Goal: Task Accomplishment & Management: Manage account settings

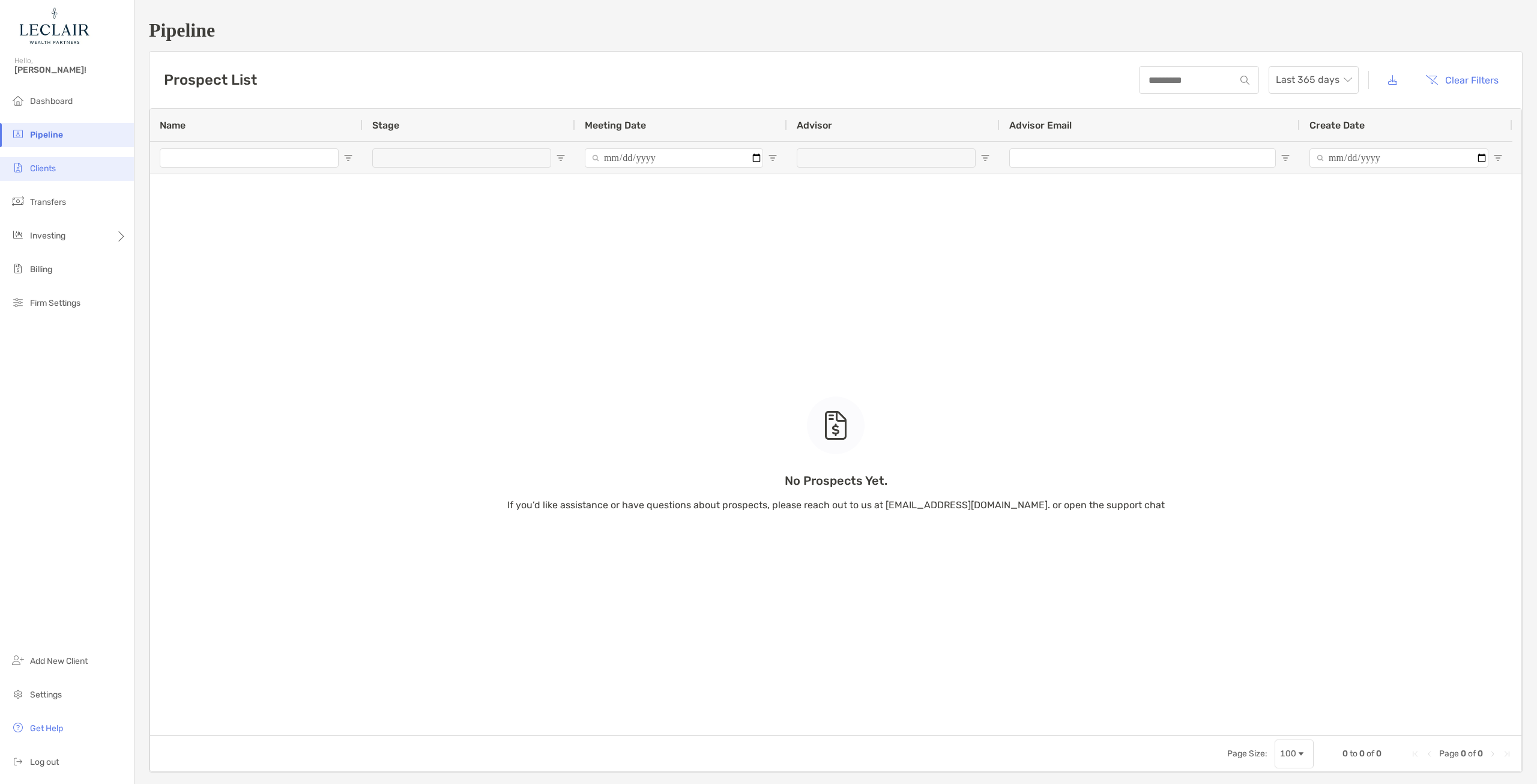
click at [46, 174] on li "Clients" at bounding box center [67, 169] width 134 height 24
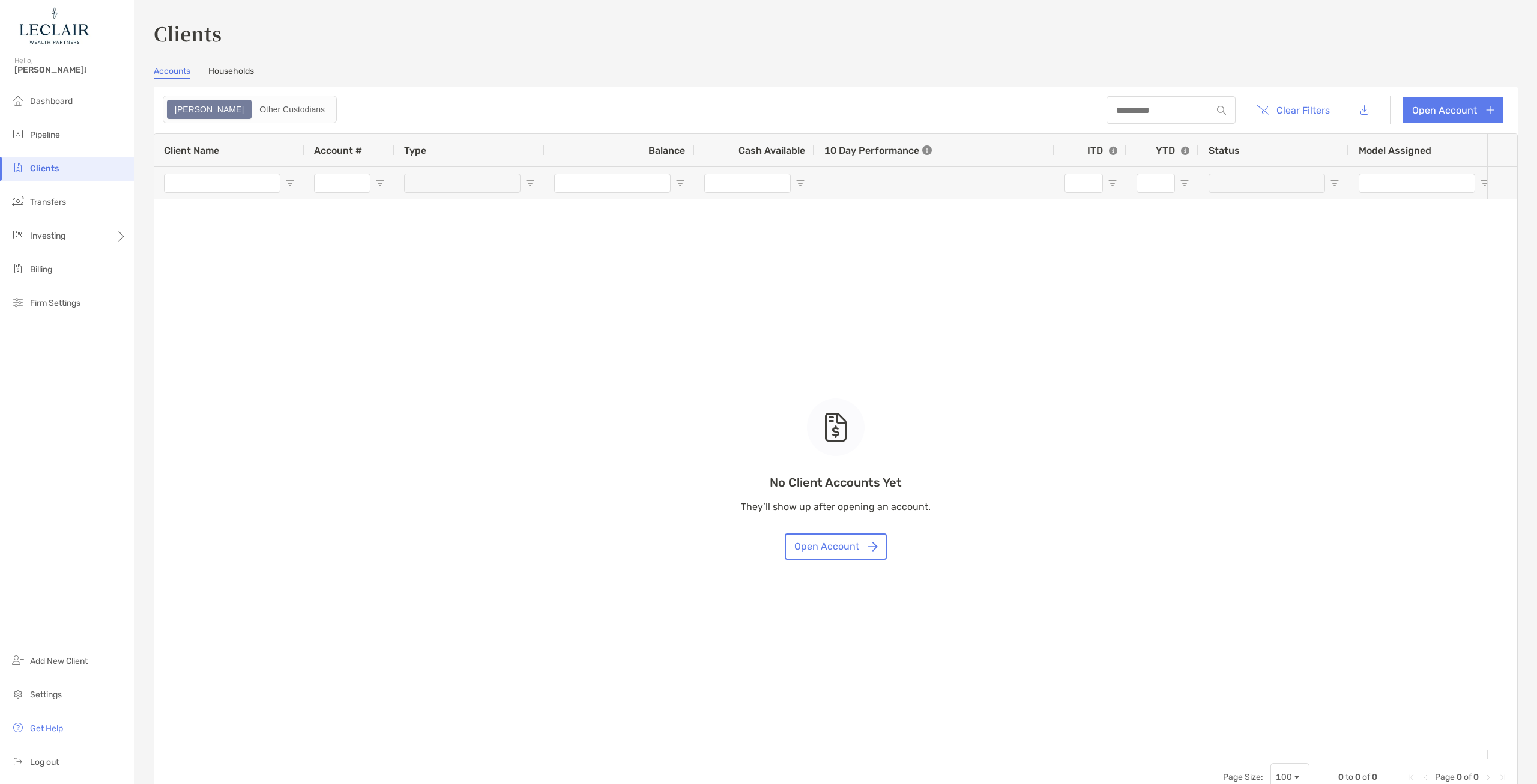
click at [243, 74] on link "Households" at bounding box center [231, 72] width 46 height 13
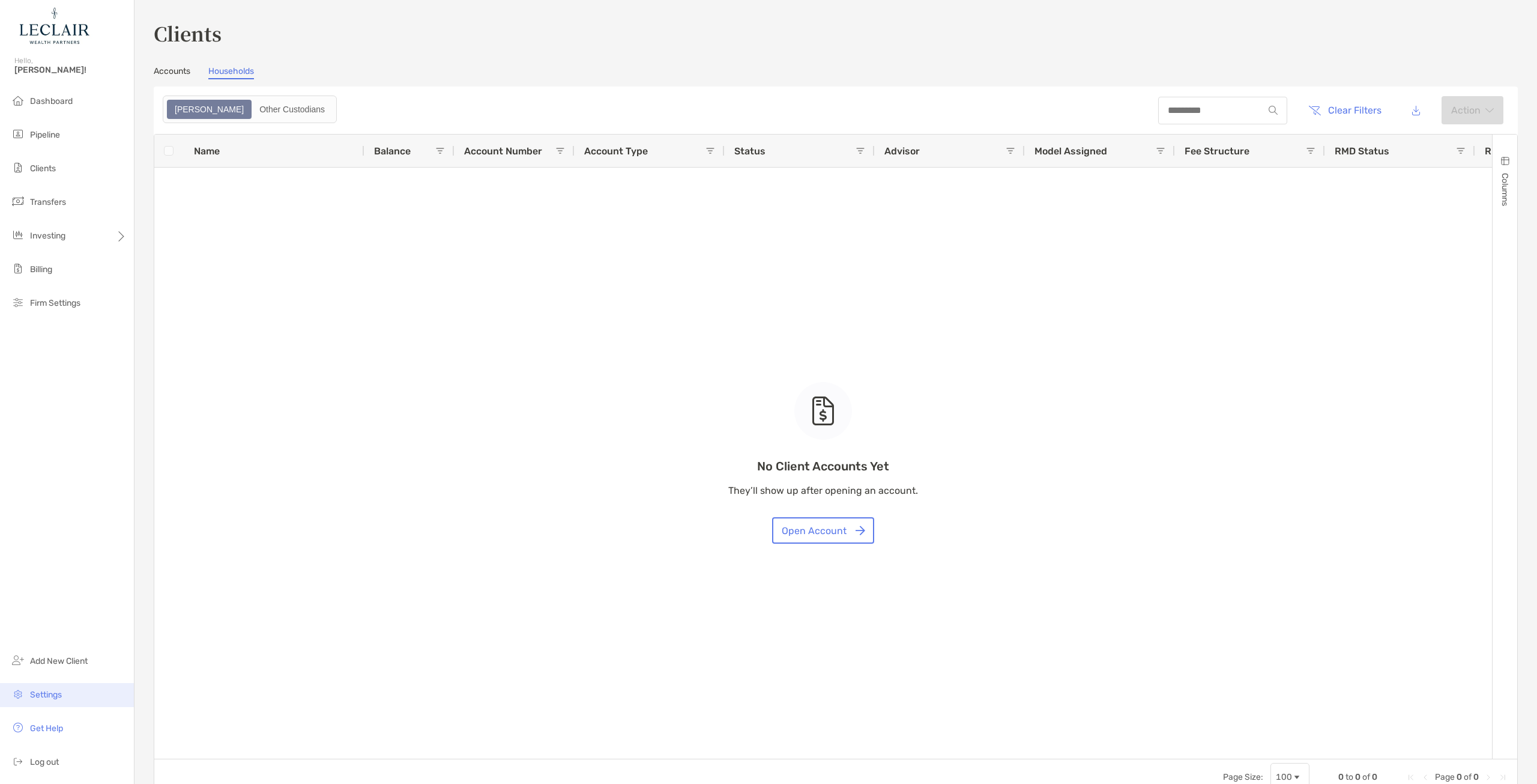
click at [46, 696] on span "Settings" at bounding box center [46, 694] width 32 height 10
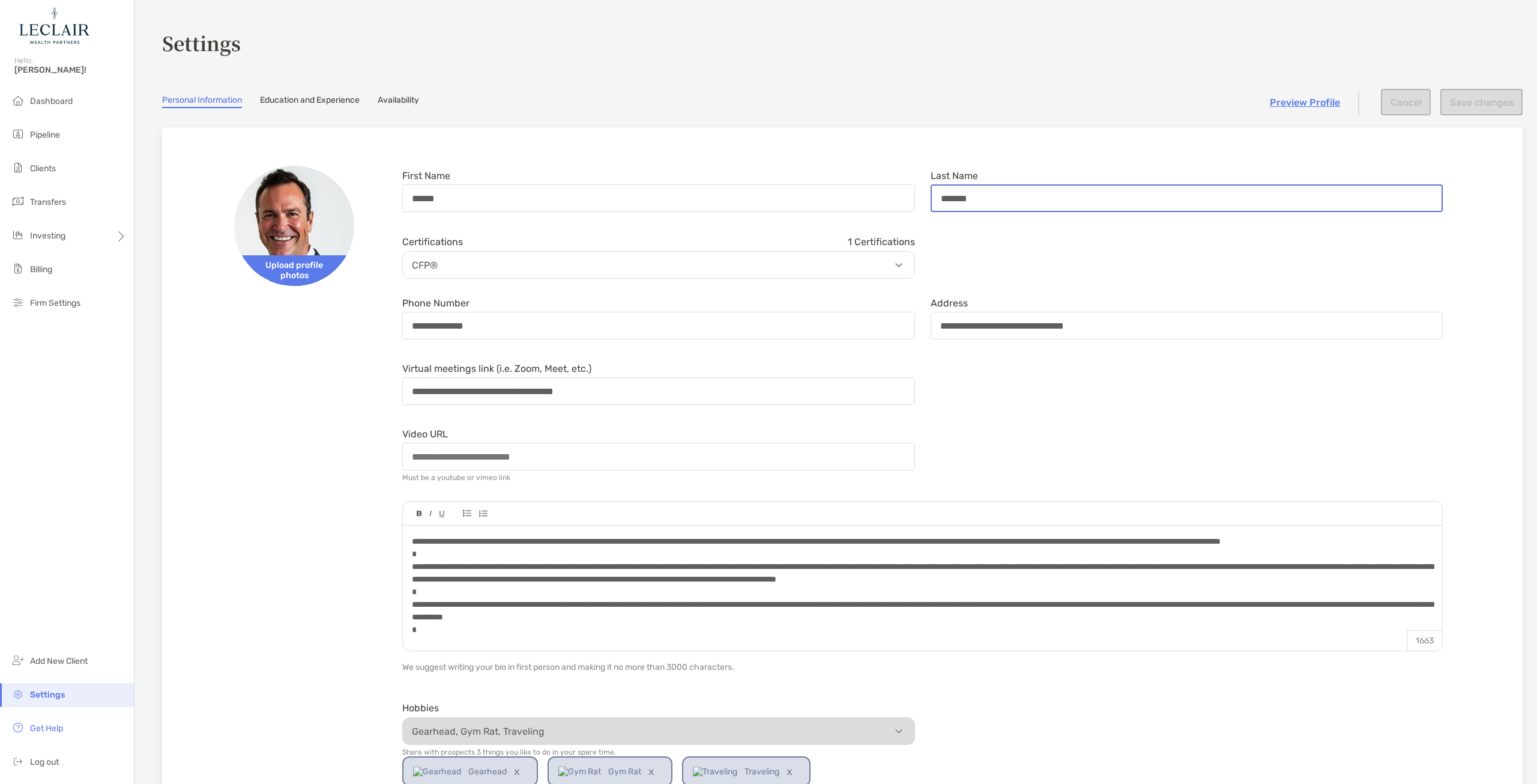
drag, startPoint x: 948, startPoint y: 197, endPoint x: 977, endPoint y: 185, distance: 31.4
click at [948, 197] on input "*******" at bounding box center [1187, 198] width 510 height 25
type input "*******"
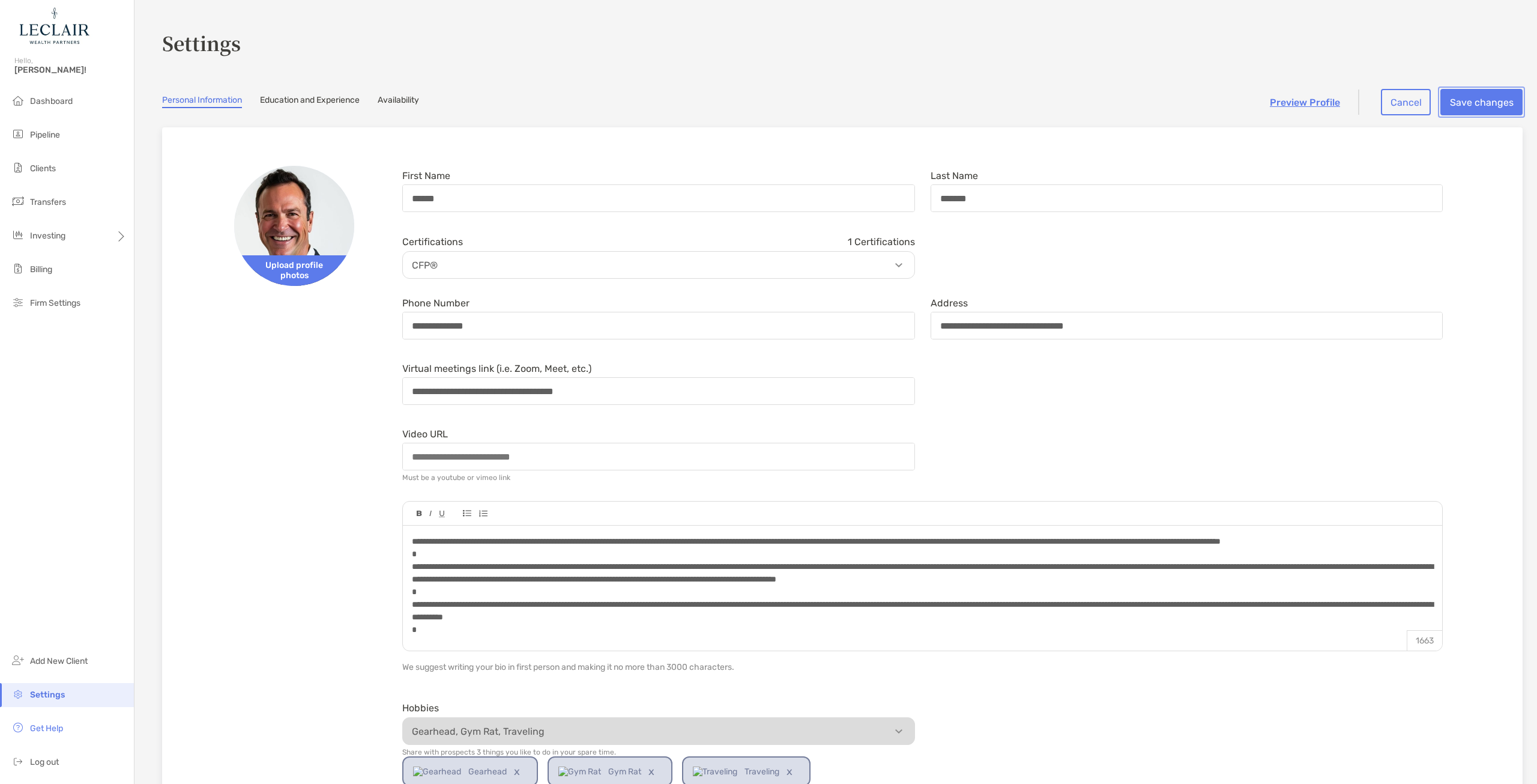
click at [1467, 102] on button "Save changes" at bounding box center [1482, 102] width 83 height 27
click at [333, 101] on link "Education and Experience" at bounding box center [310, 101] width 100 height 13
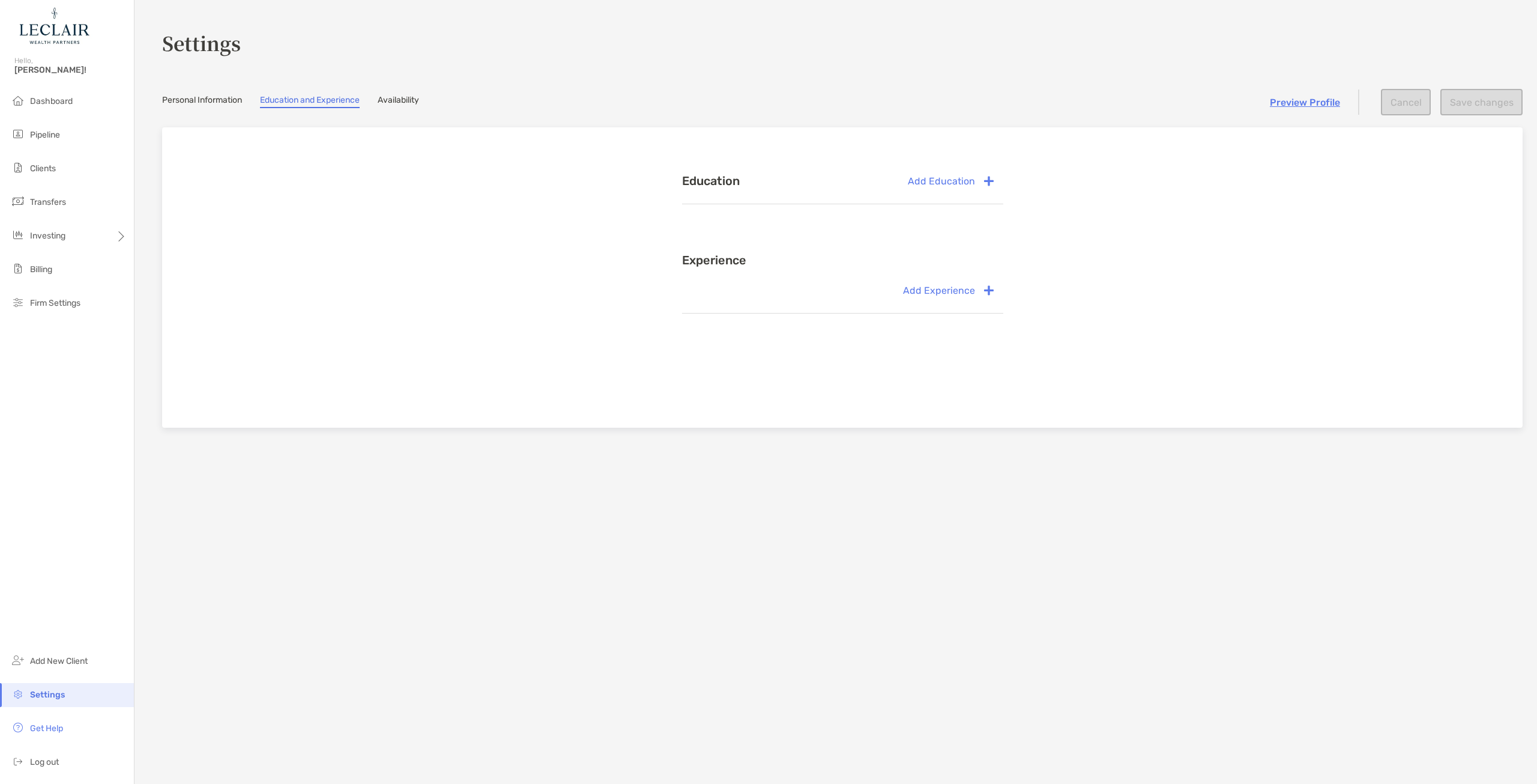
click at [411, 100] on link "Availability" at bounding box center [398, 101] width 41 height 13
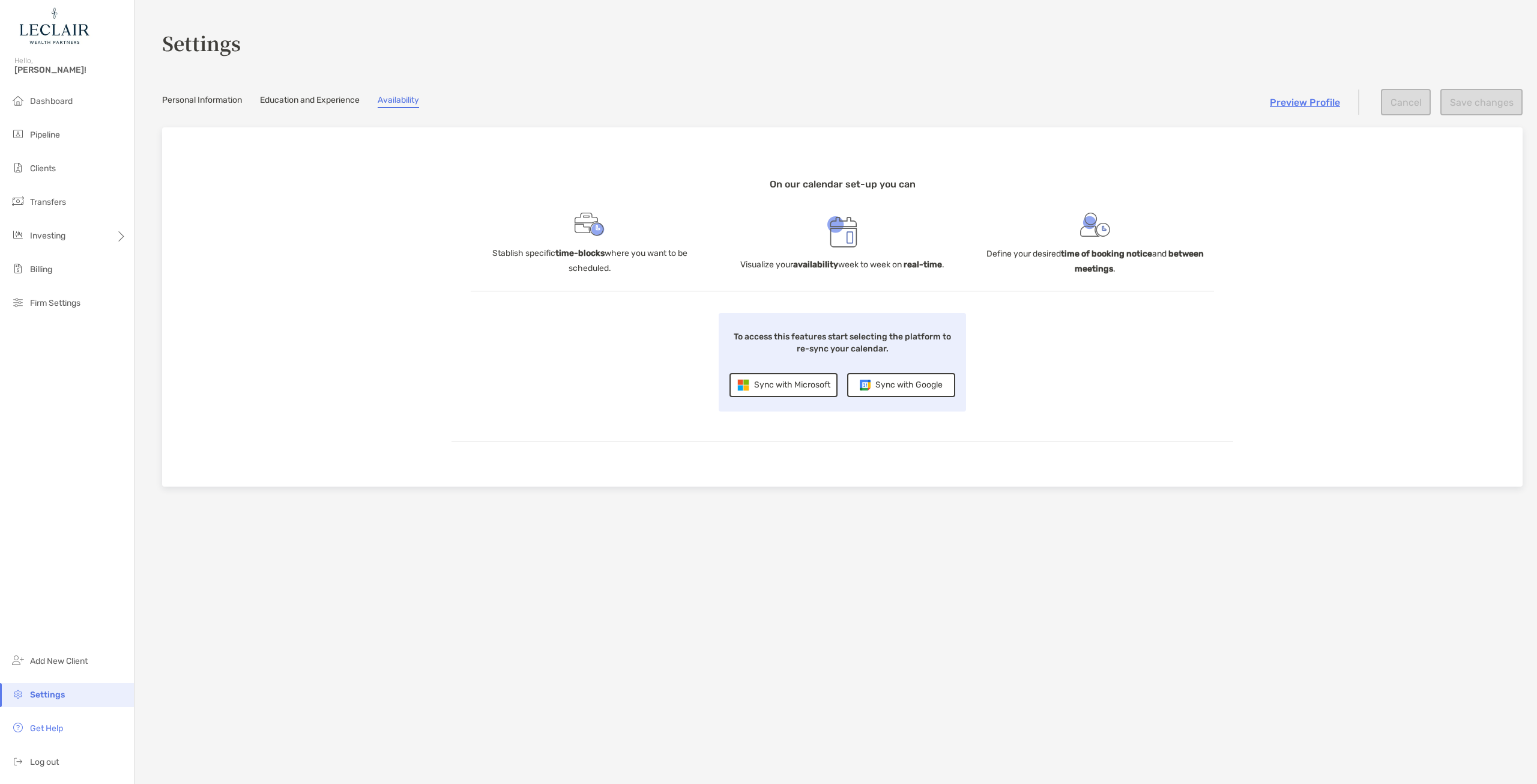
click at [815, 386] on div "Sync with Microsoft" at bounding box center [784, 385] width 108 height 24
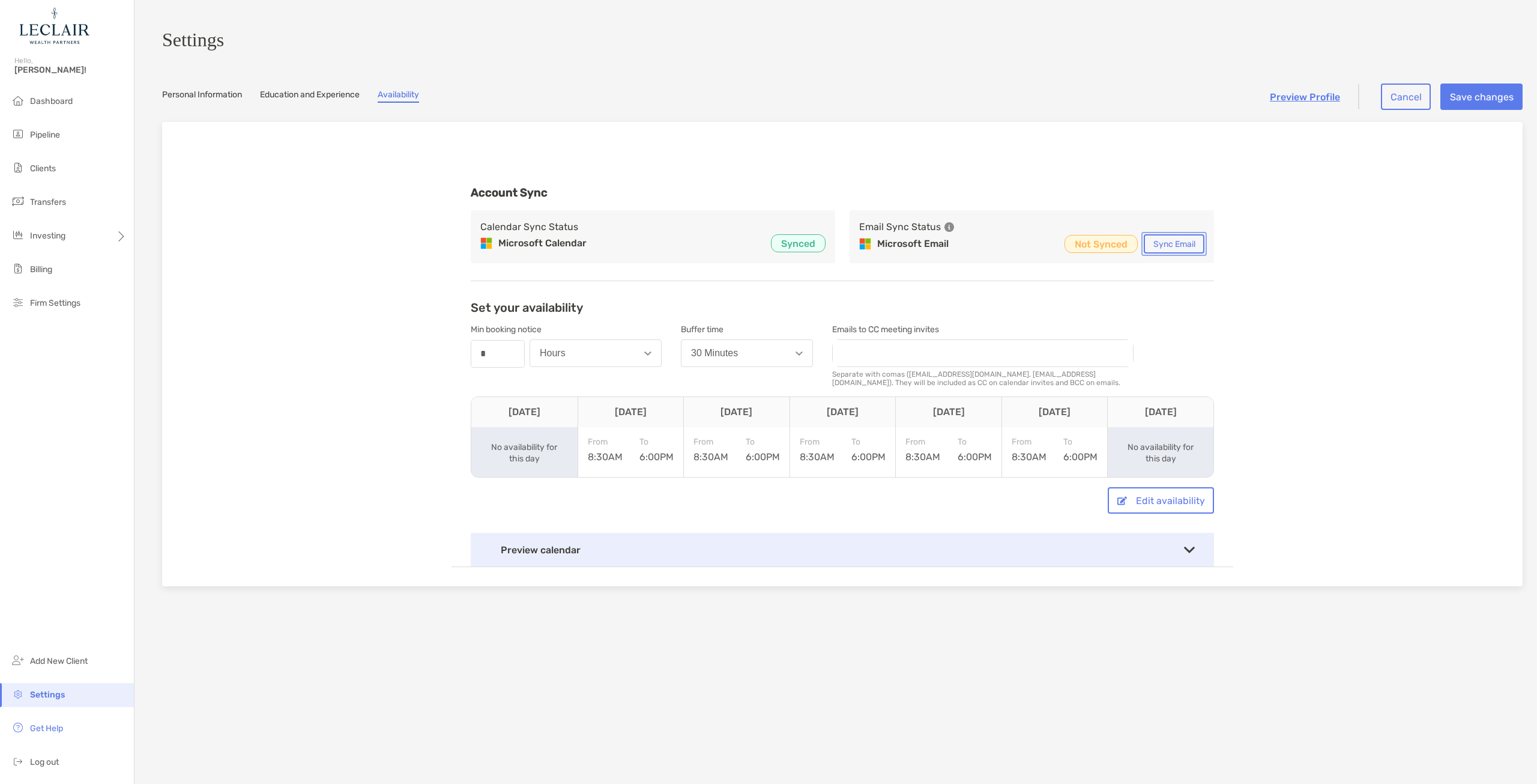
click at [1171, 253] on button "Sync Email" at bounding box center [1174, 244] width 60 height 19
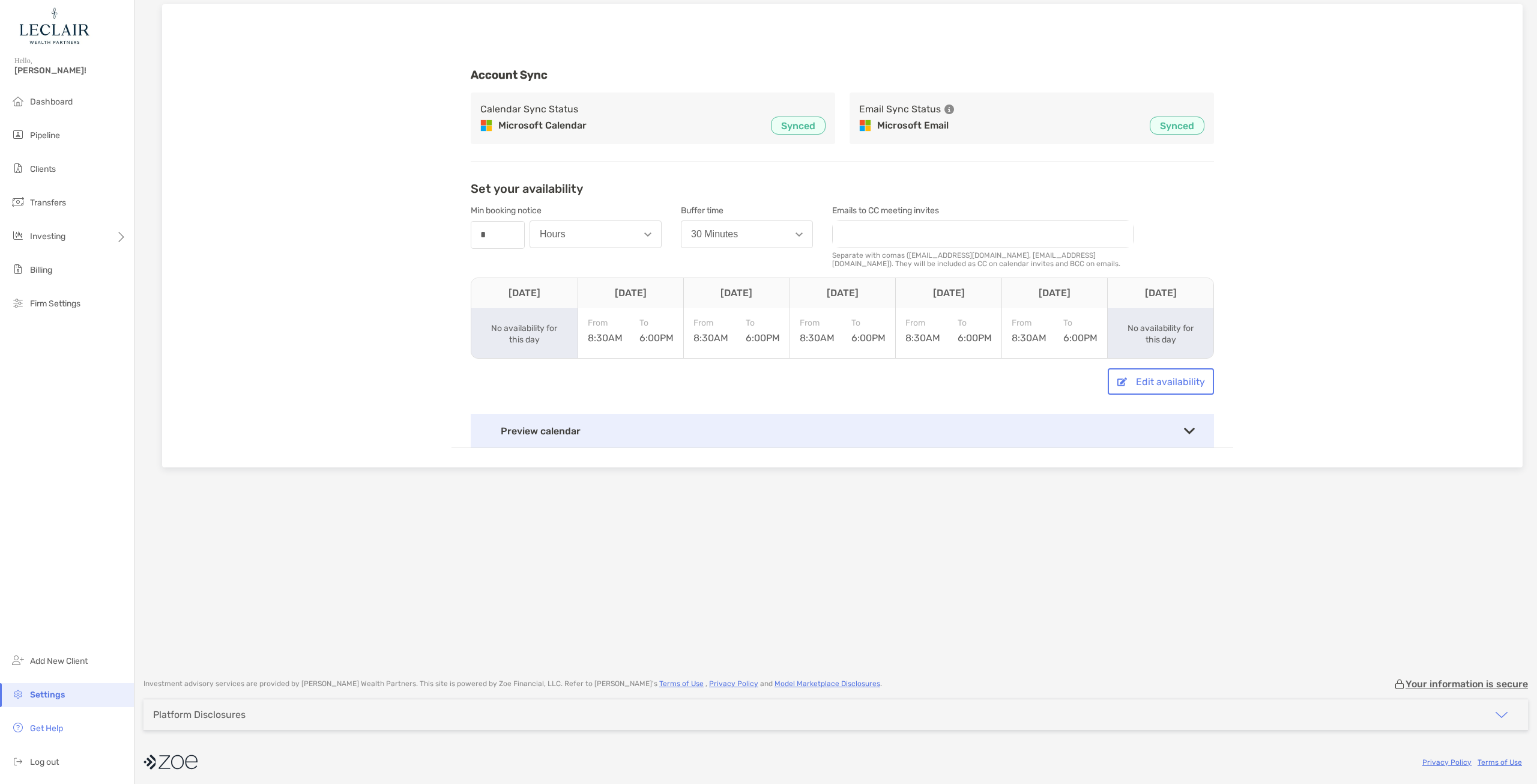
scroll to position [121, 0]
click at [1184, 430] on img at bounding box center [1189, 428] width 11 height 7
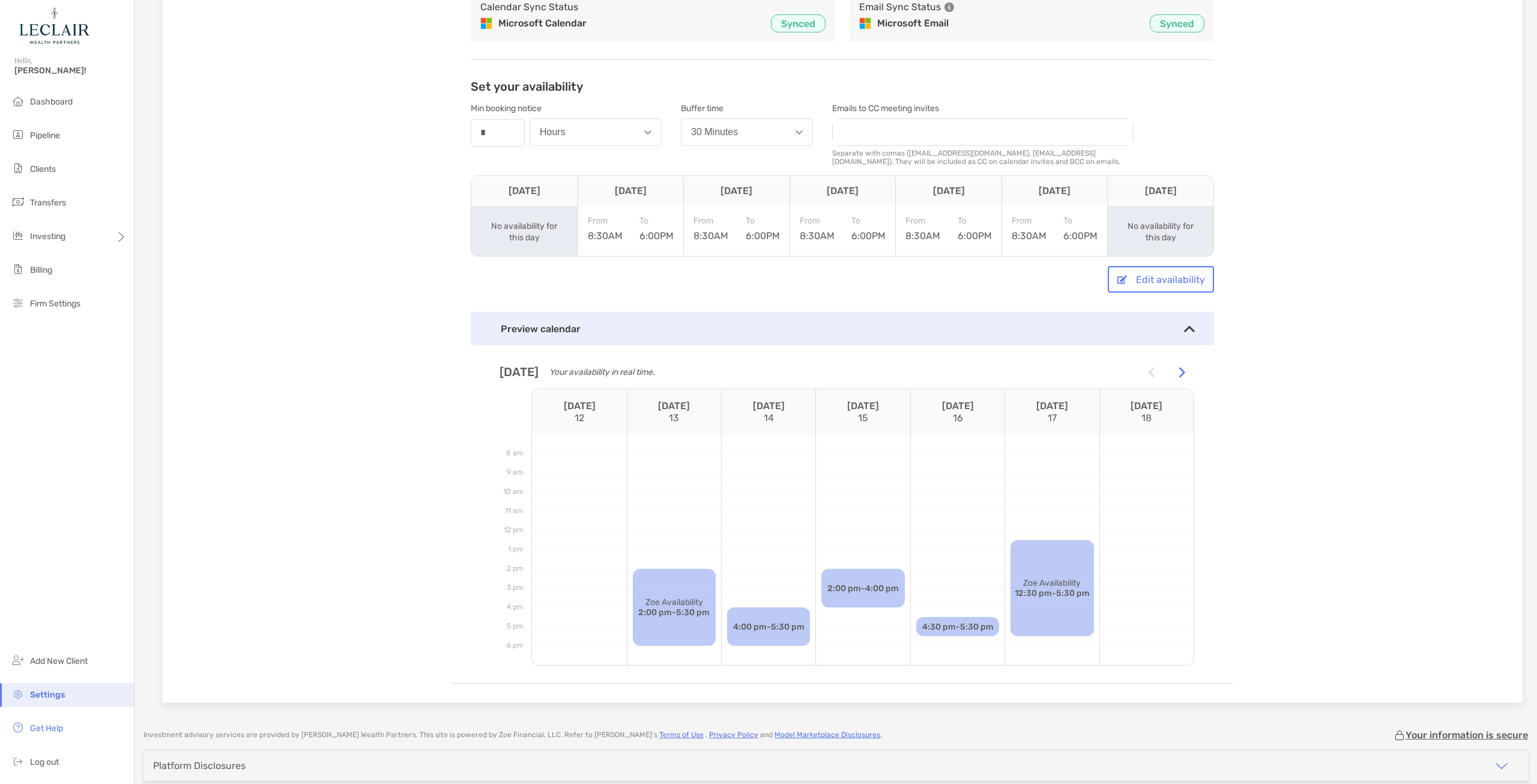
scroll to position [280, 0]
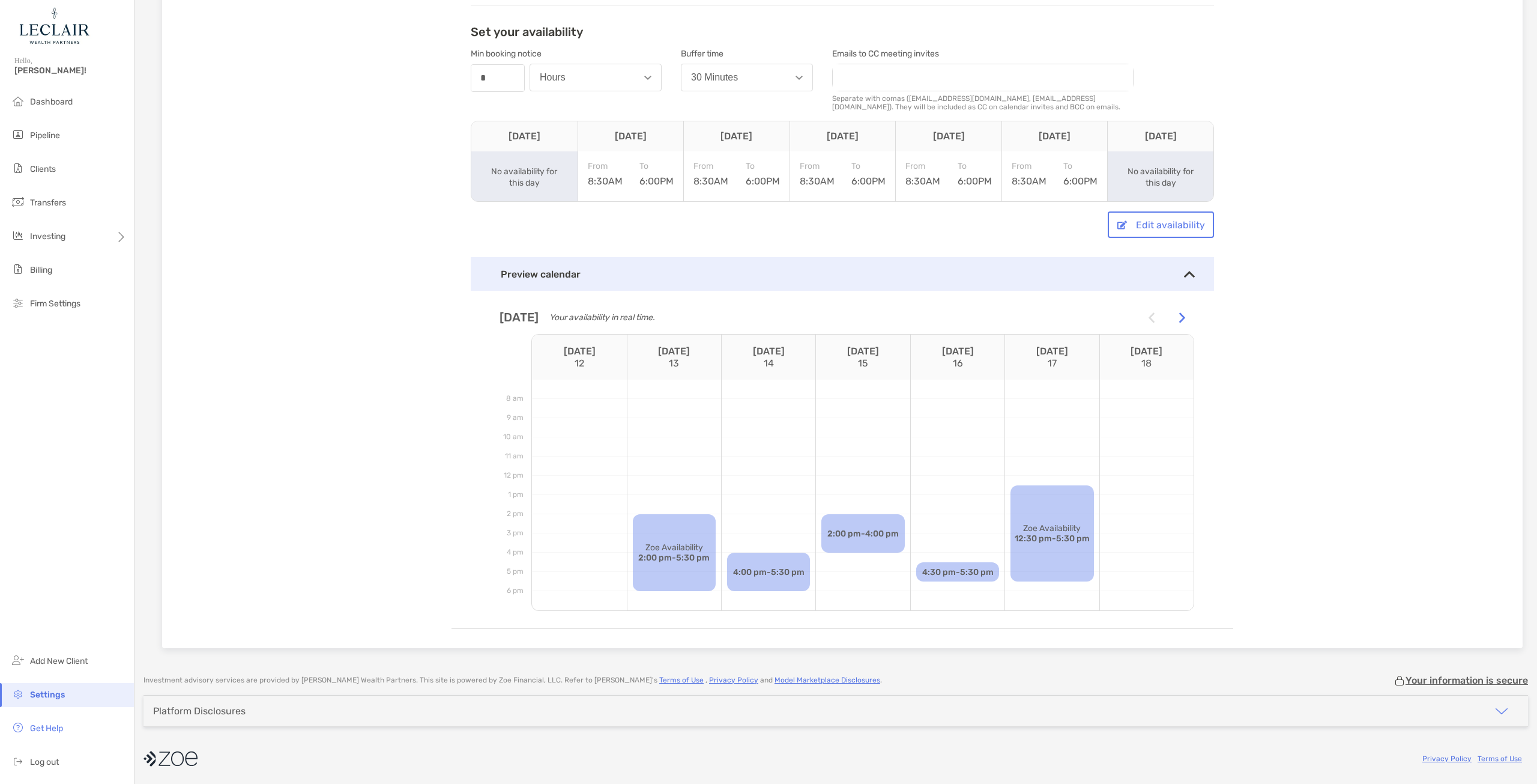
click at [1179, 319] on img at bounding box center [1182, 318] width 6 height 11
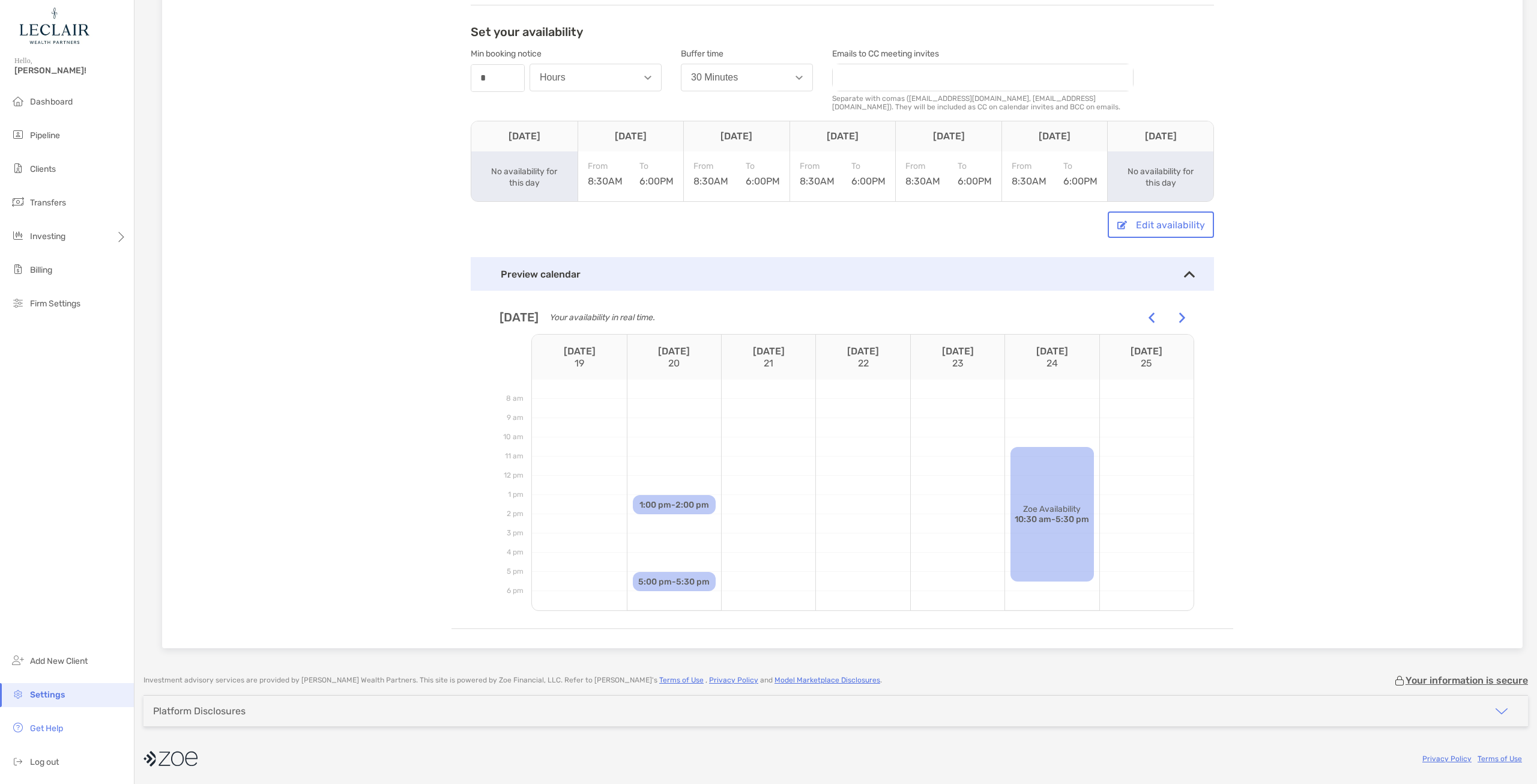
click at [1149, 318] on img at bounding box center [1151, 318] width 6 height 11
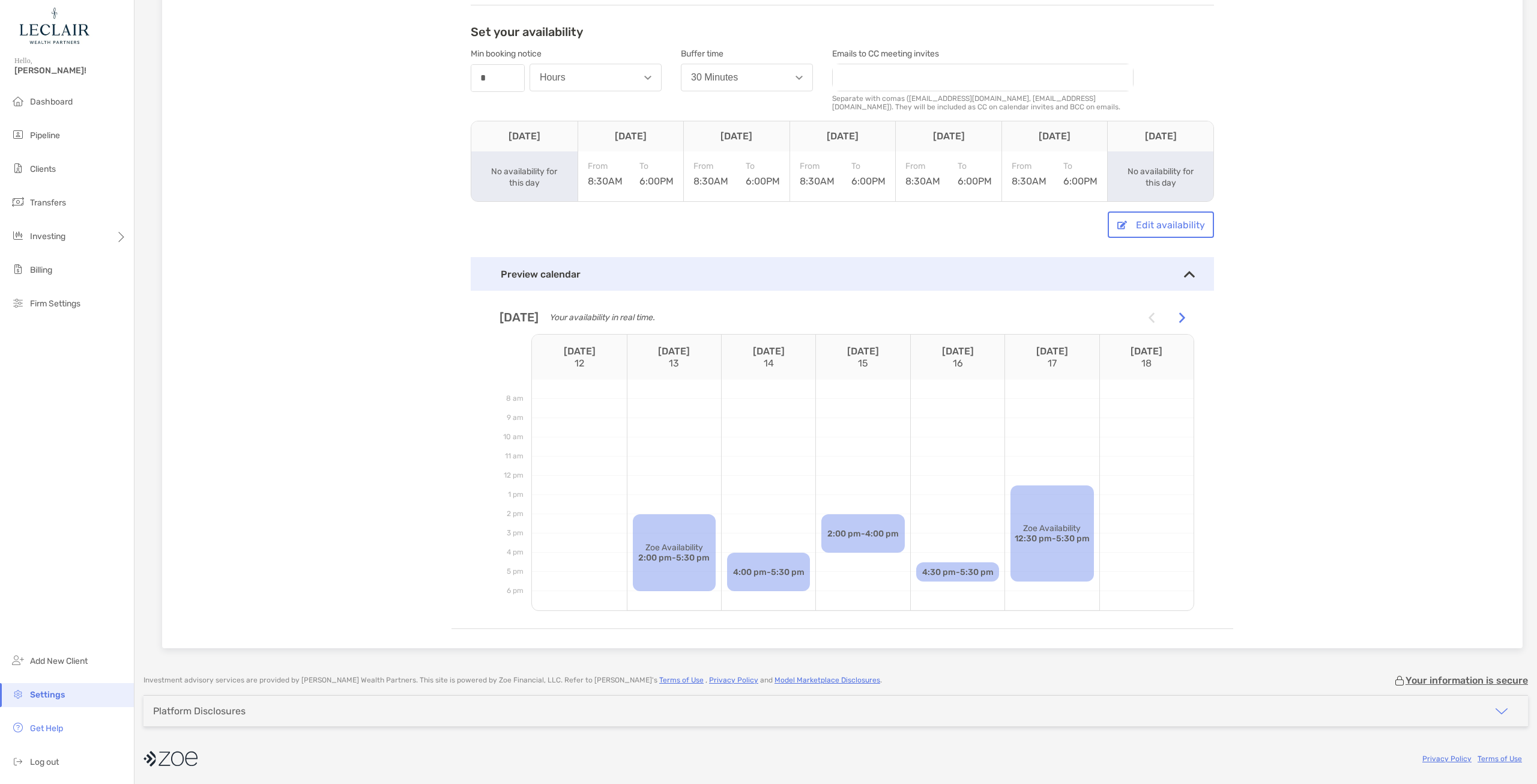
click at [1149, 318] on img at bounding box center [1151, 318] width 6 height 11
click at [1179, 317] on img at bounding box center [1182, 318] width 6 height 11
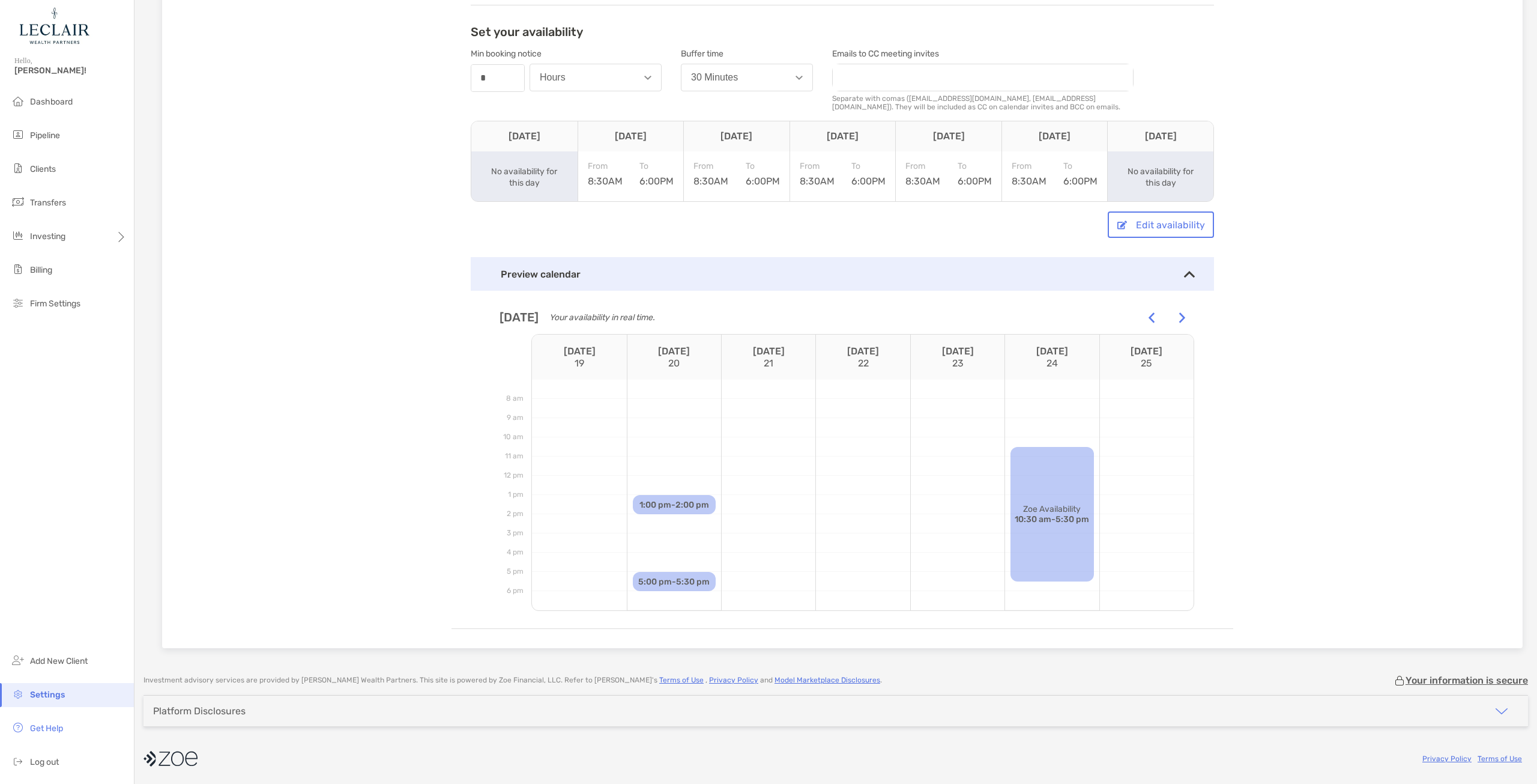
click at [1179, 317] on img at bounding box center [1182, 318] width 6 height 11
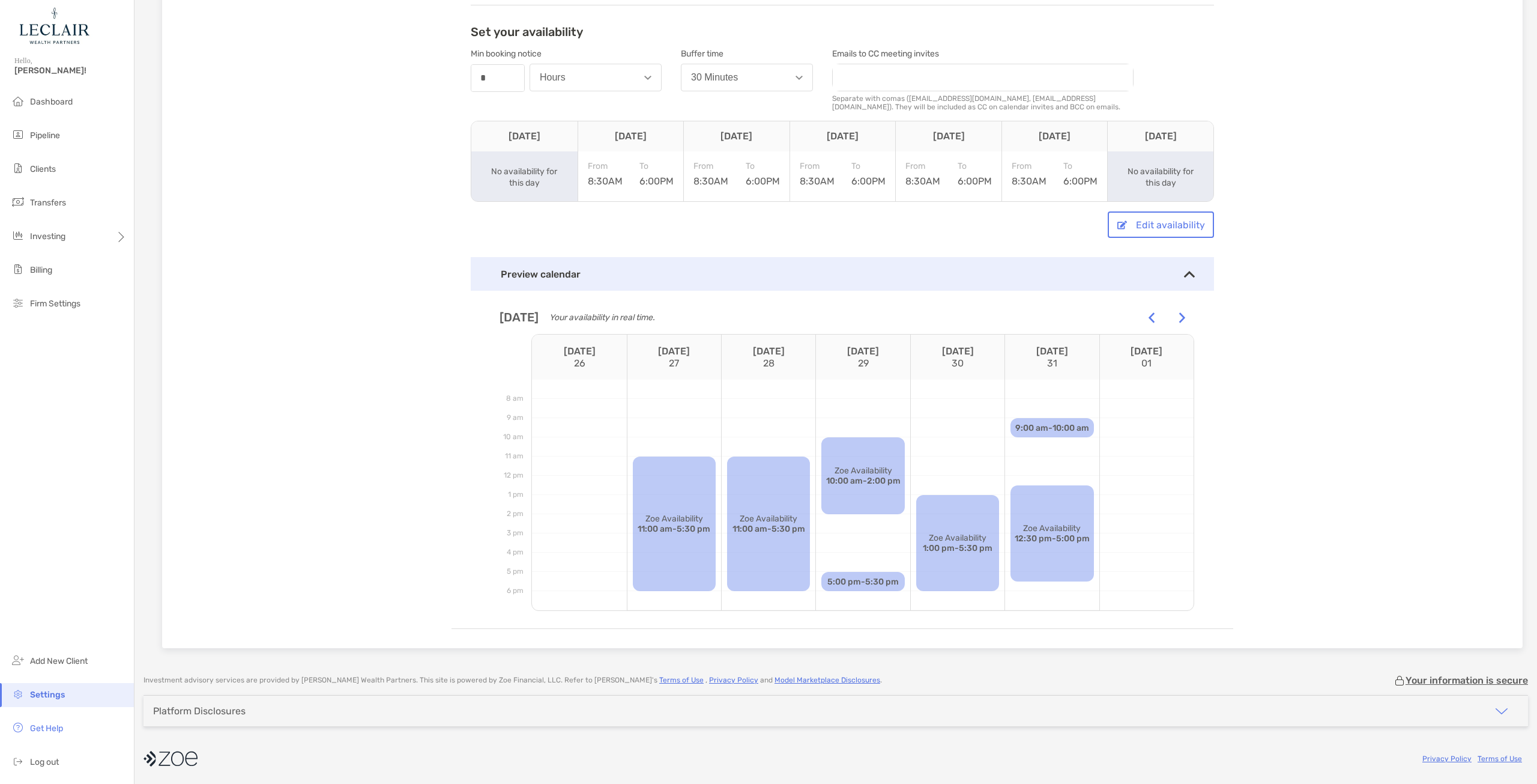
click at [1179, 317] on img at bounding box center [1182, 318] width 6 height 11
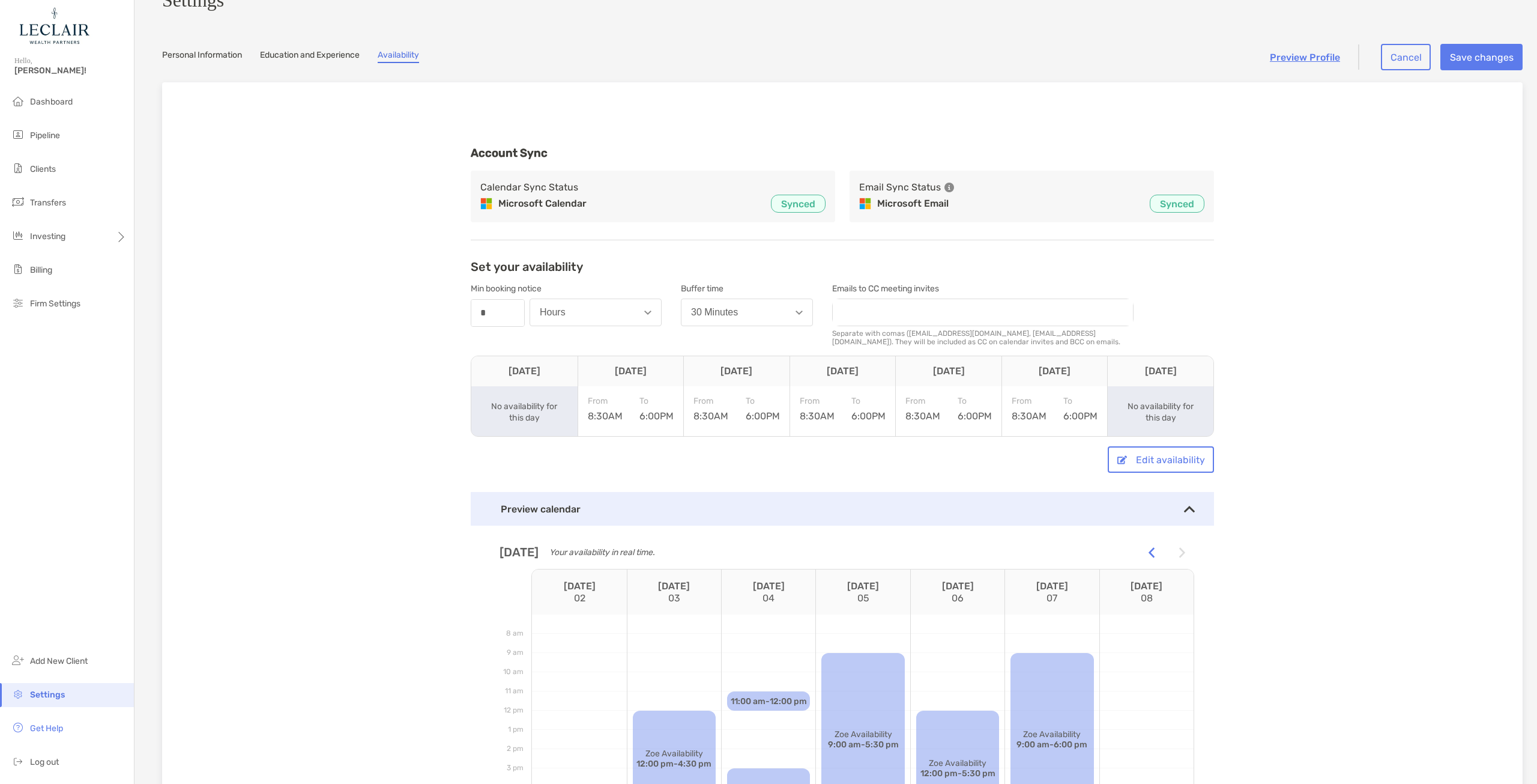
scroll to position [0, 0]
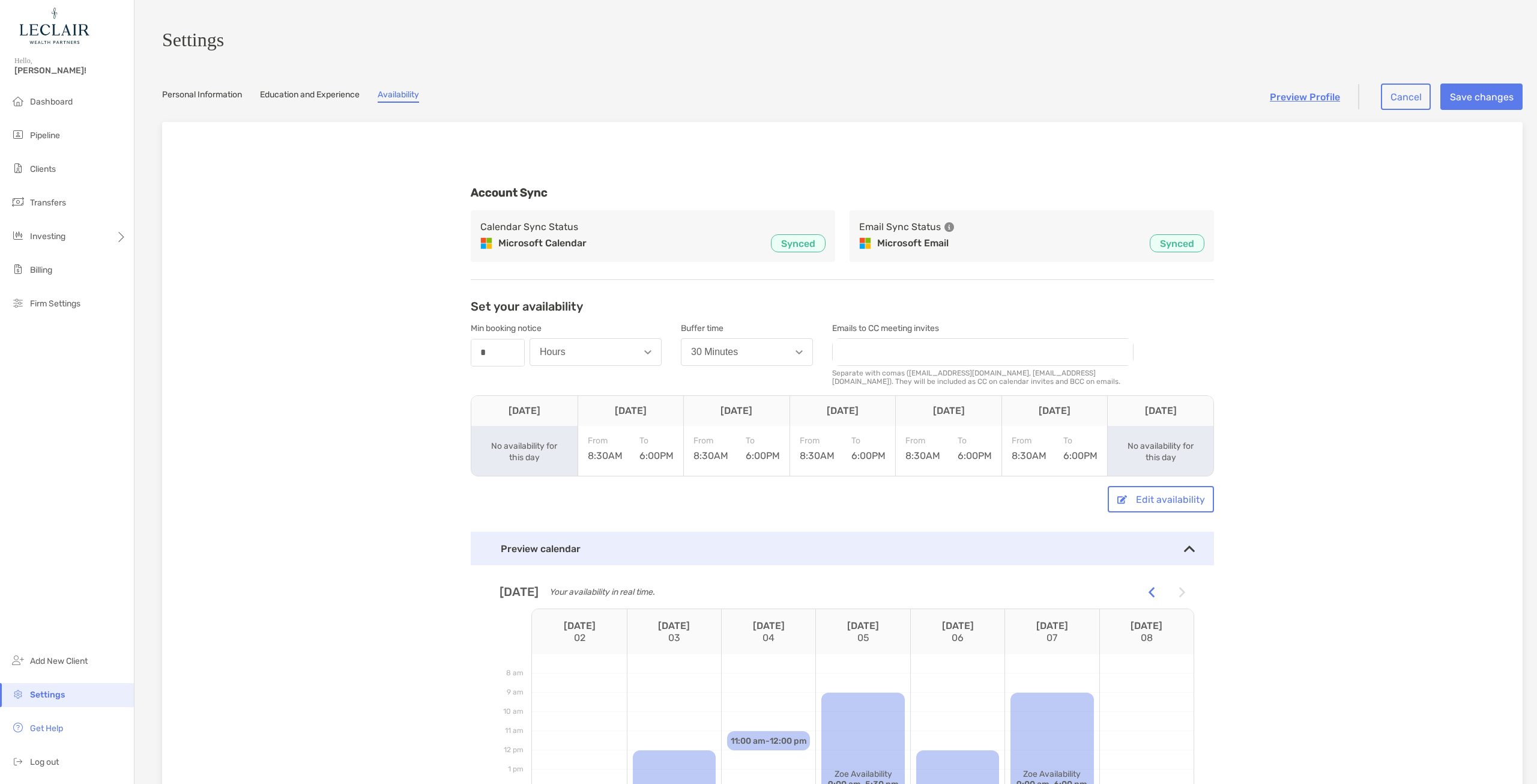
click at [309, 102] on link "Education and Experience" at bounding box center [310, 96] width 100 height 13
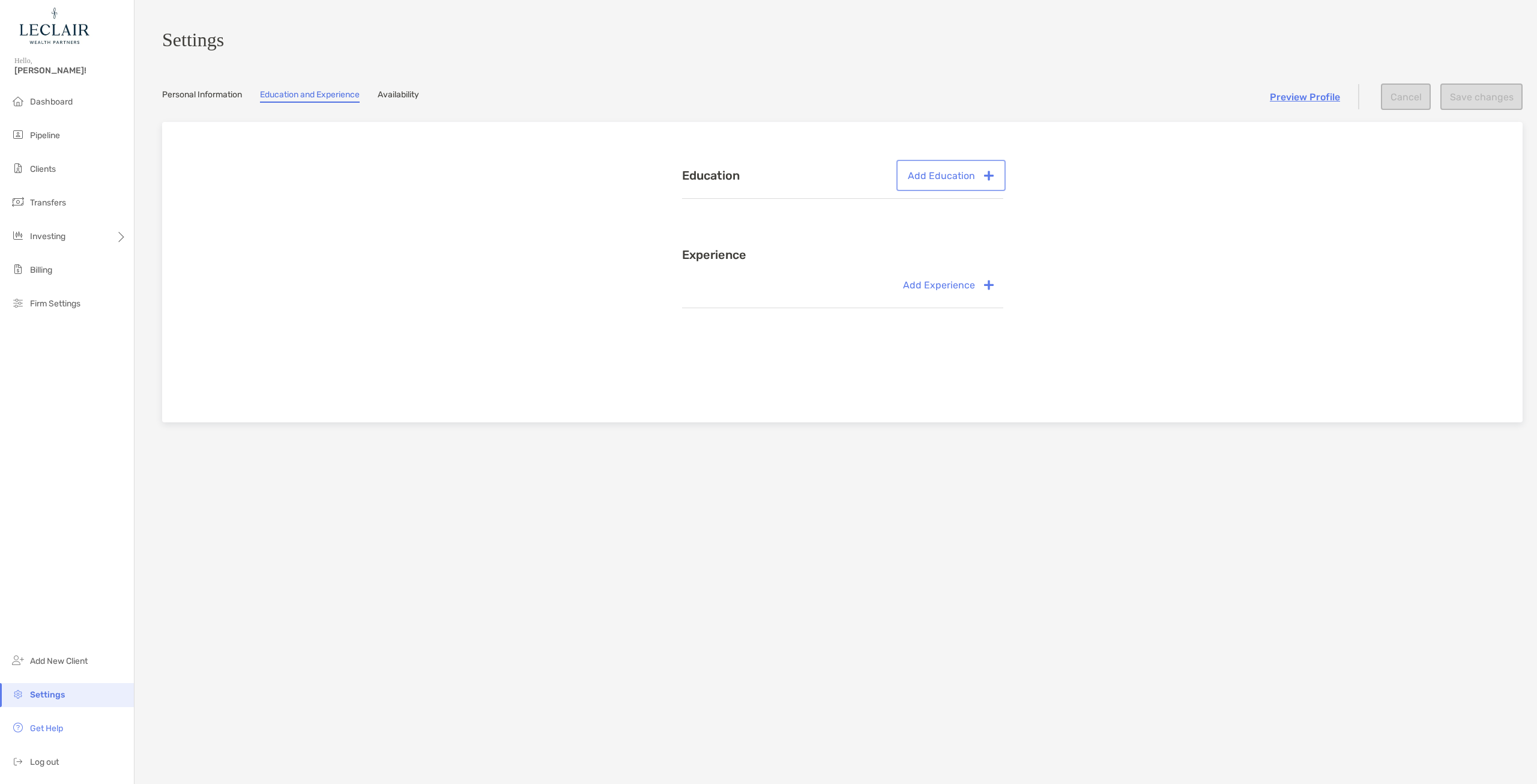
click at [940, 181] on button "Add Education" at bounding box center [951, 175] width 104 height 27
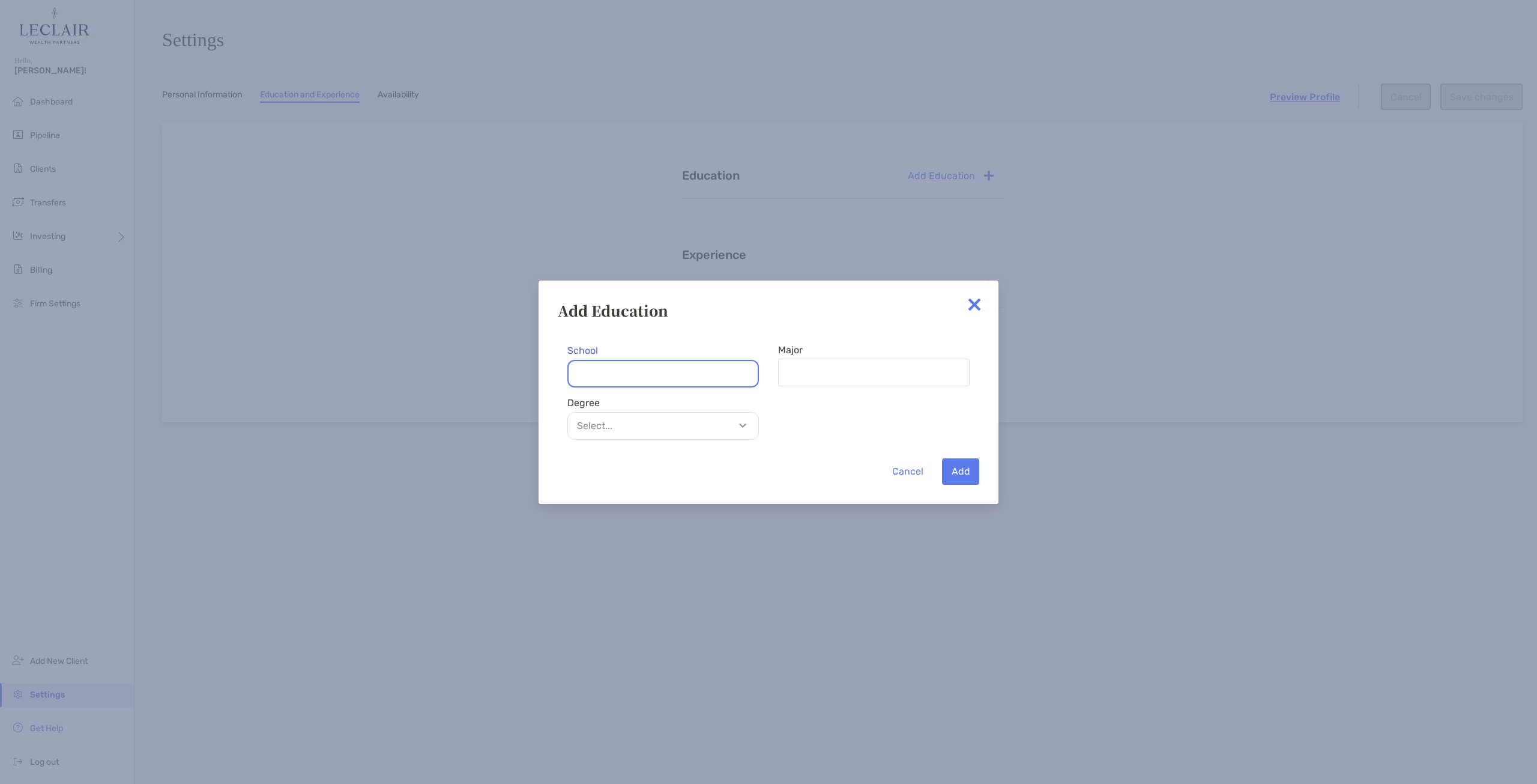
click at [652, 373] on input "School" at bounding box center [663, 373] width 192 height 28
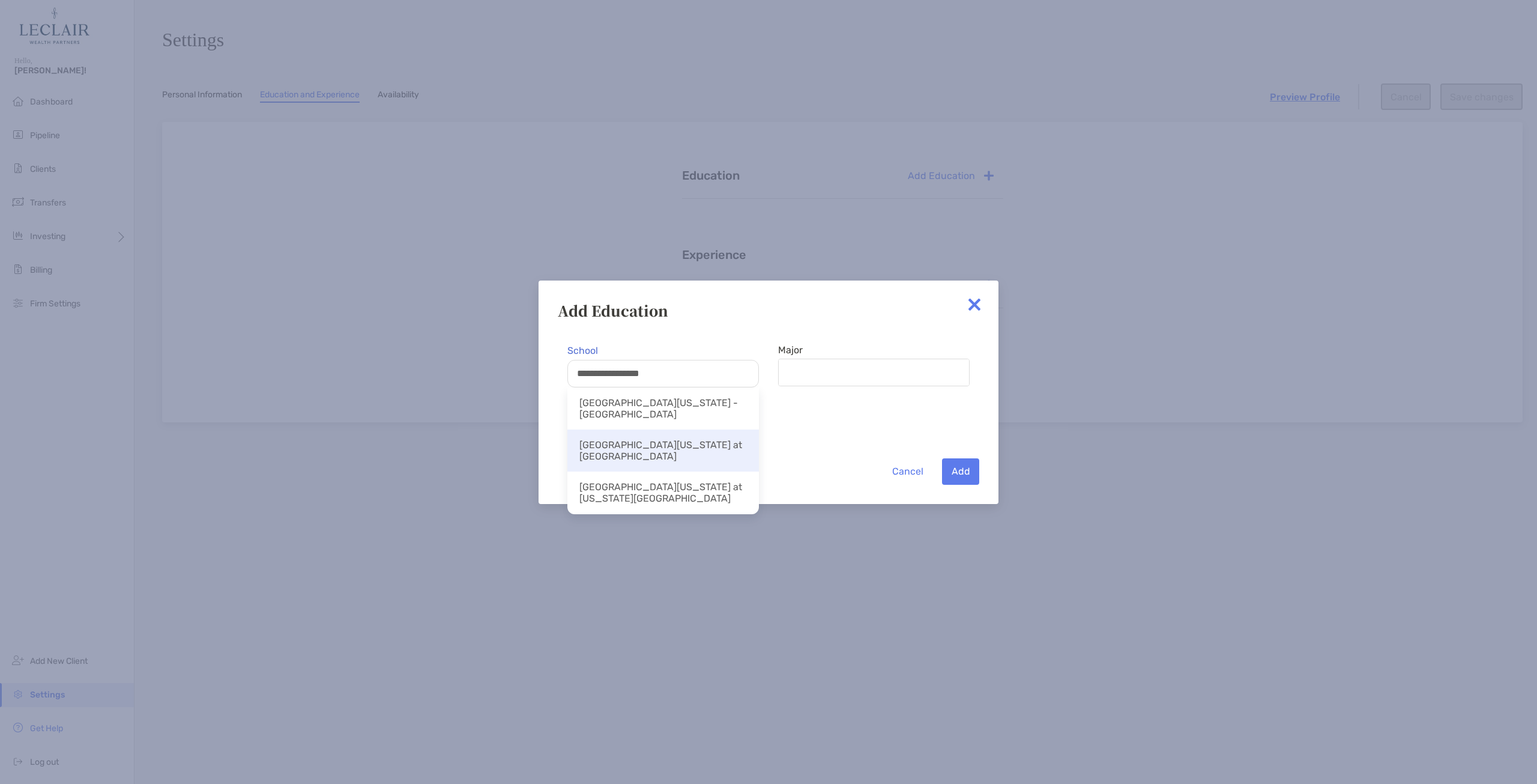
click at [651, 442] on li "[GEOGRAPHIC_DATA][US_STATE] at [GEOGRAPHIC_DATA]" at bounding box center [663, 450] width 192 height 42
type input "**********"
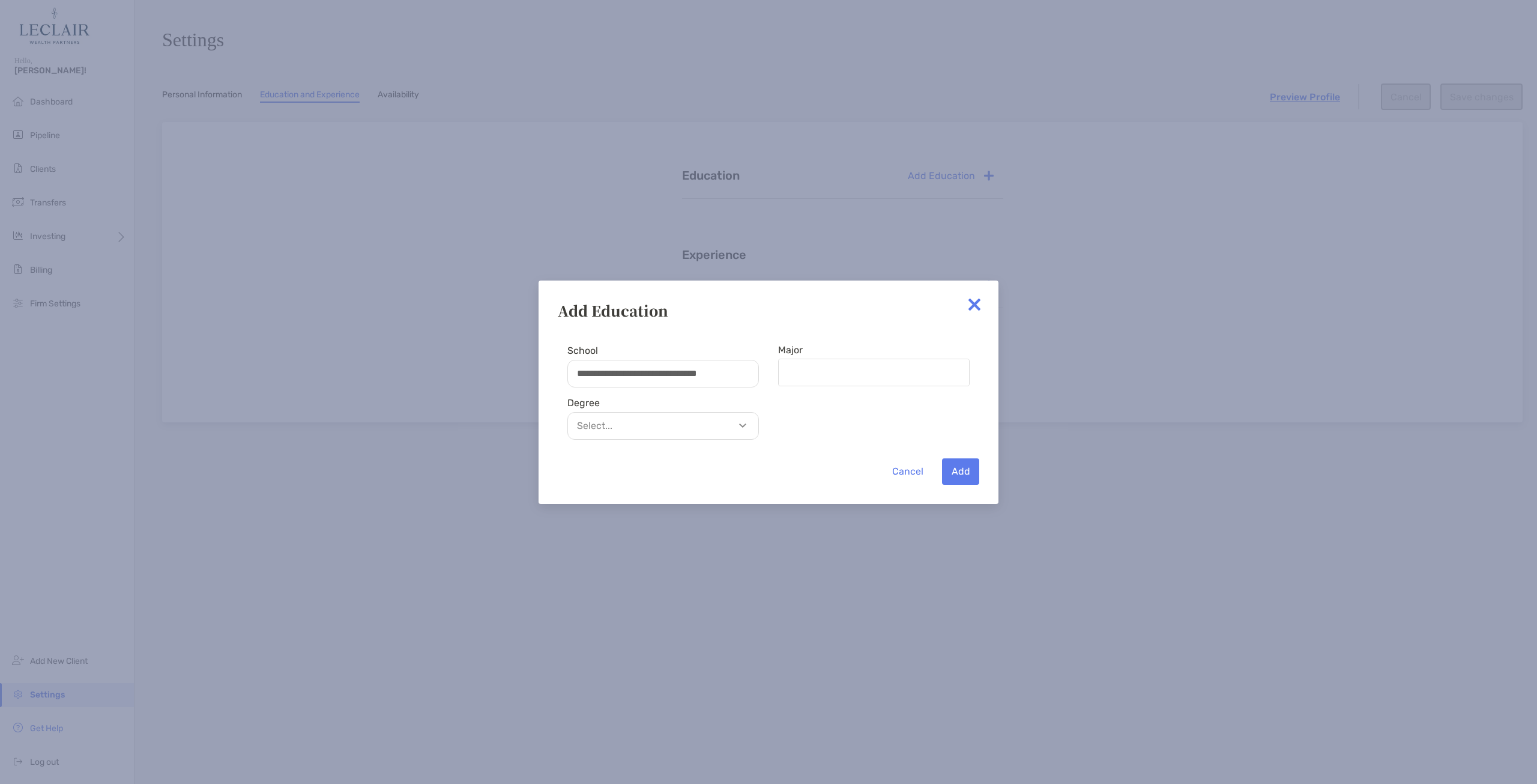
click at [653, 429] on p "Select..." at bounding box center [666, 425] width 190 height 15
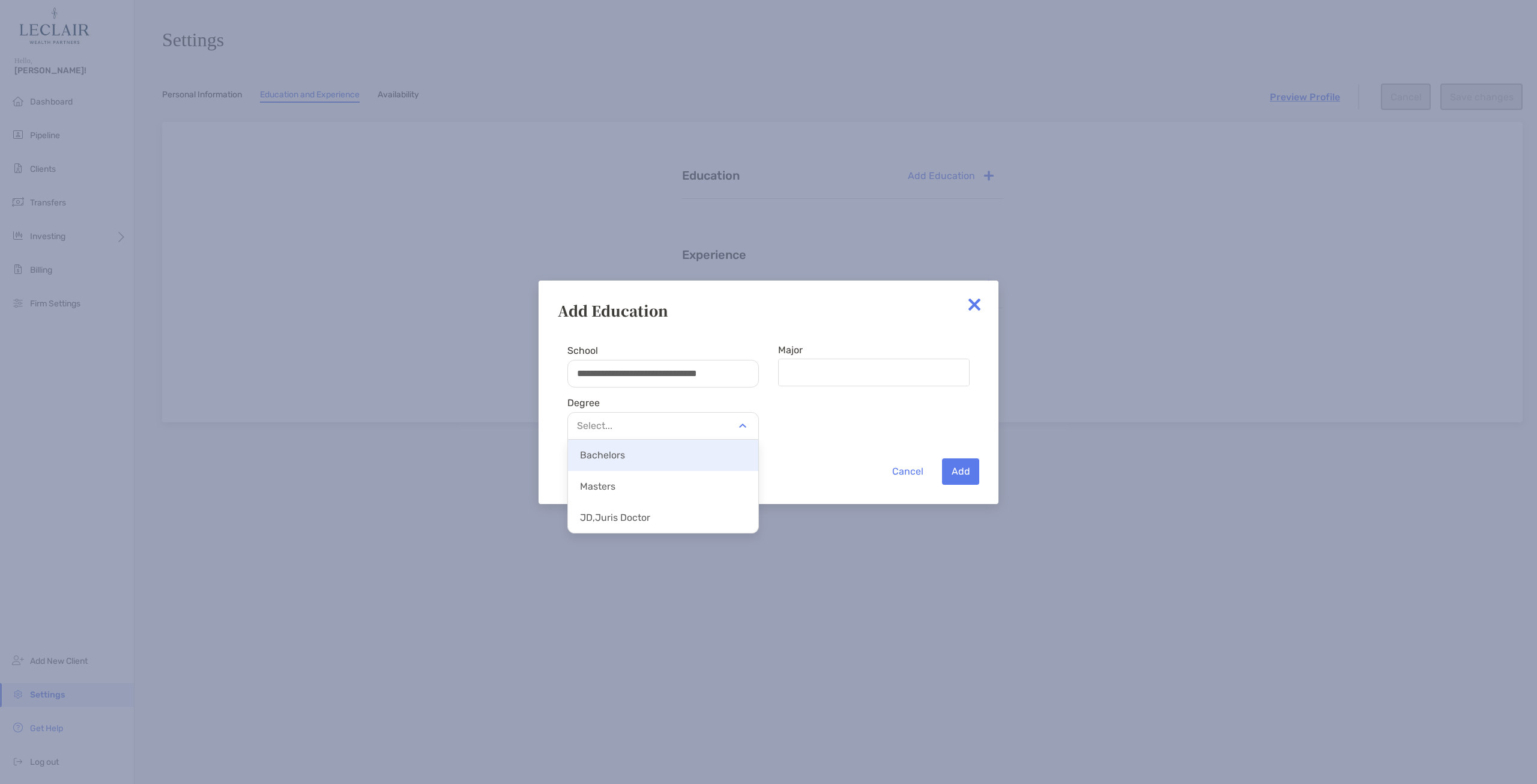
click at [651, 454] on p "Bachelors" at bounding box center [663, 454] width 190 height 27
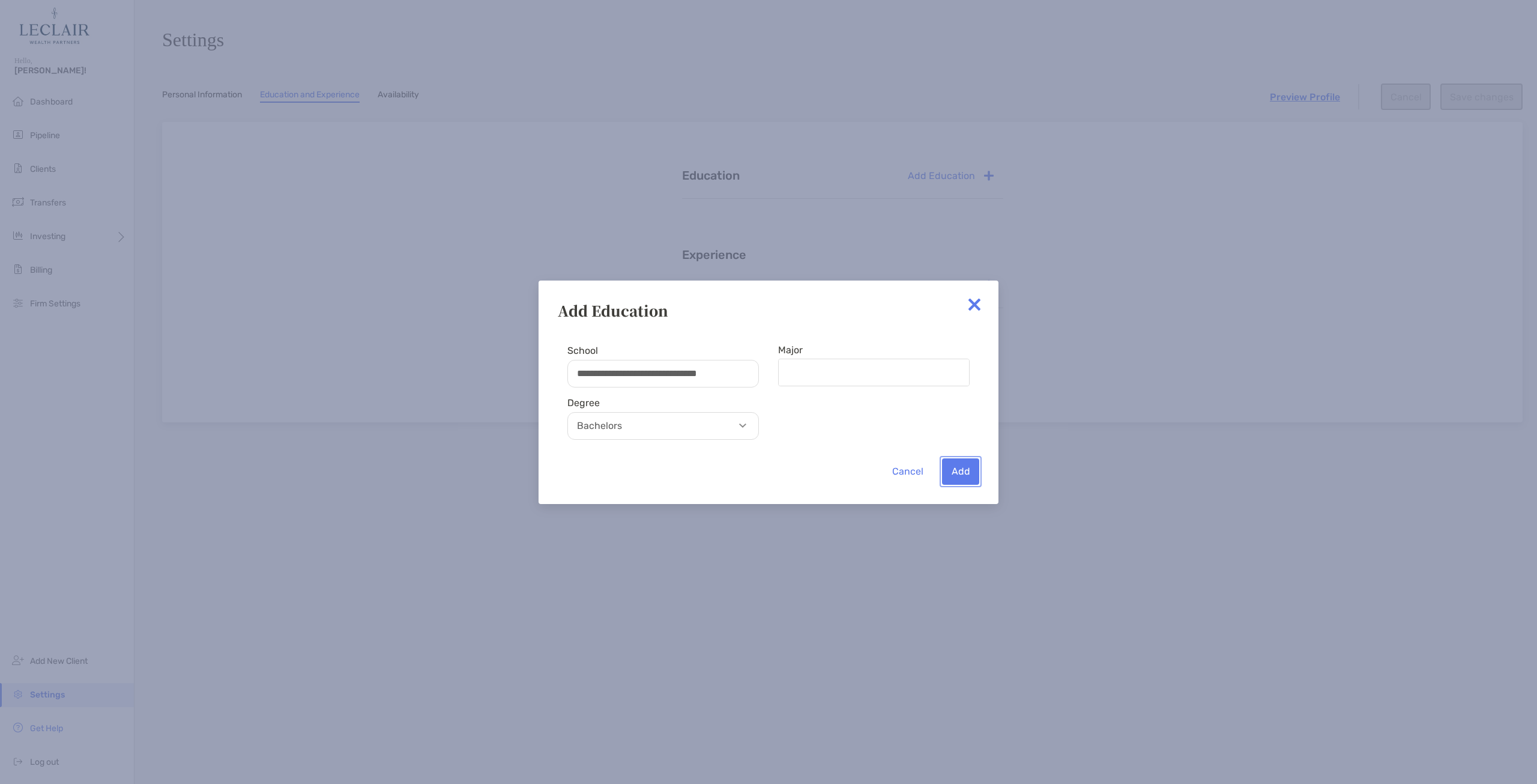
click at [968, 468] on button "Add" at bounding box center [960, 471] width 37 height 27
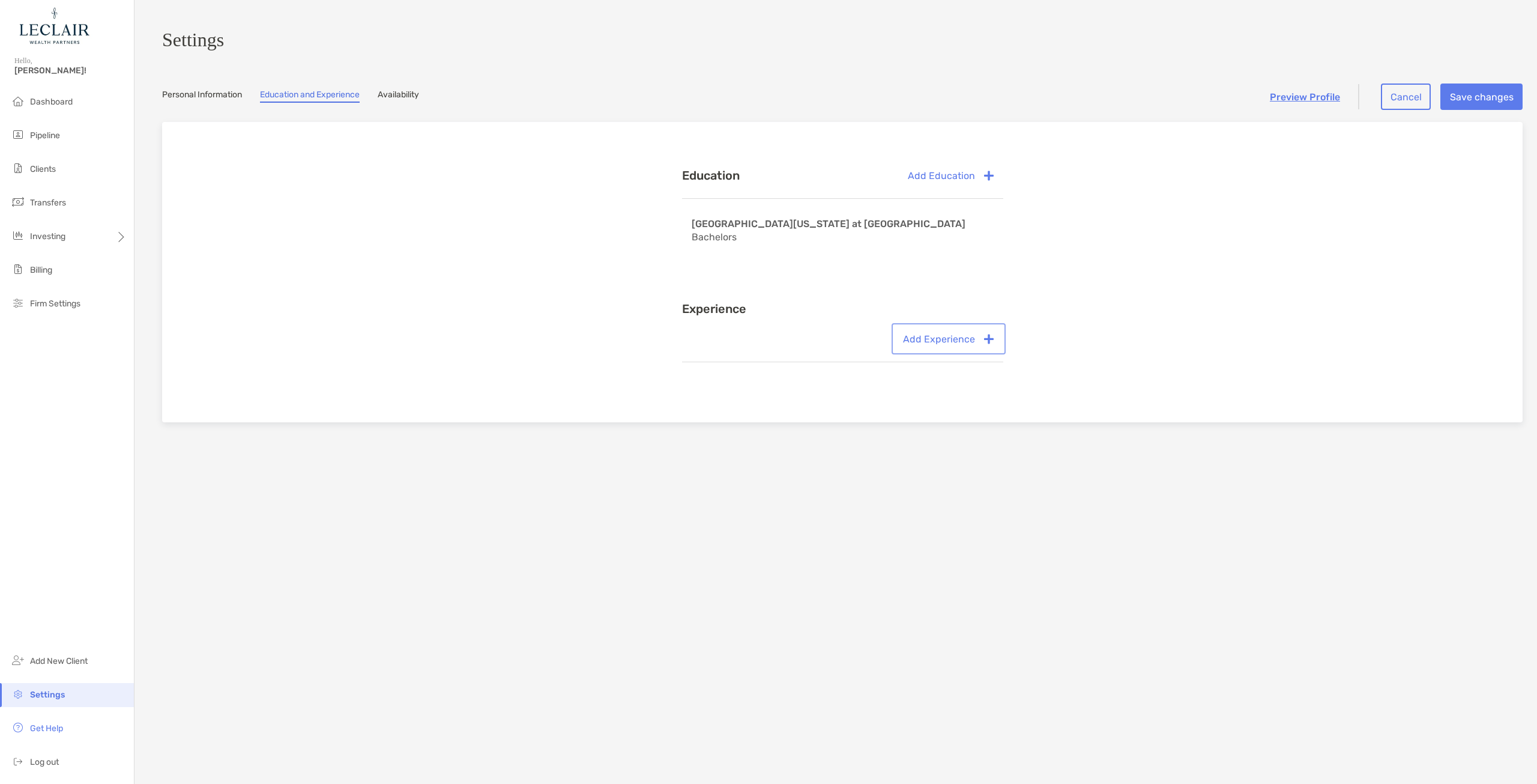
click at [949, 352] on button "Add Experience" at bounding box center [948, 338] width 109 height 27
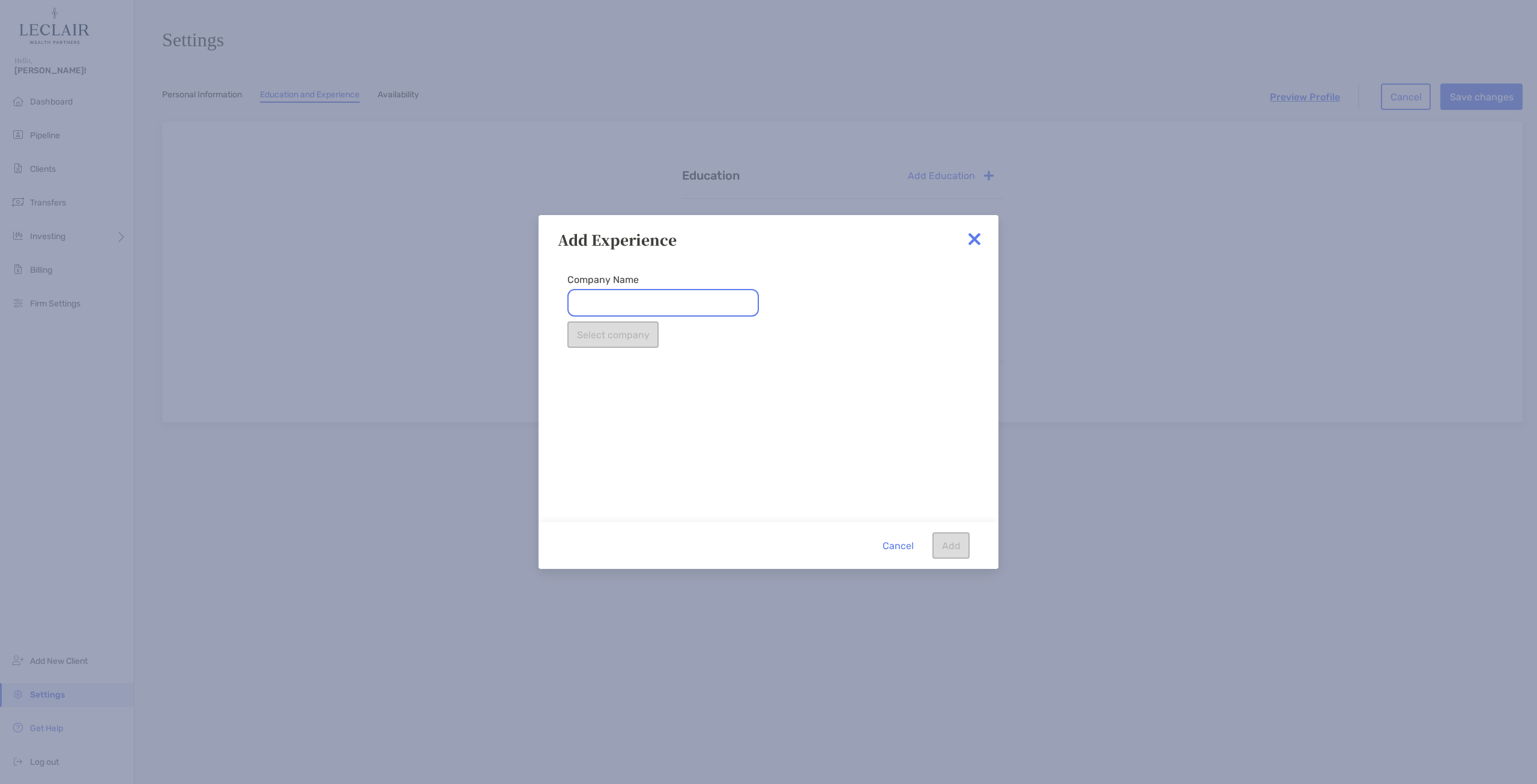
click at [617, 310] on input "Company Name" at bounding box center [663, 303] width 192 height 28
type input "**********"
click at [978, 236] on img at bounding box center [974, 239] width 24 height 24
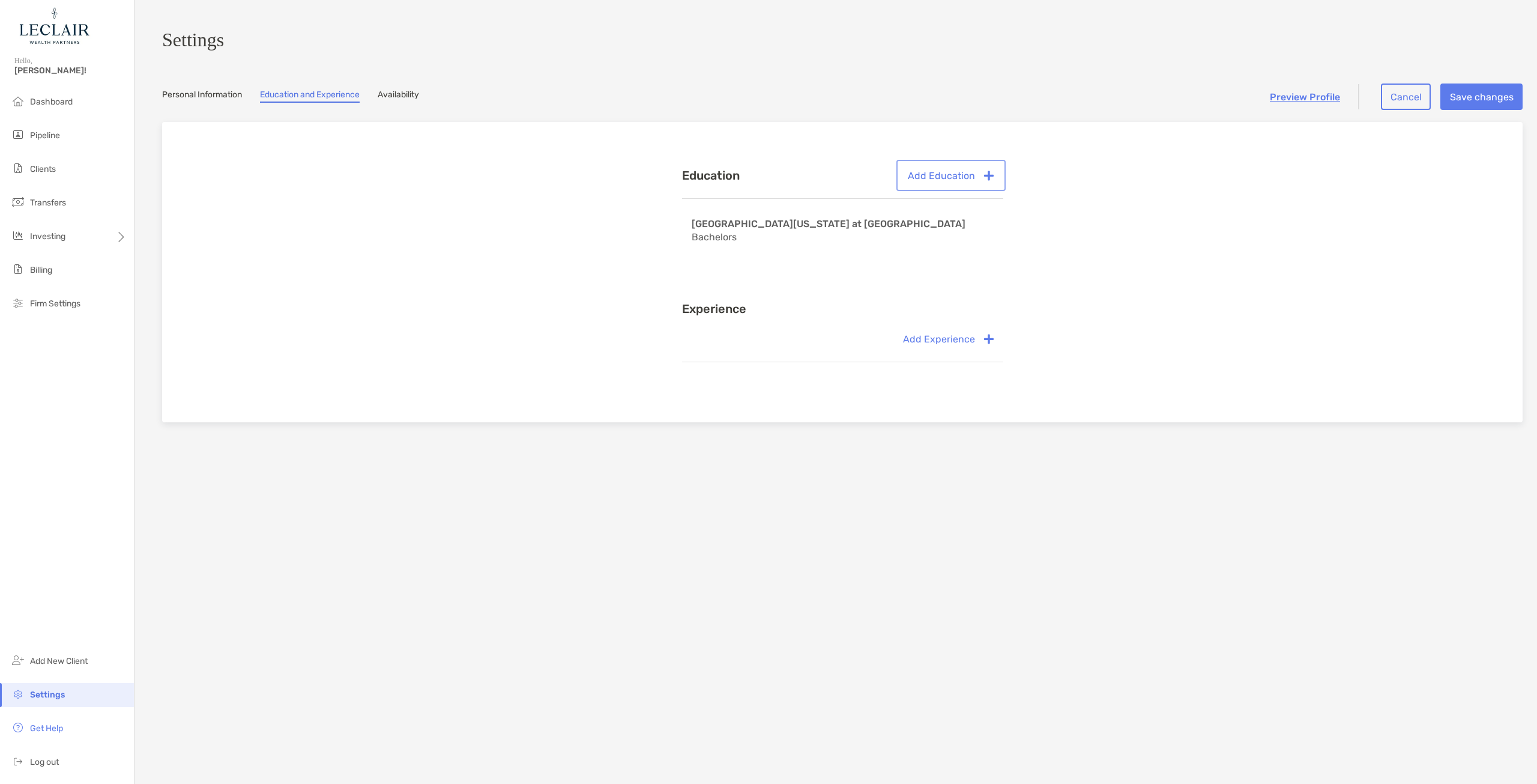
click at [941, 186] on button "Add Education" at bounding box center [951, 175] width 104 height 27
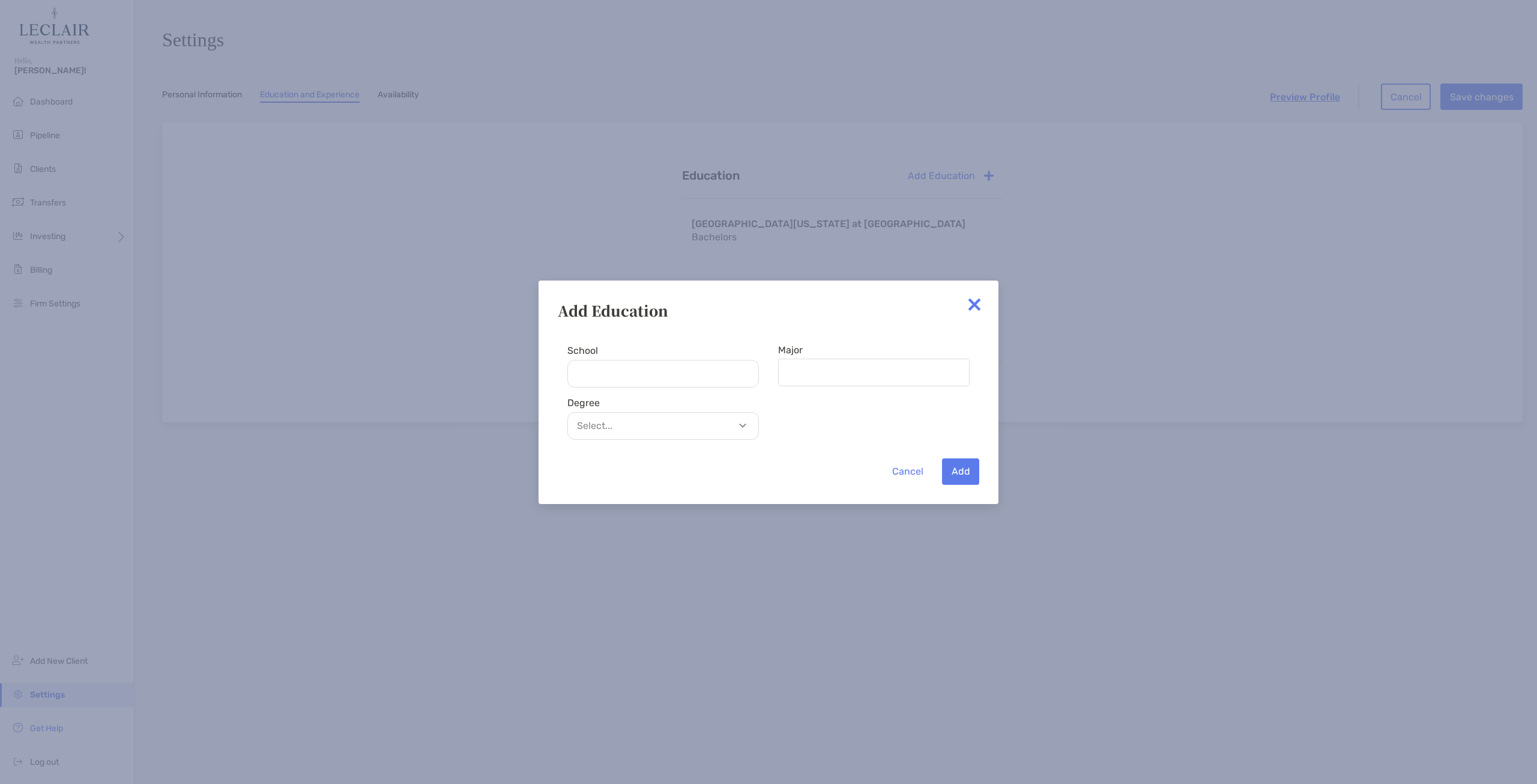
click at [980, 306] on img at bounding box center [974, 305] width 24 height 24
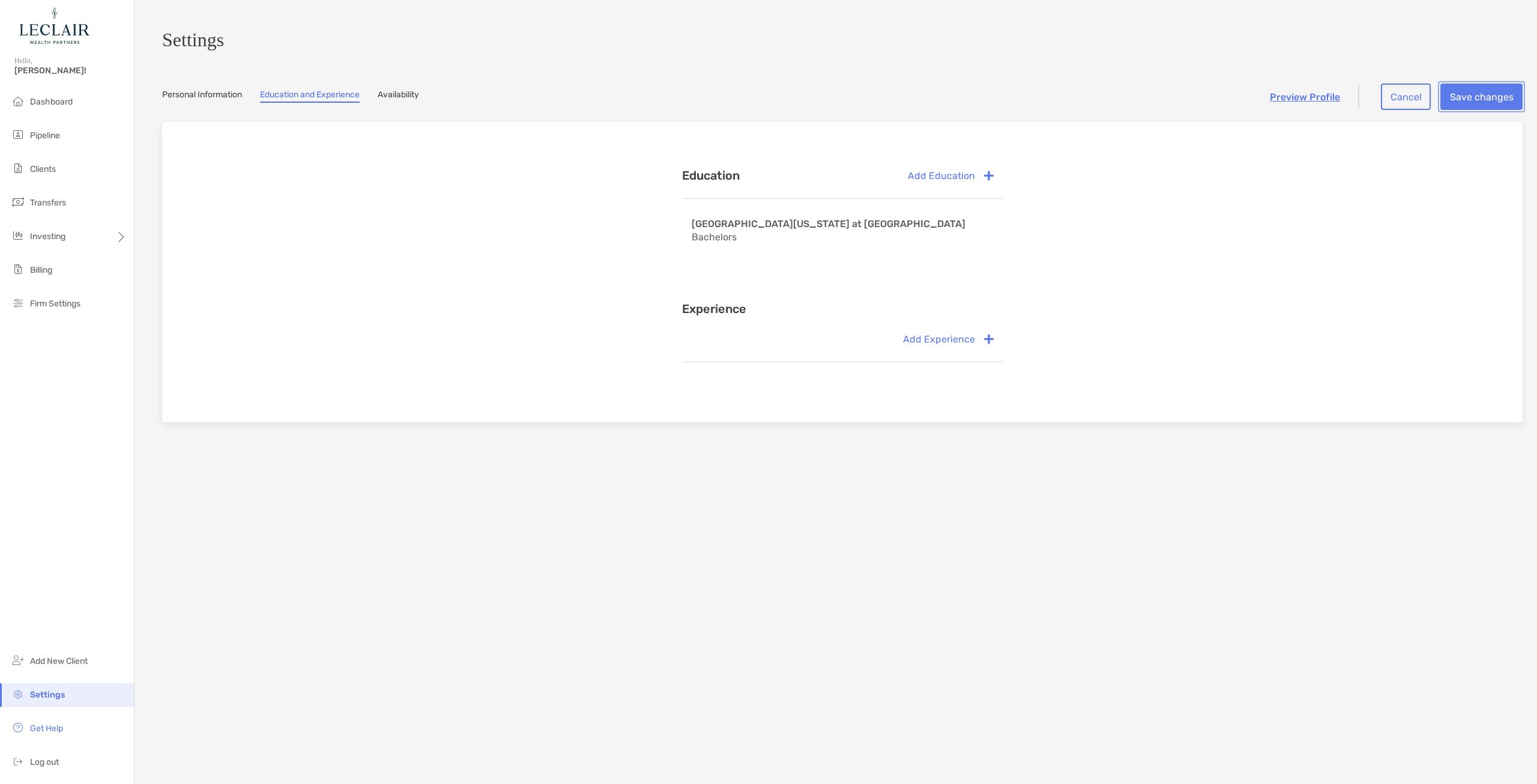
click at [1479, 98] on button "Save changes" at bounding box center [1482, 96] width 83 height 27
click at [1251, 275] on div "Education Add Education [GEOGRAPHIC_DATA][US_STATE] at [GEOGRAPHIC_DATA] Bachel…" at bounding box center [843, 266] width 1322 height 250
click at [213, 100] on link "Personal Information" at bounding box center [201, 96] width 80 height 13
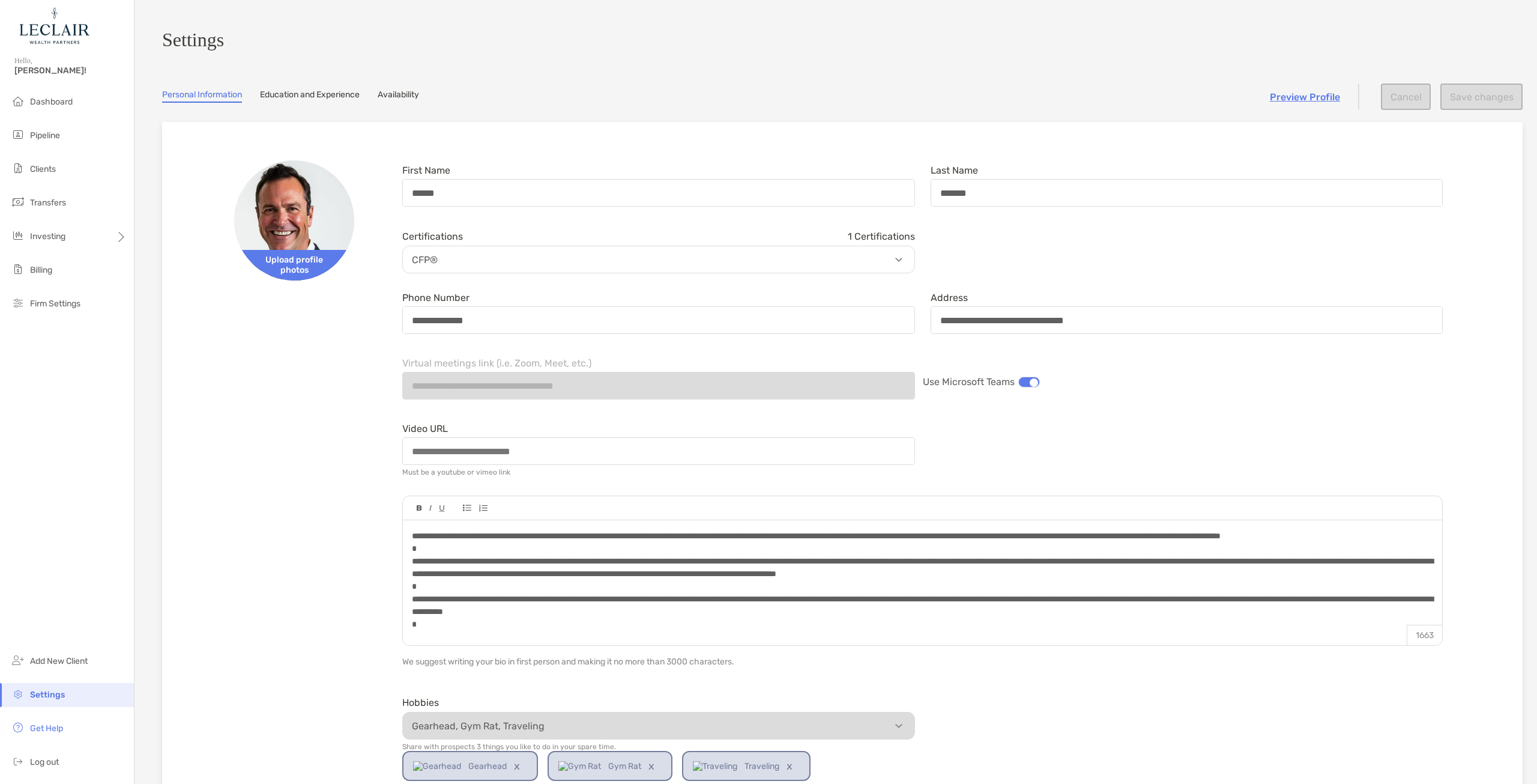
scroll to position [60, 0]
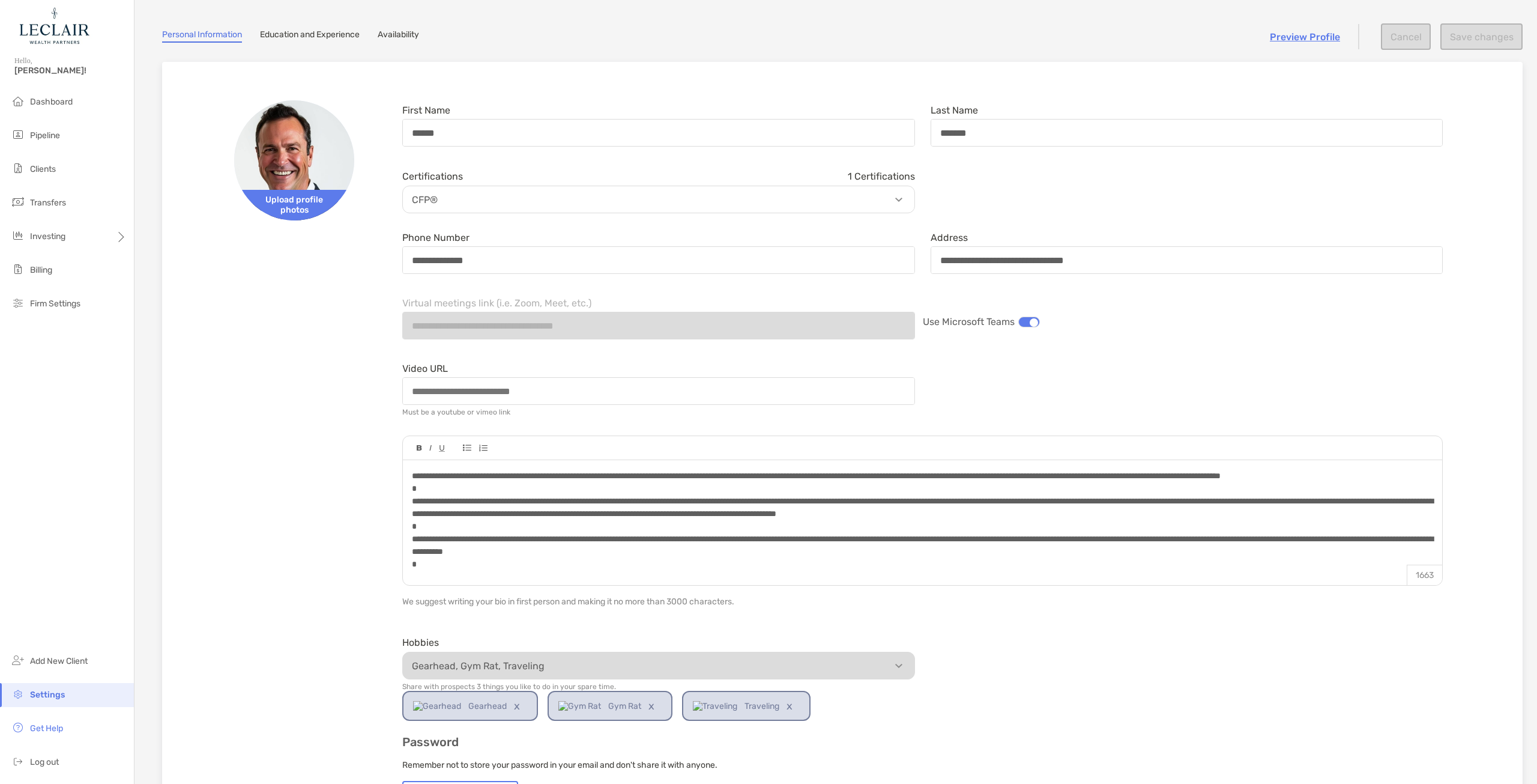
click at [1023, 327] on div at bounding box center [1028, 322] width 22 height 11
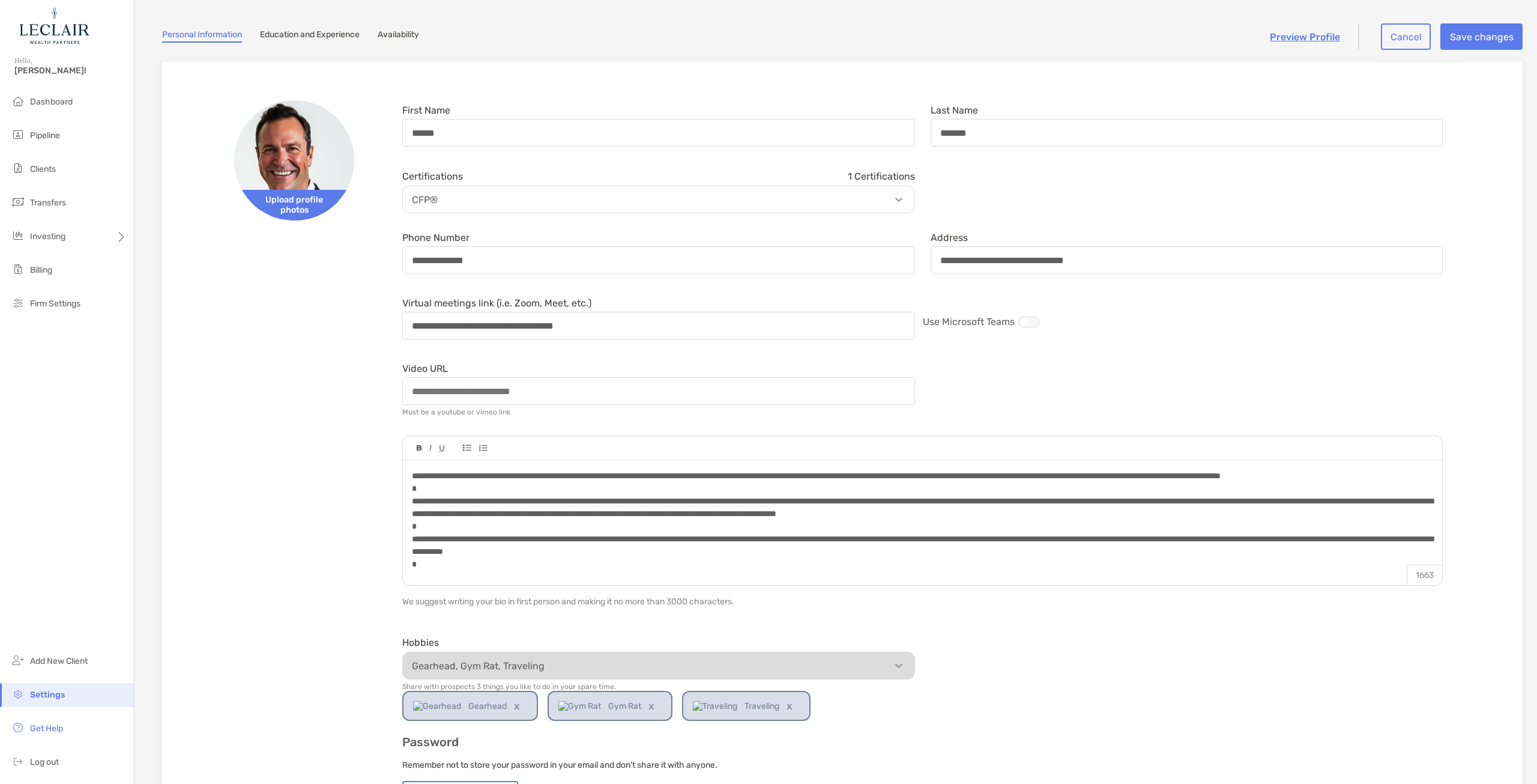
click at [1023, 327] on div at bounding box center [1028, 322] width 22 height 11
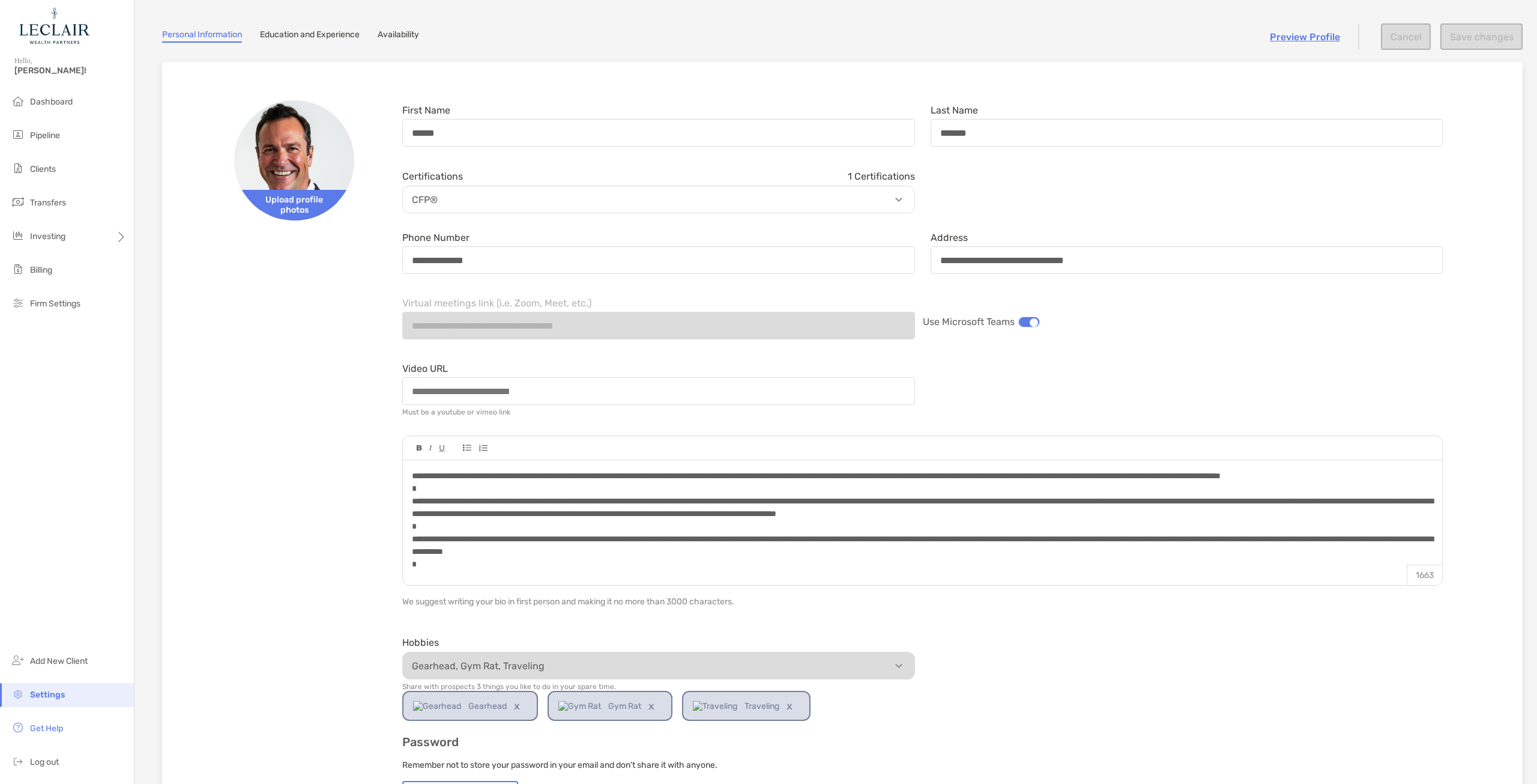
click at [1023, 327] on div at bounding box center [1028, 322] width 22 height 11
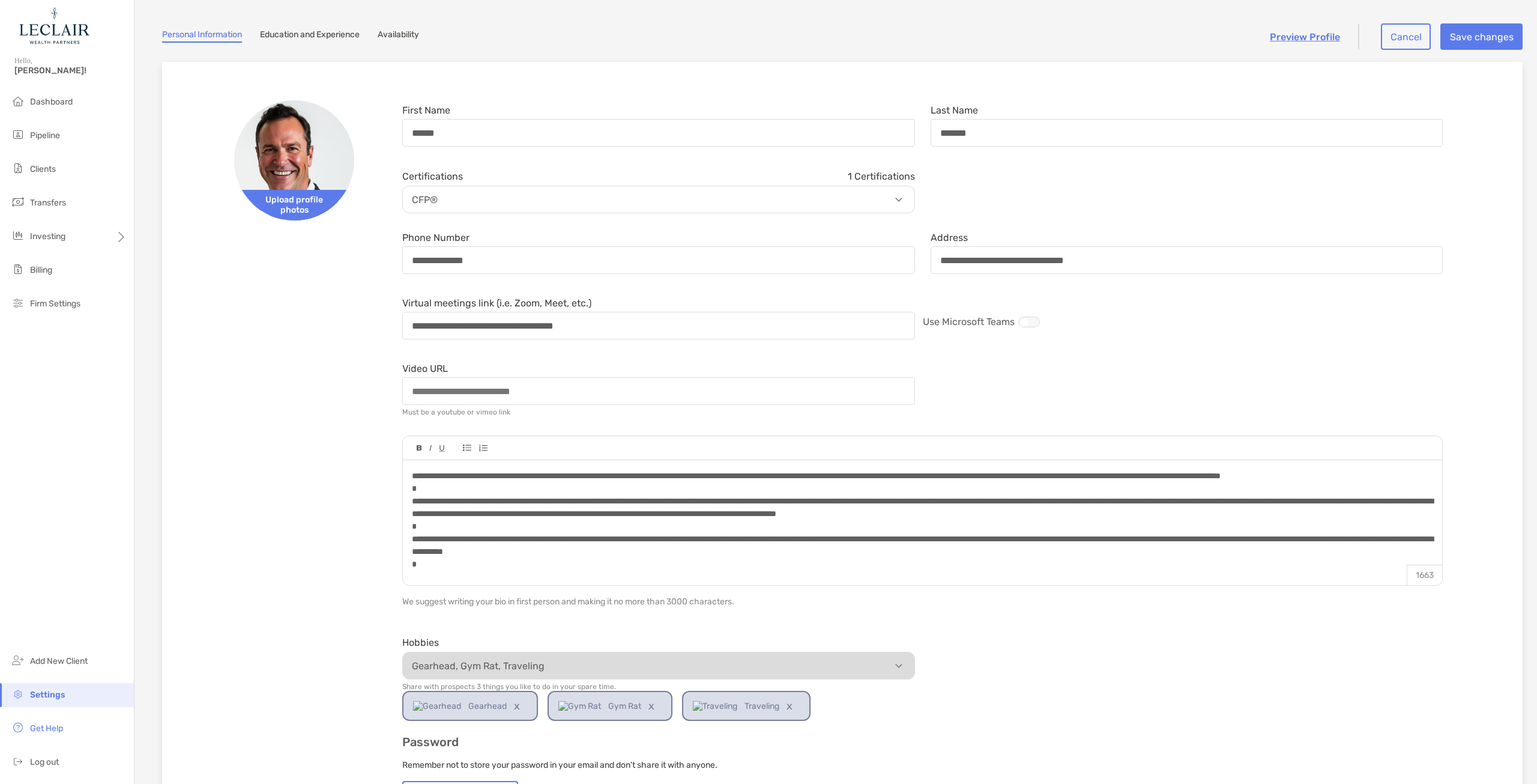
click at [1031, 327] on div at bounding box center [1028, 322] width 22 height 11
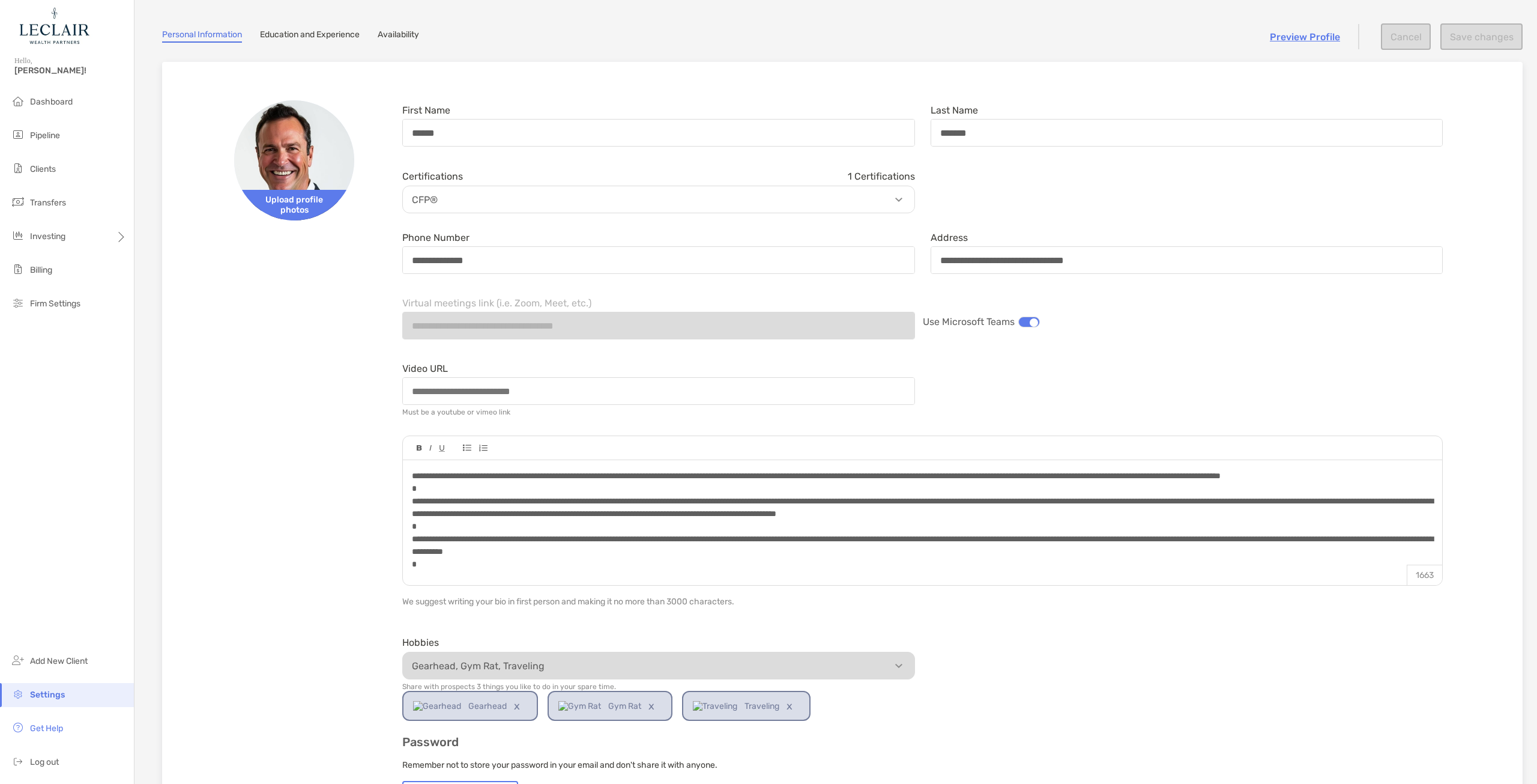
click at [1020, 327] on div at bounding box center [1028, 322] width 22 height 11
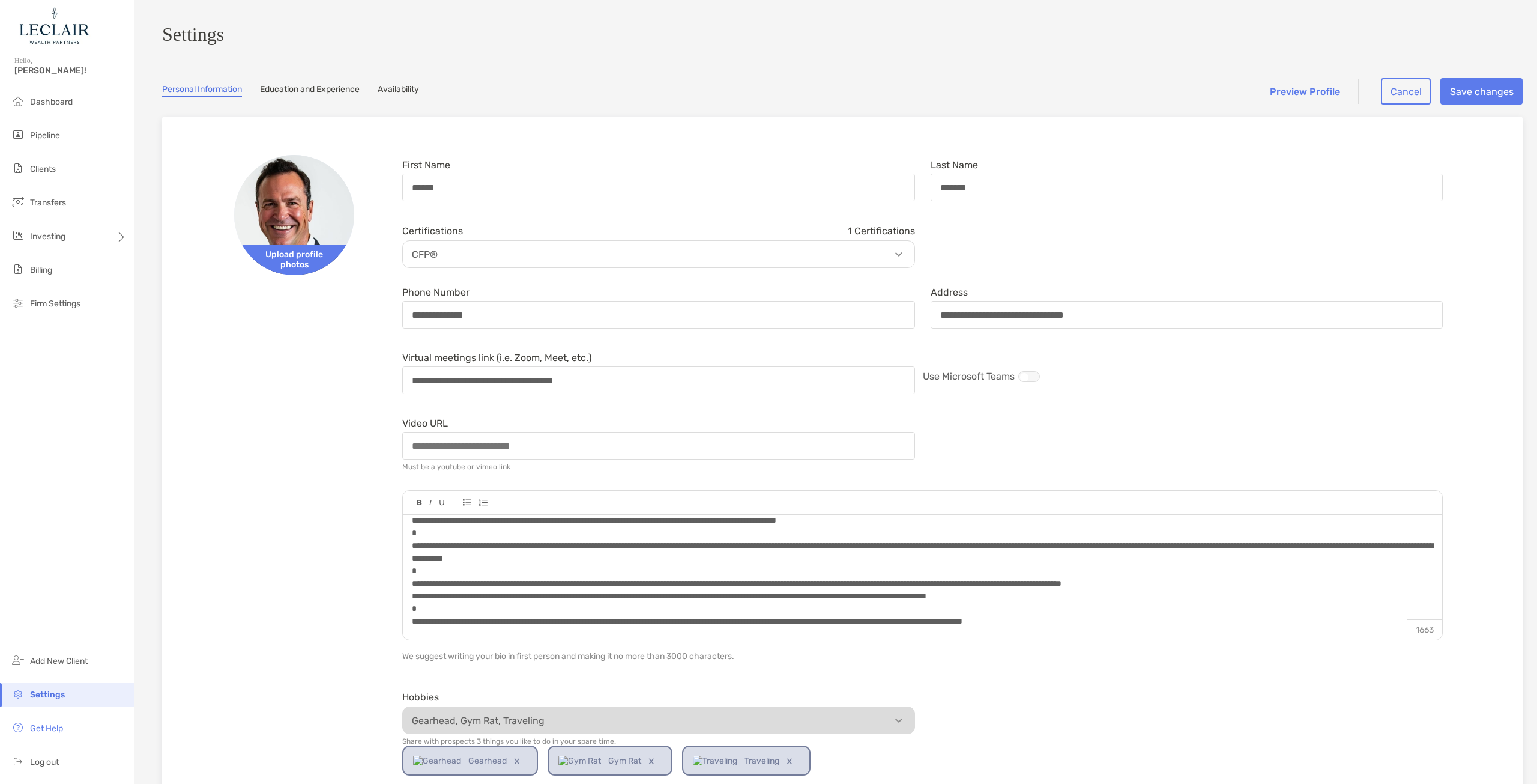
scroll to position [0, 0]
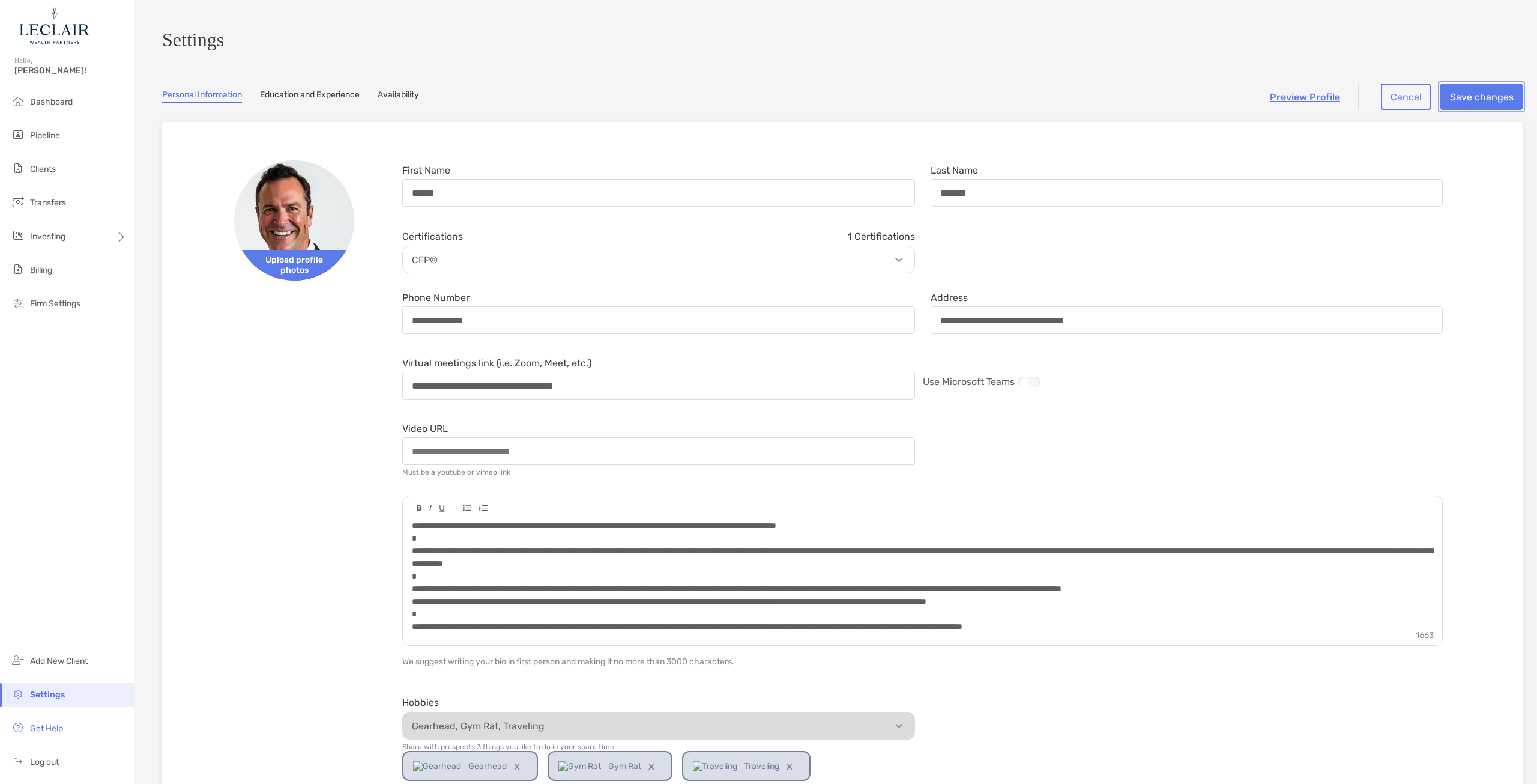
click at [1482, 107] on button "Save changes" at bounding box center [1482, 96] width 83 height 27
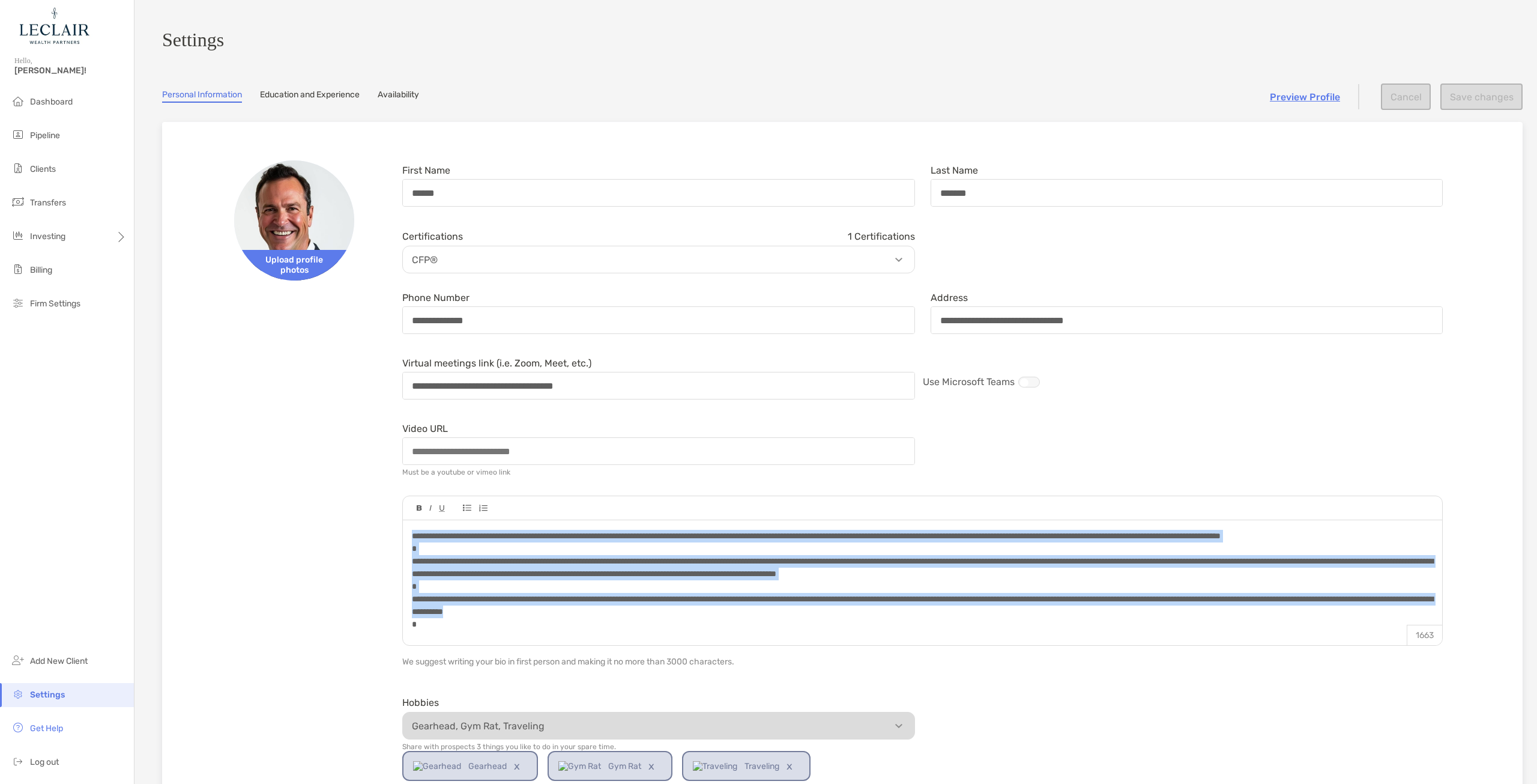
scroll to position [60, 0]
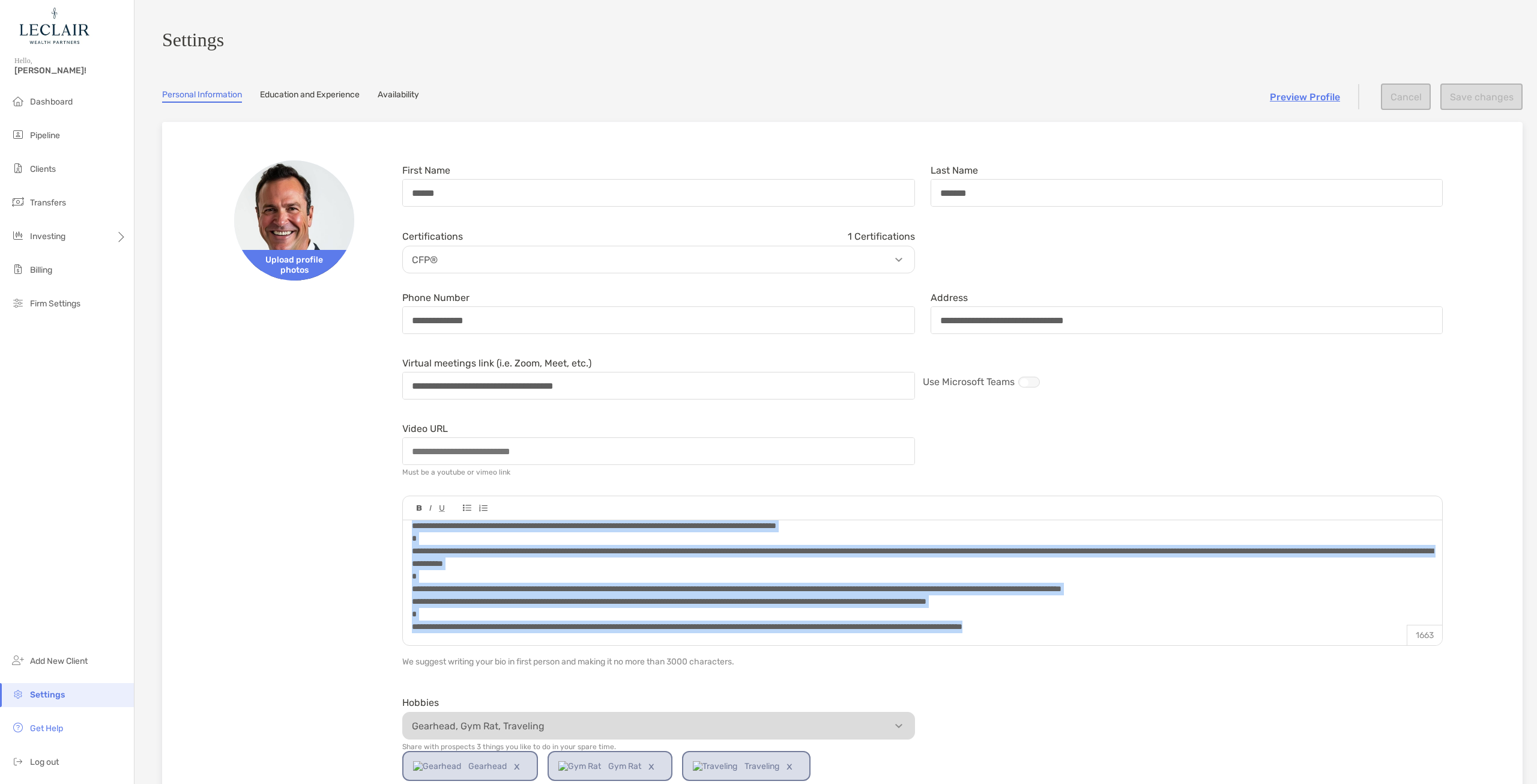
drag, startPoint x: 410, startPoint y: 540, endPoint x: 1156, endPoint y: 649, distance: 753.9
click at [1156, 645] on div "1663" at bounding box center [922, 571] width 1040 height 150
copy span "**********"
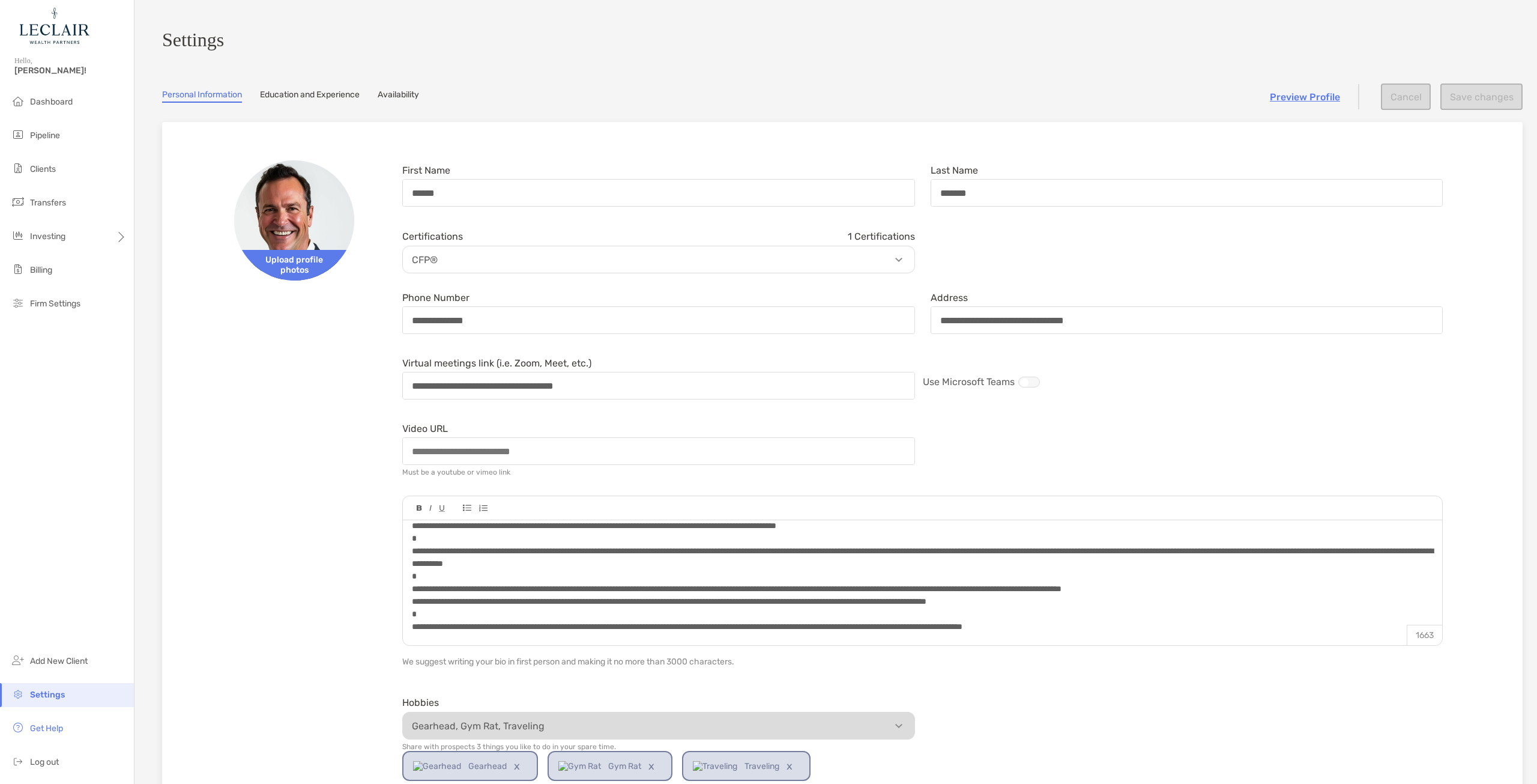
click at [1388, 431] on div "Video URL Must be a youtube or vimeo link" at bounding box center [922, 449] width 1056 height 63
click at [318, 94] on section "**********" at bounding box center [836, 581] width 1403 height 1163
click at [313, 101] on link "Education and Experience" at bounding box center [310, 96] width 100 height 13
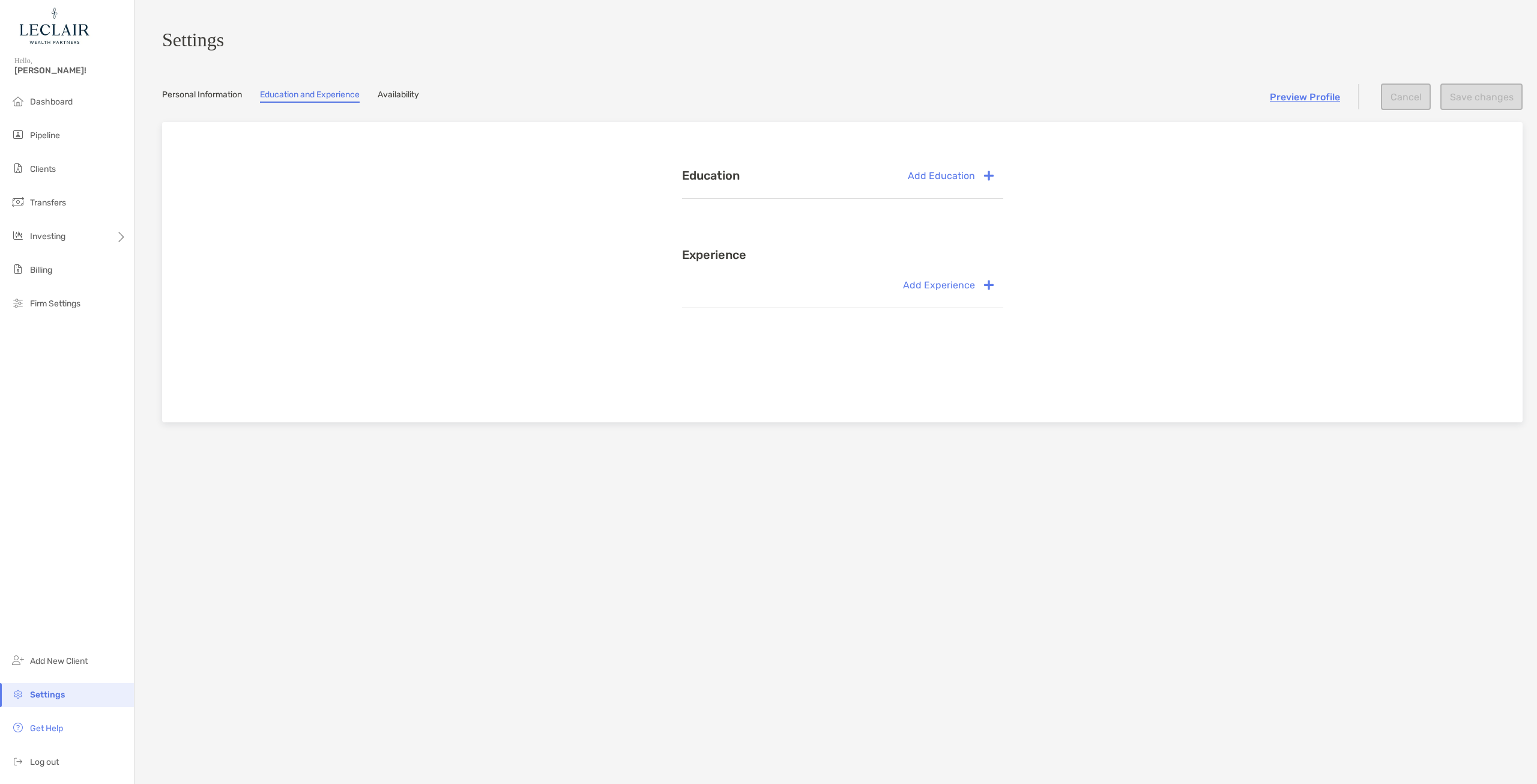
click at [189, 99] on link "Personal Information" at bounding box center [201, 96] width 80 height 13
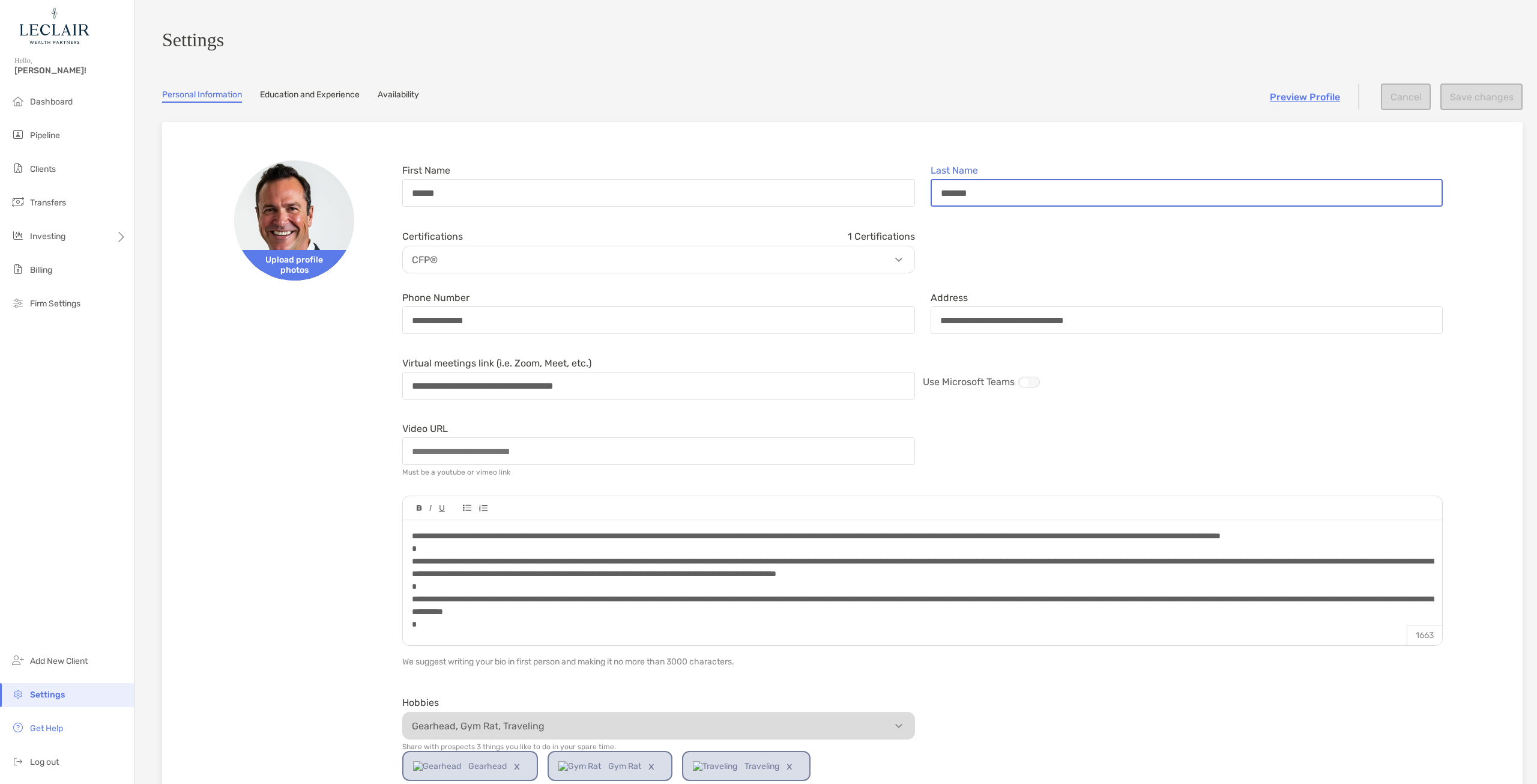
click at [951, 197] on input "*******" at bounding box center [1187, 192] width 510 height 25
type input "*******"
click at [1481, 102] on button "Save changes" at bounding box center [1482, 96] width 83 height 27
click at [1477, 108] on button "Save changes" at bounding box center [1482, 96] width 83 height 27
click at [1155, 404] on div "**********" at bounding box center [922, 378] width 1056 height 51
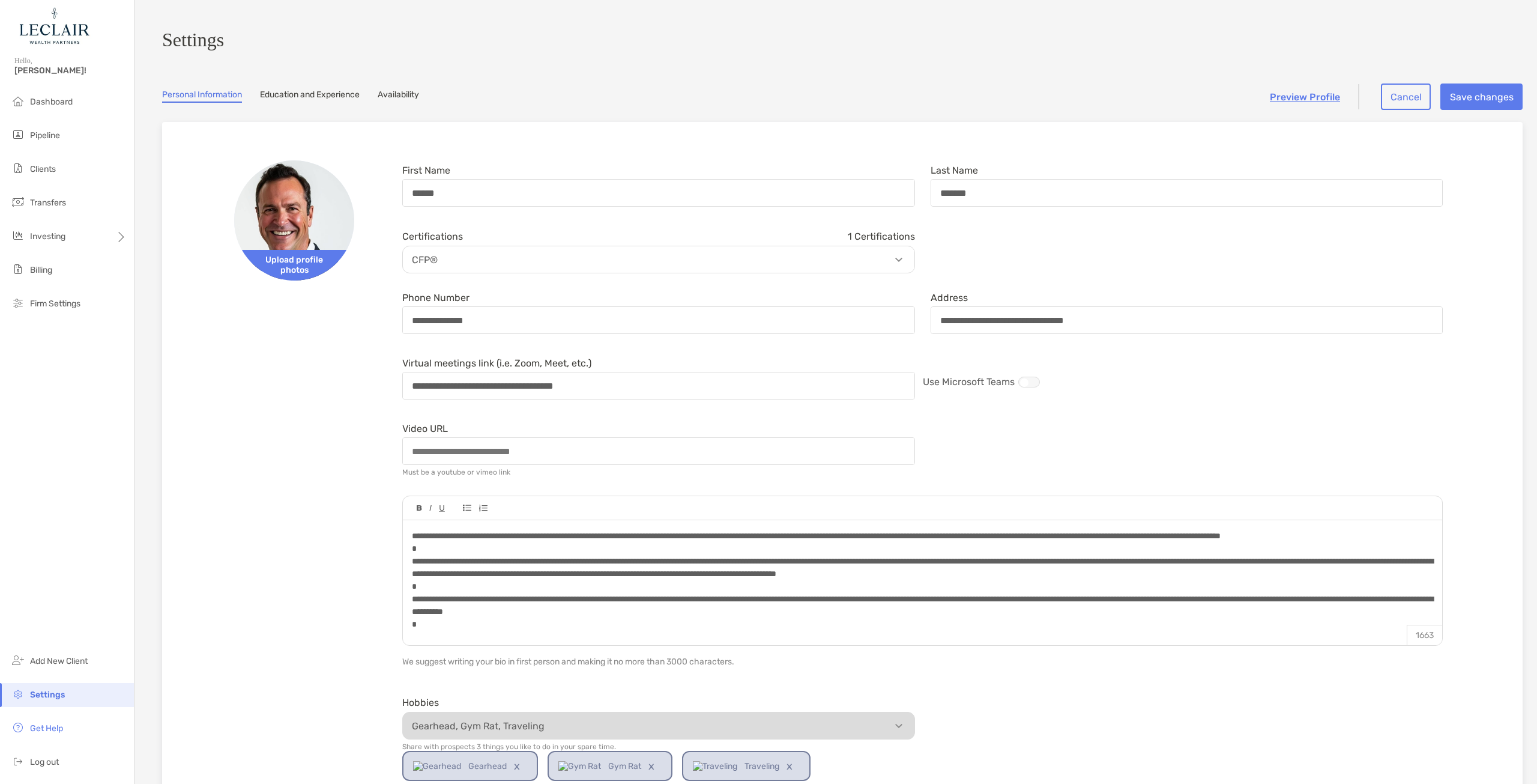
click at [736, 264] on p "CFP®" at bounding box center [662, 259] width 511 height 15
click at [292, 89] on section "Settings Personal Information Education and Experience Availability Preview Pro…" at bounding box center [836, 581] width 1403 height 1163
click at [297, 96] on link "Education and Experience" at bounding box center [310, 96] width 100 height 13
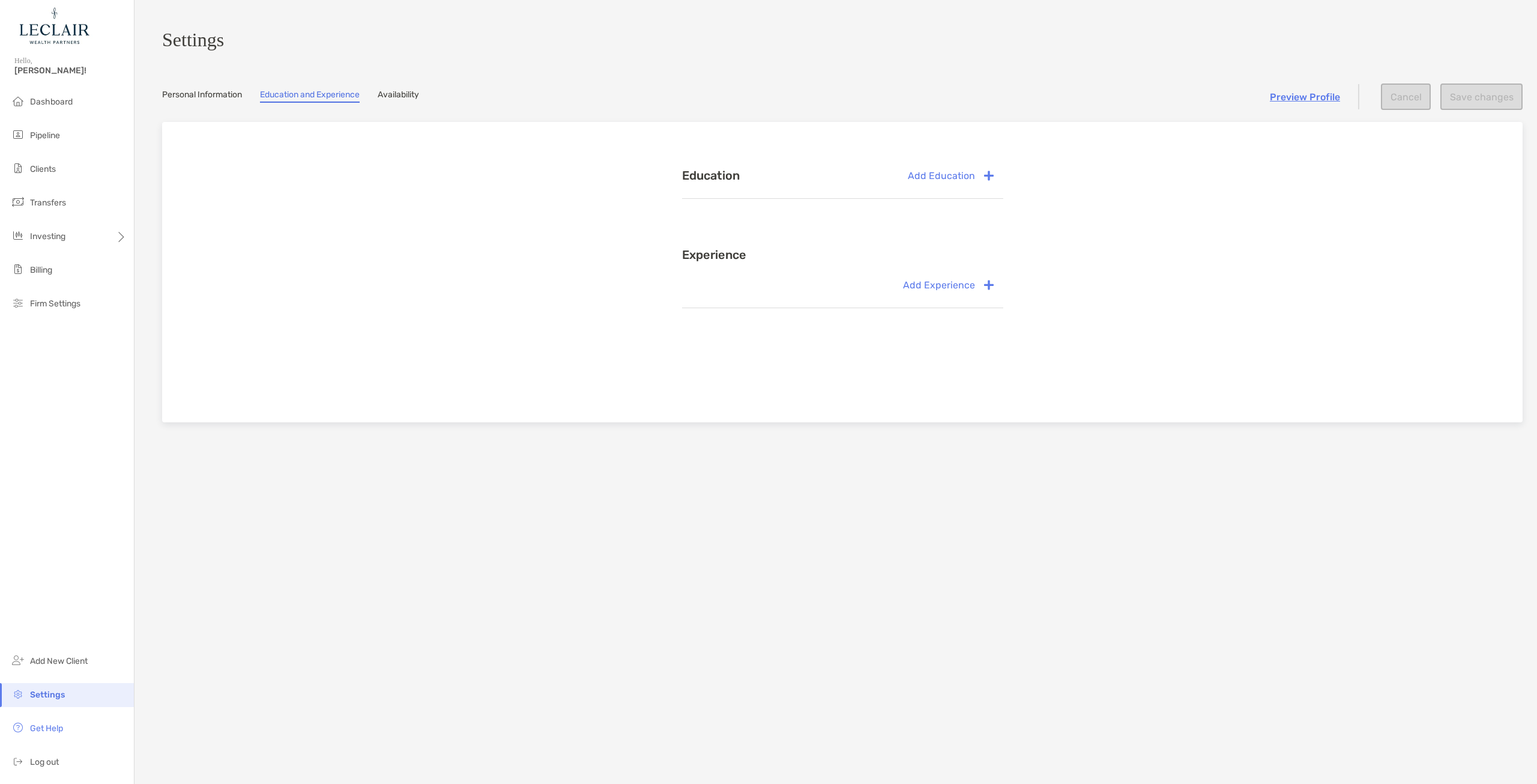
click at [225, 102] on link "Personal Information" at bounding box center [201, 96] width 80 height 13
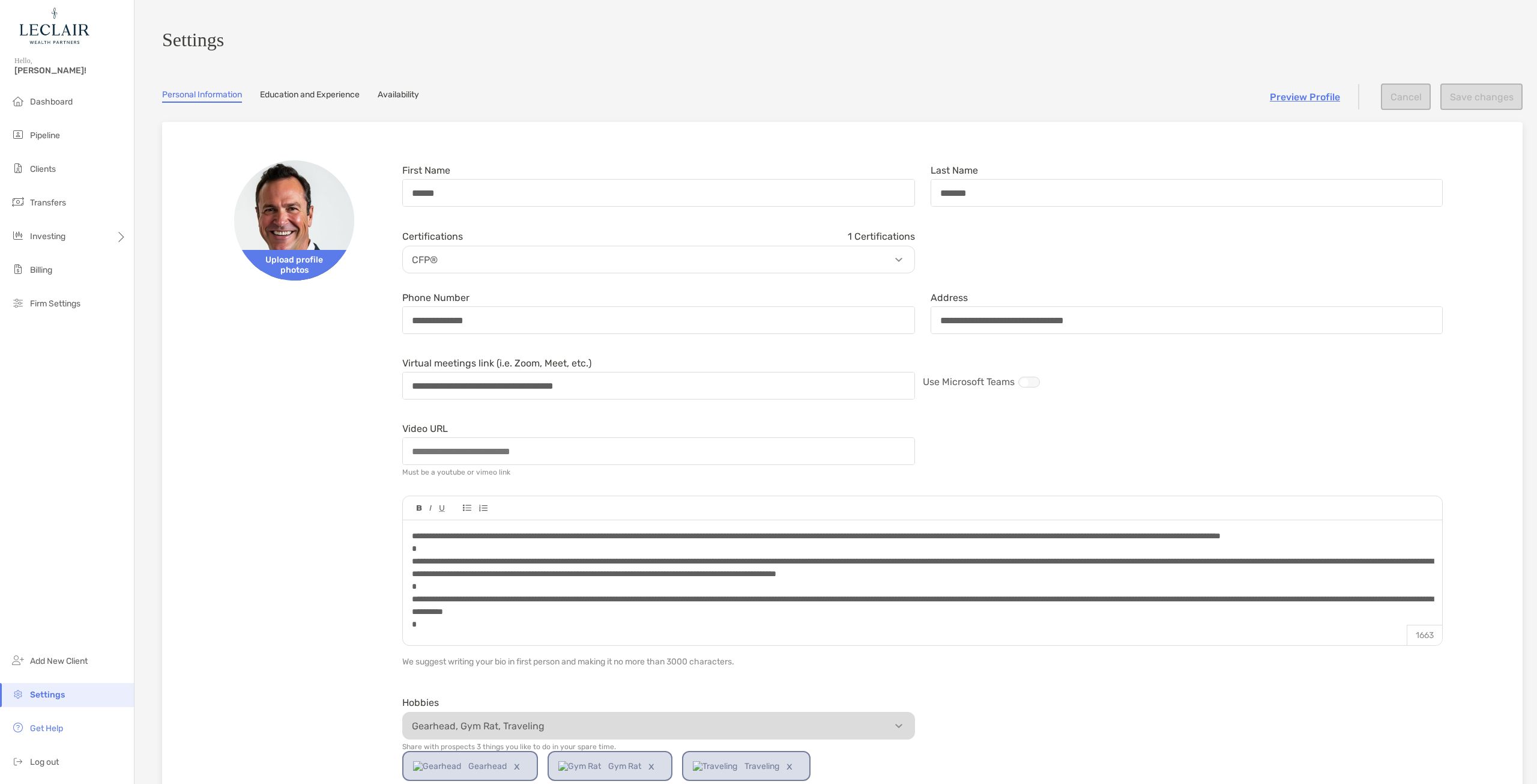
click at [301, 96] on link "Education and Experience" at bounding box center [310, 96] width 100 height 13
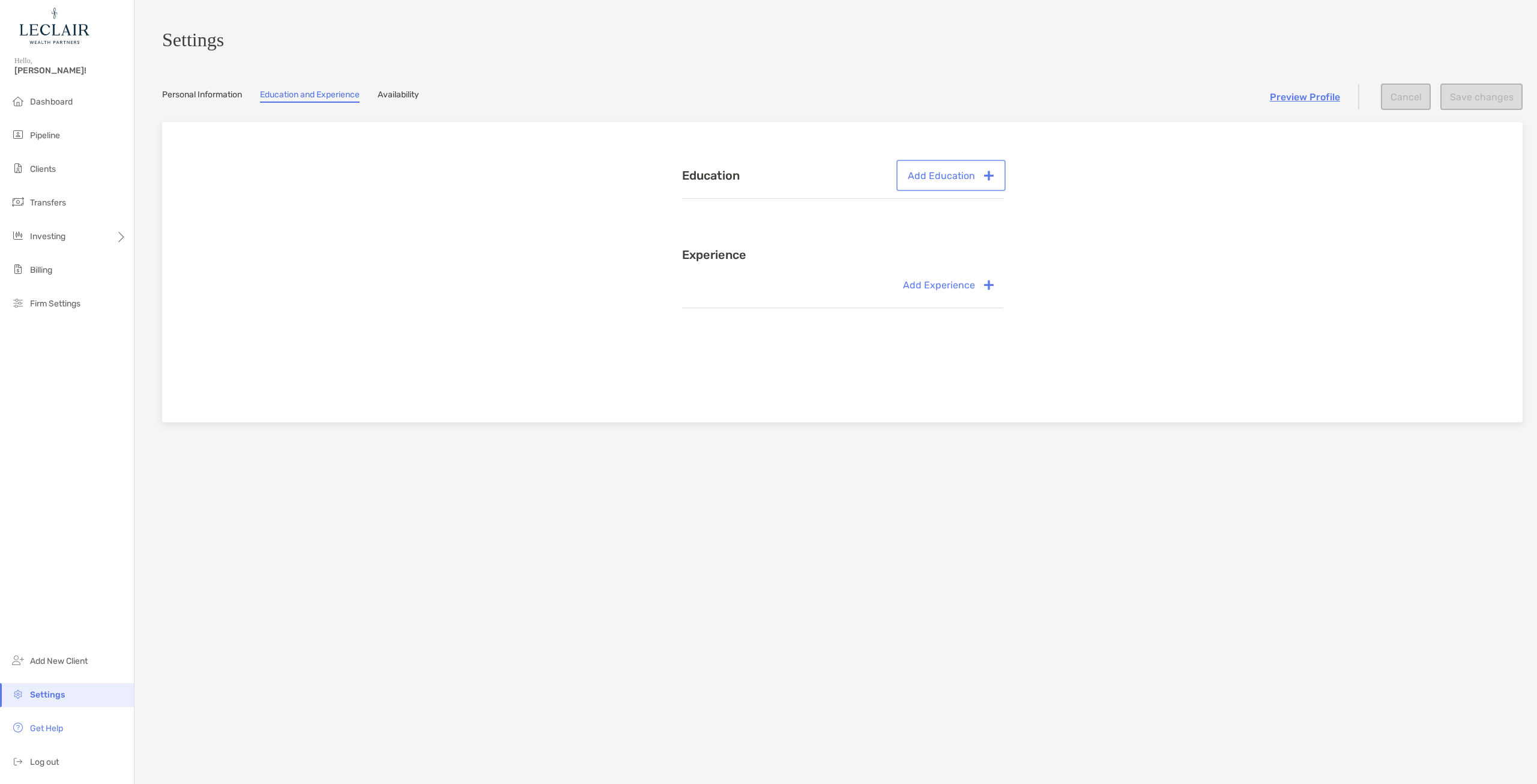
click at [978, 182] on button "Add Education" at bounding box center [951, 175] width 104 height 27
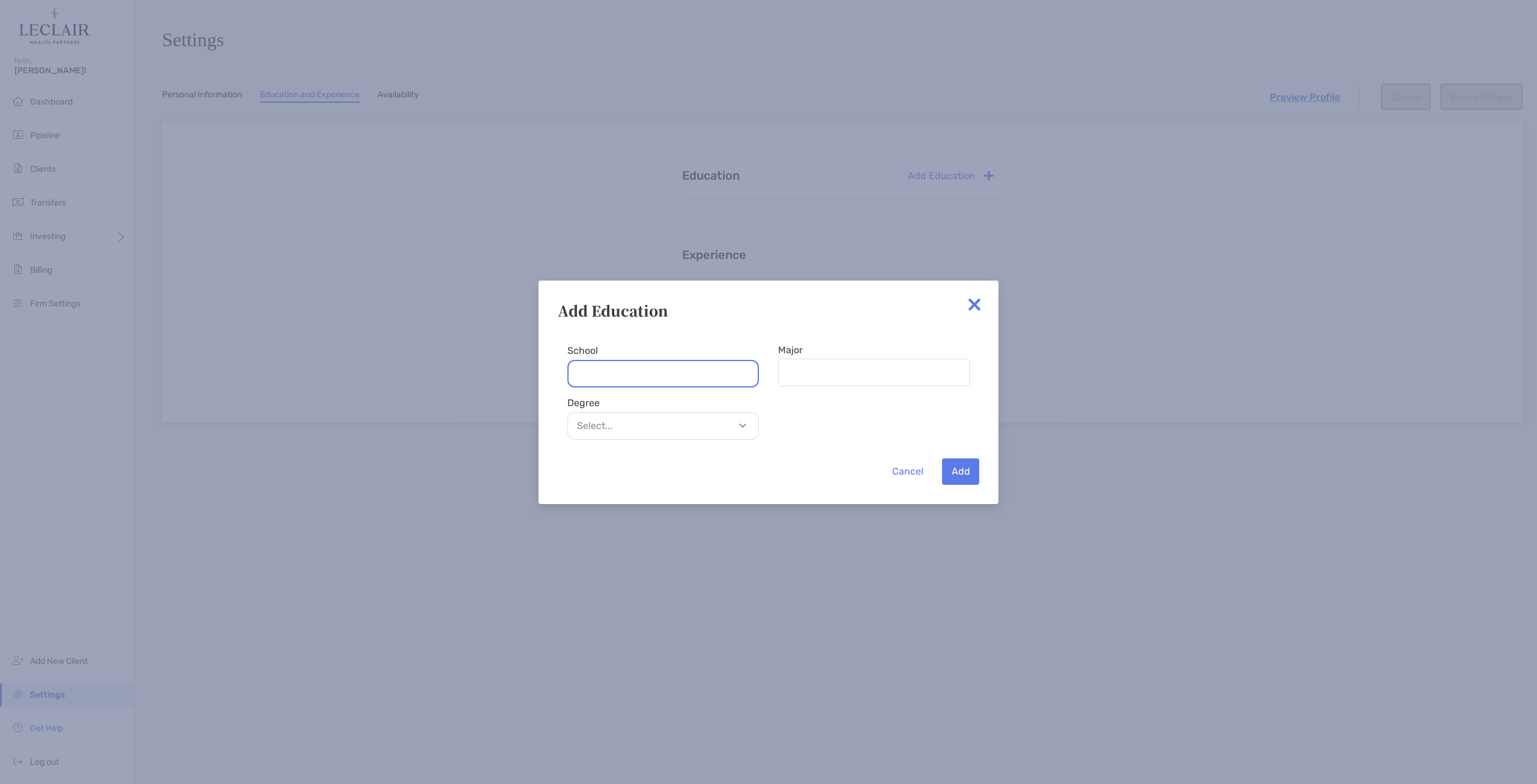
click at [693, 374] on input "School" at bounding box center [663, 373] width 192 height 28
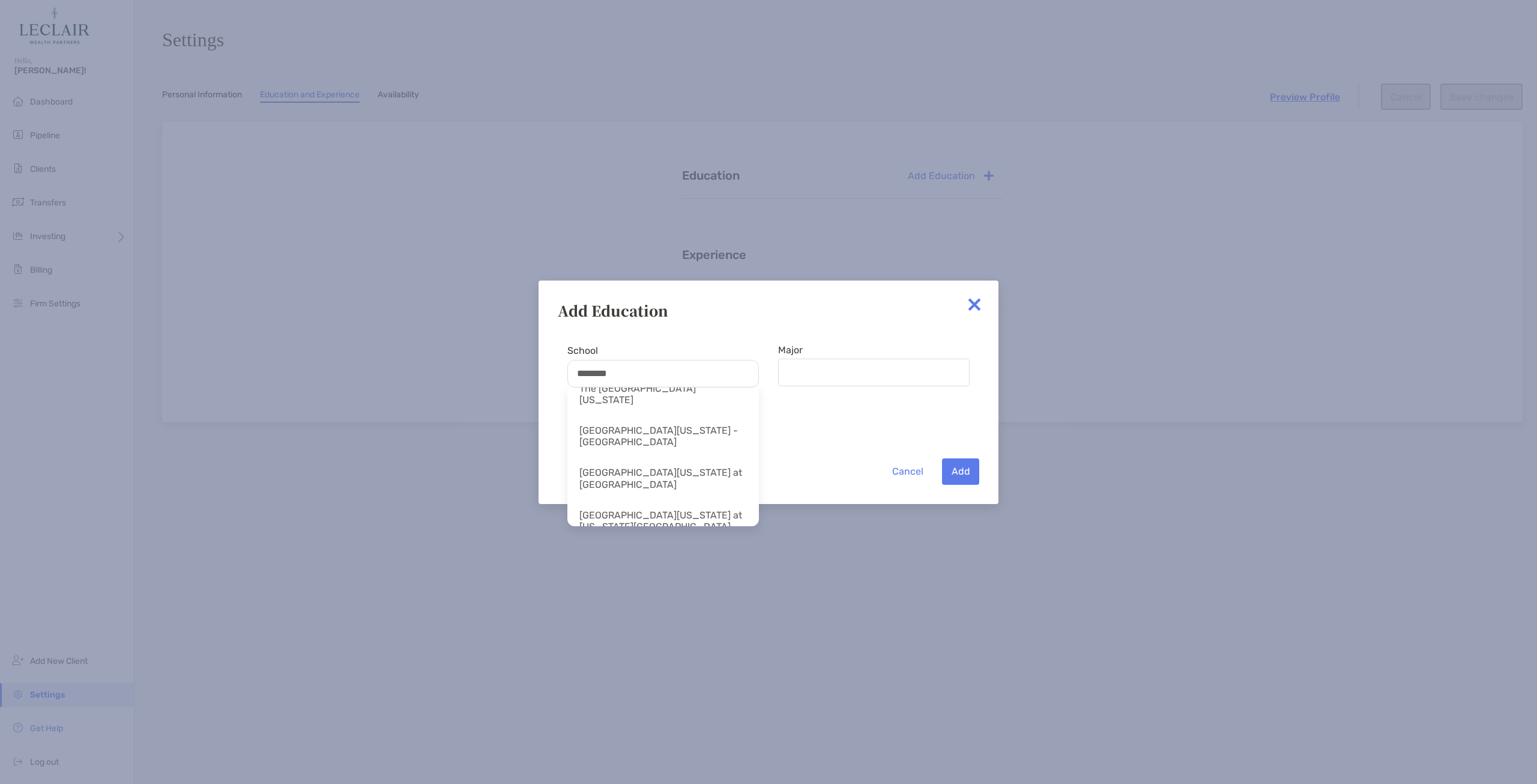
scroll to position [314, 0]
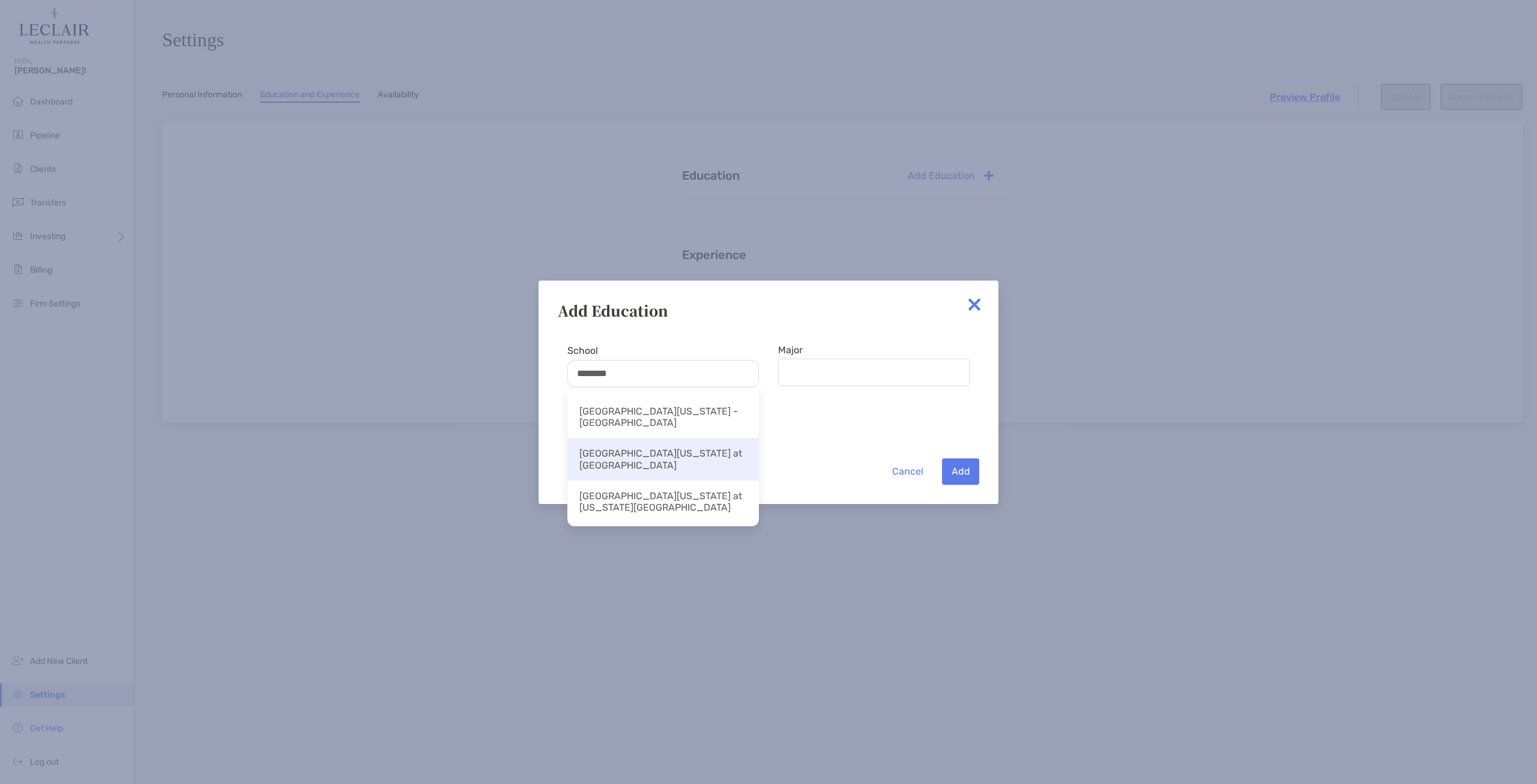
click at [701, 438] on li "[GEOGRAPHIC_DATA][US_STATE] at [GEOGRAPHIC_DATA]" at bounding box center [663, 459] width 192 height 42
type input "**********"
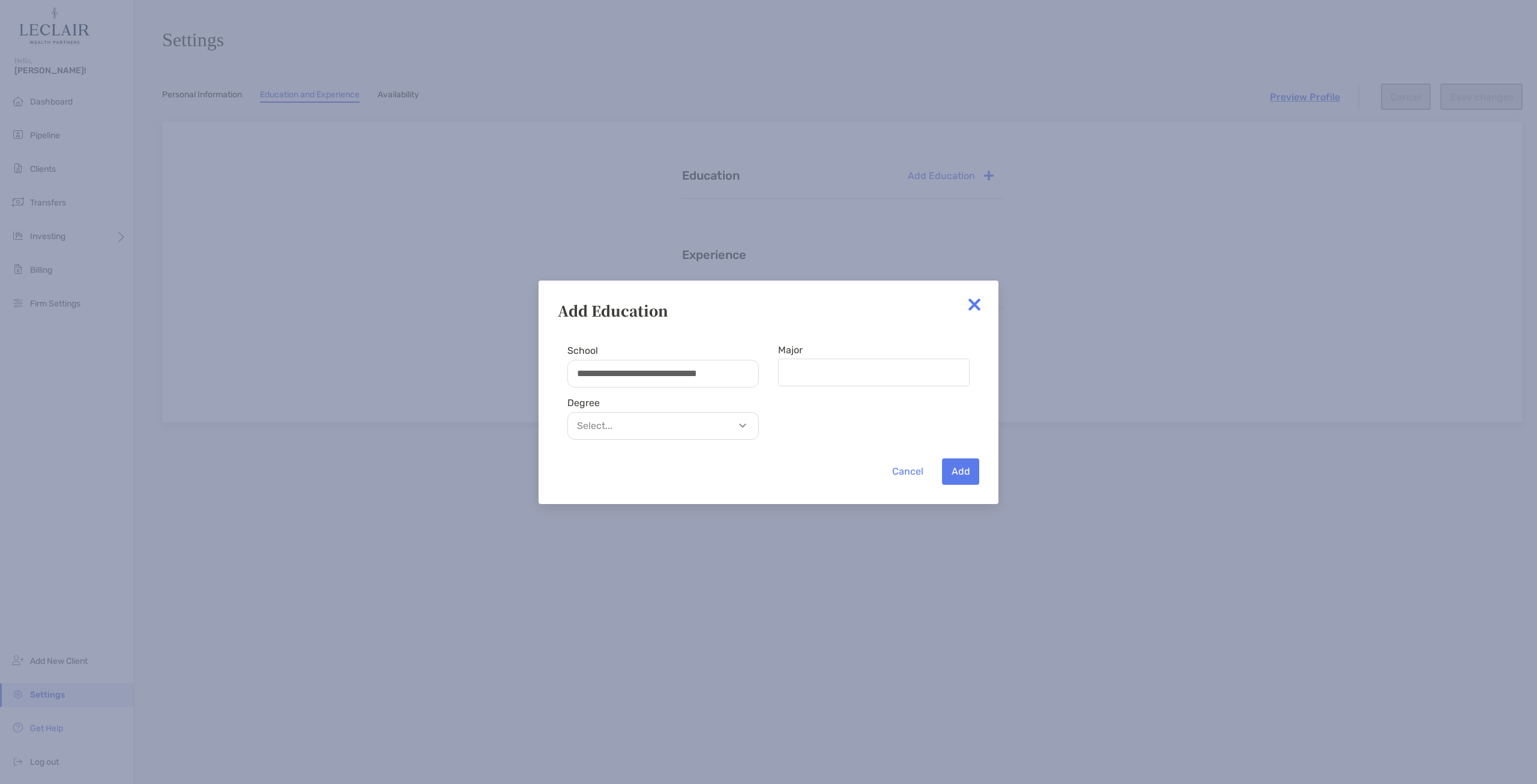
click at [704, 428] on p "Select..." at bounding box center [666, 425] width 190 height 15
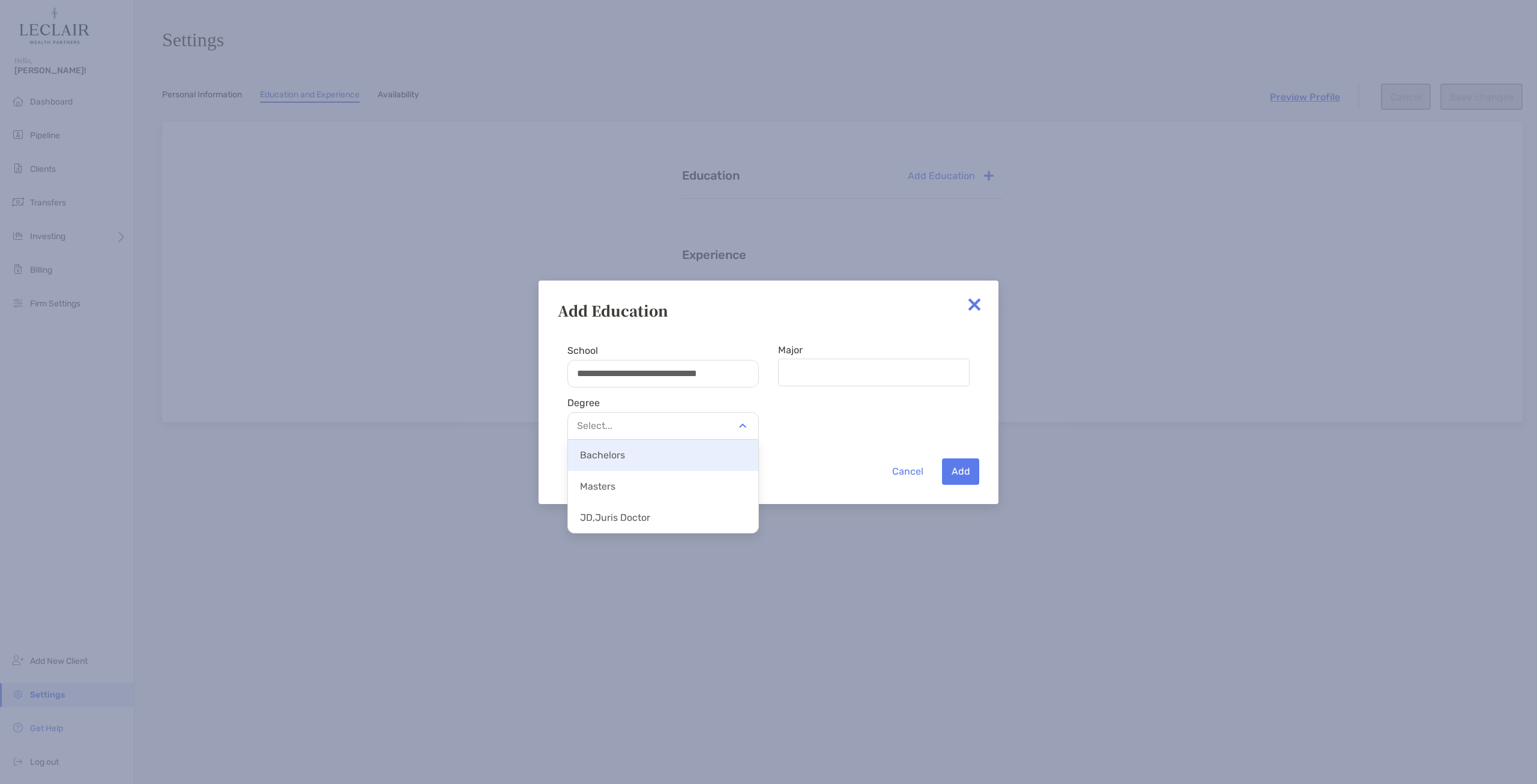
click at [689, 454] on p "Bachelors" at bounding box center [663, 454] width 190 height 27
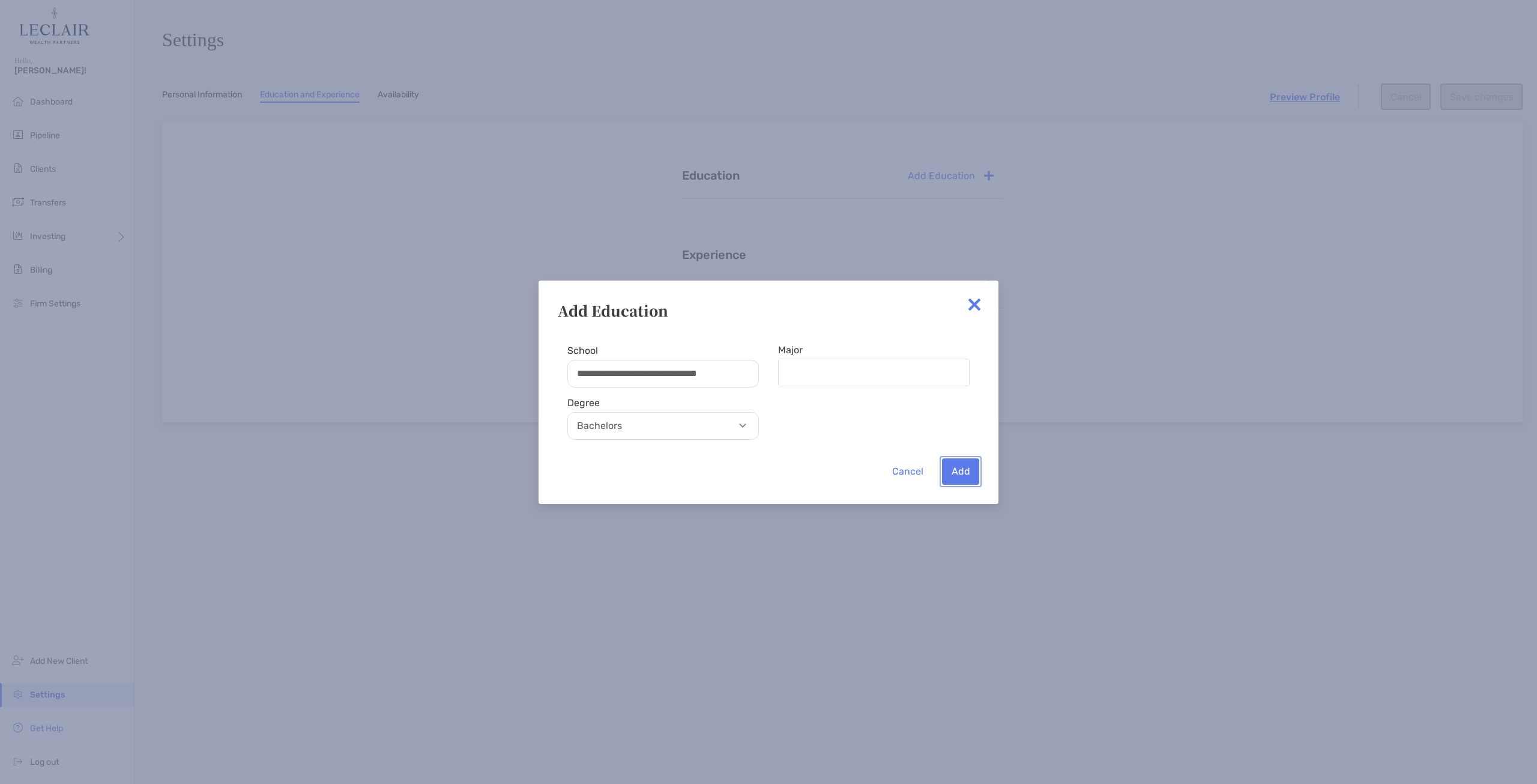
click at [964, 478] on button "Add" at bounding box center [960, 471] width 37 height 27
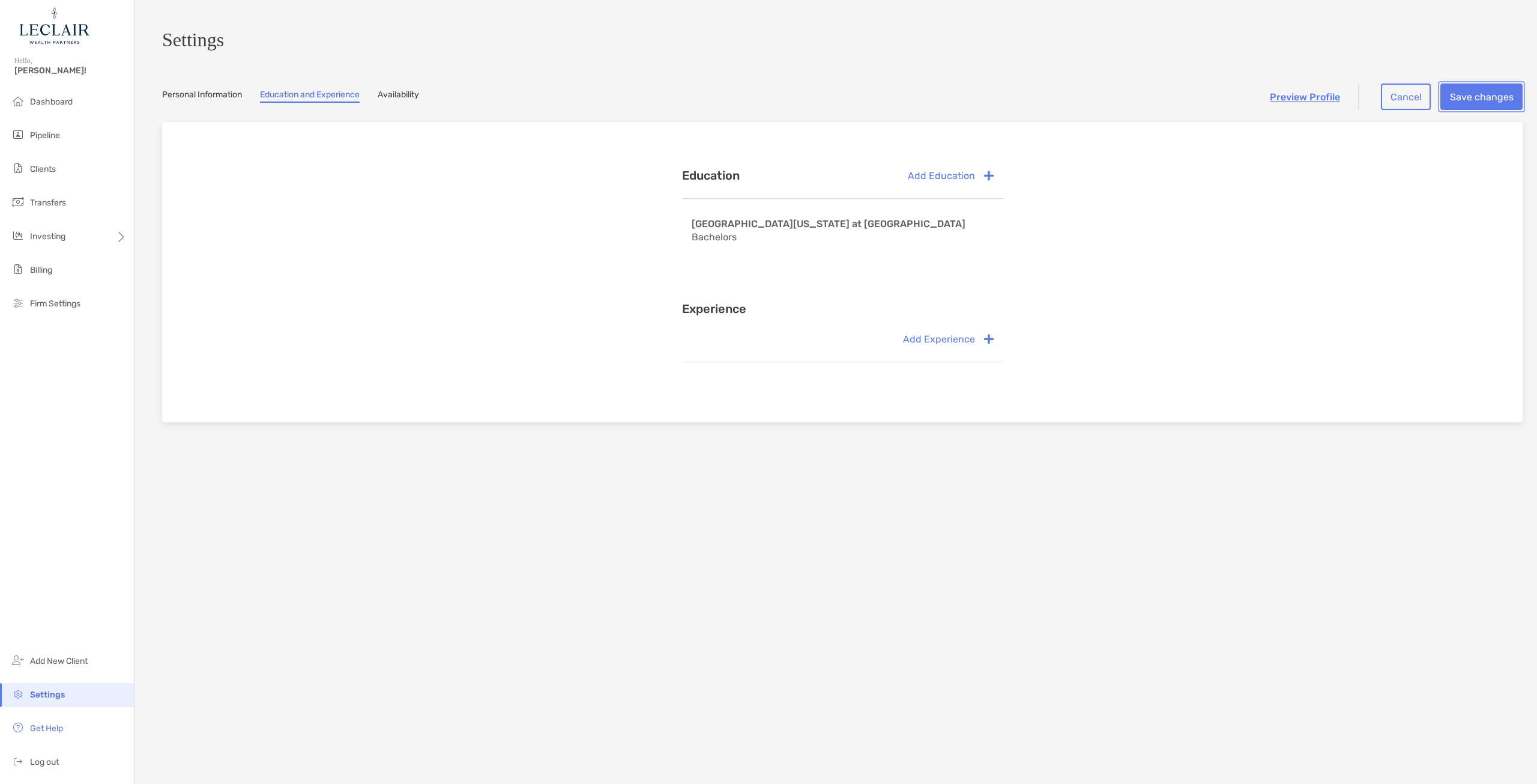
click at [1460, 92] on button "Save changes" at bounding box center [1482, 96] width 83 height 27
click at [966, 345] on button "Add Experience" at bounding box center [948, 338] width 109 height 27
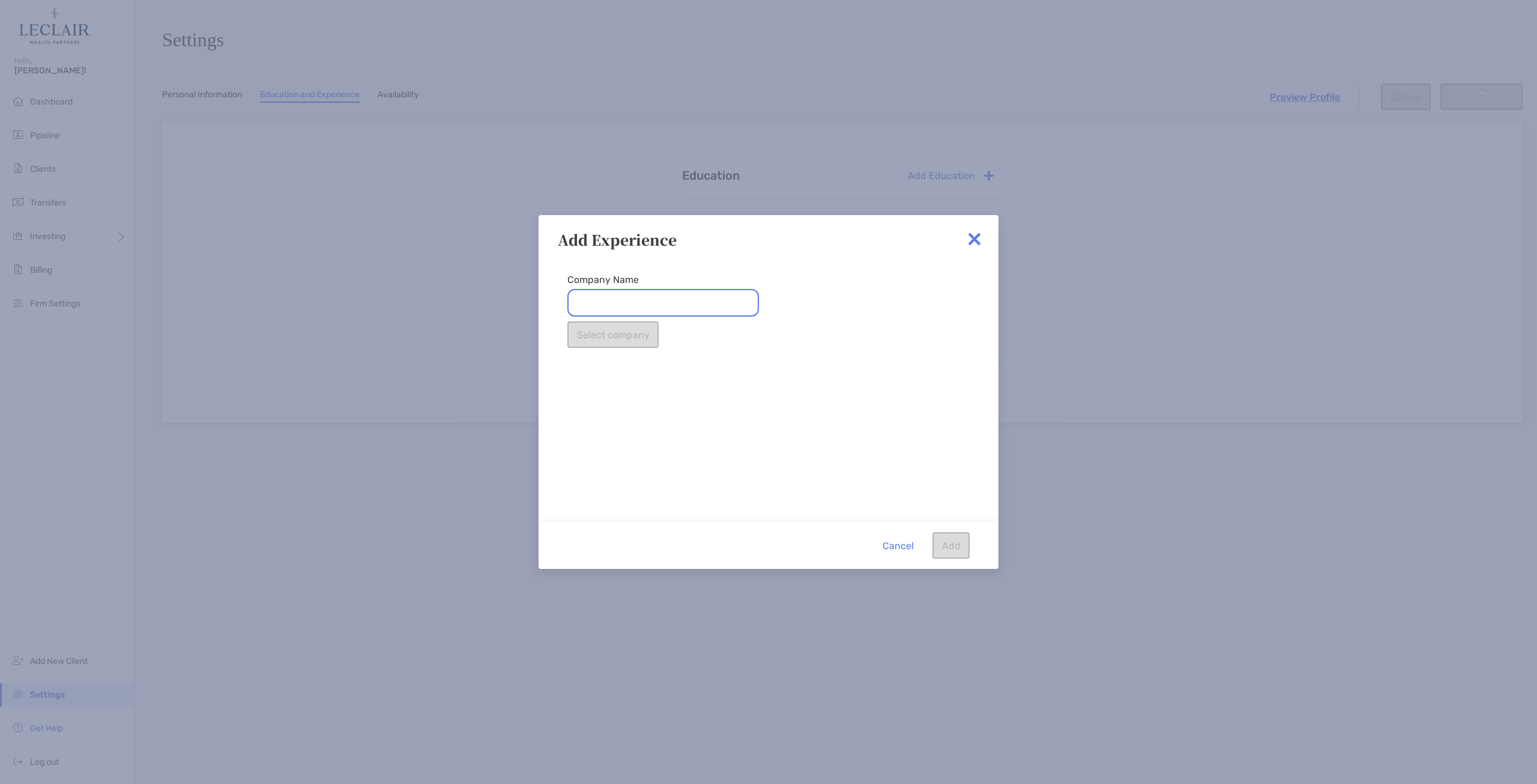
click at [646, 299] on input "Company Name" at bounding box center [663, 303] width 192 height 28
click at [695, 335] on li "[PERSON_NAME] Wealth Partners" at bounding box center [663, 332] width 192 height 31
type input "**********"
click at [643, 337] on button "Select company" at bounding box center [613, 334] width 91 height 27
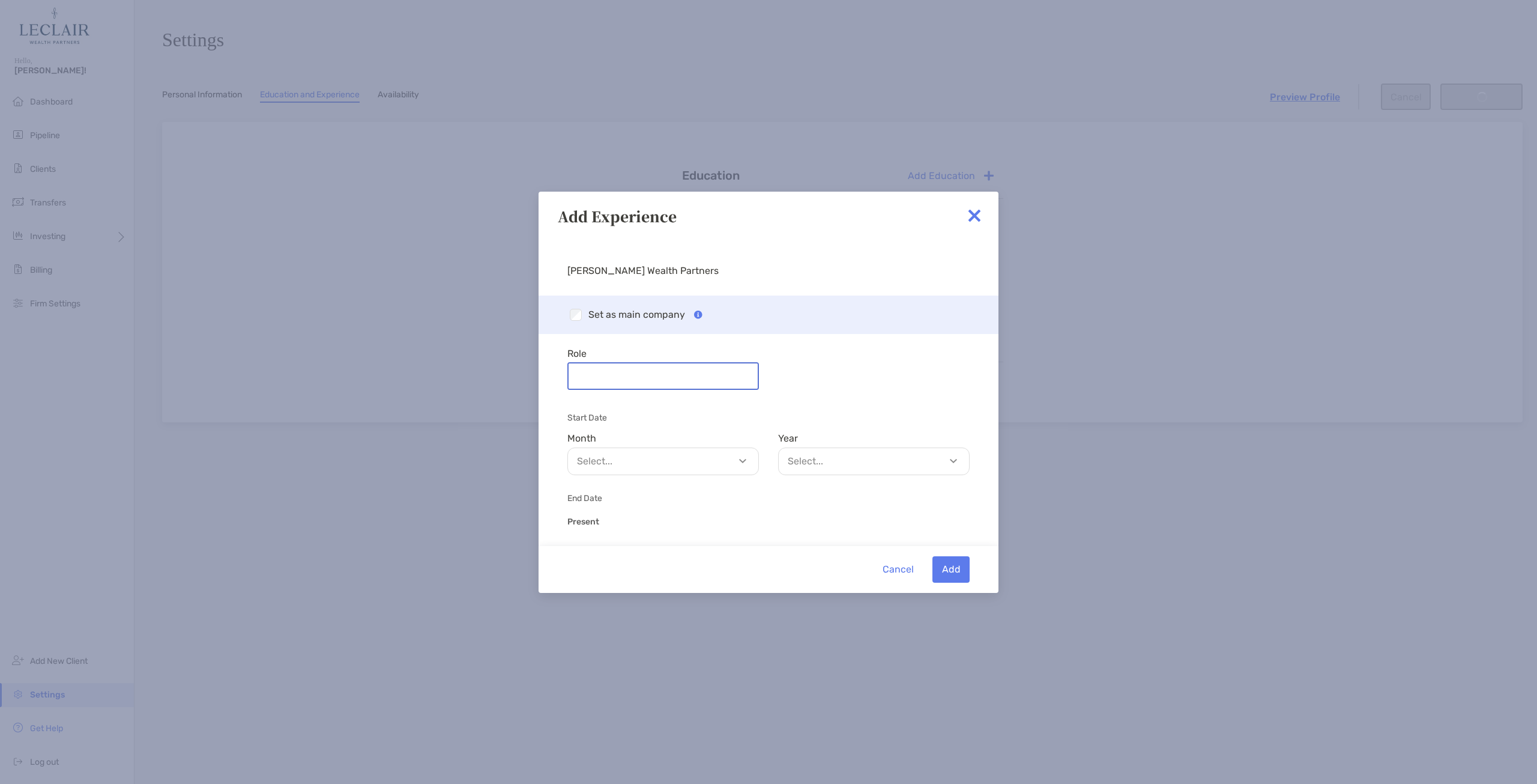
click at [627, 367] on input "Role" at bounding box center [664, 375] width 189 height 25
type input "**********"
click at [824, 404] on div "**********" at bounding box center [768, 470] width 460 height 450
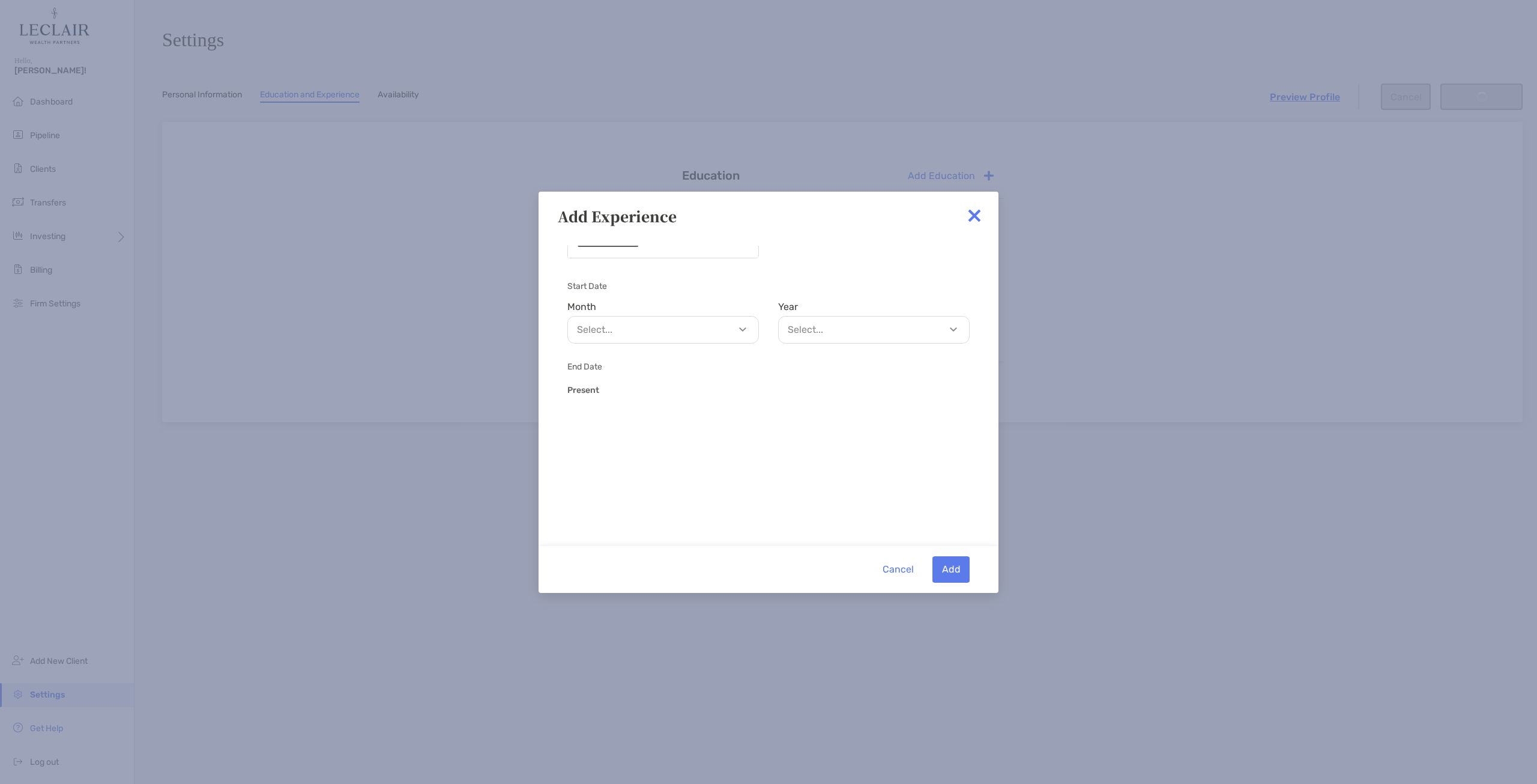
scroll to position [150, 0]
click at [745, 310] on p "Select..." at bounding box center [666, 310] width 190 height 15
click at [687, 386] on p "November" at bounding box center [663, 380] width 190 height 27
click at [829, 311] on p "Select..." at bounding box center [876, 310] width 190 height 15
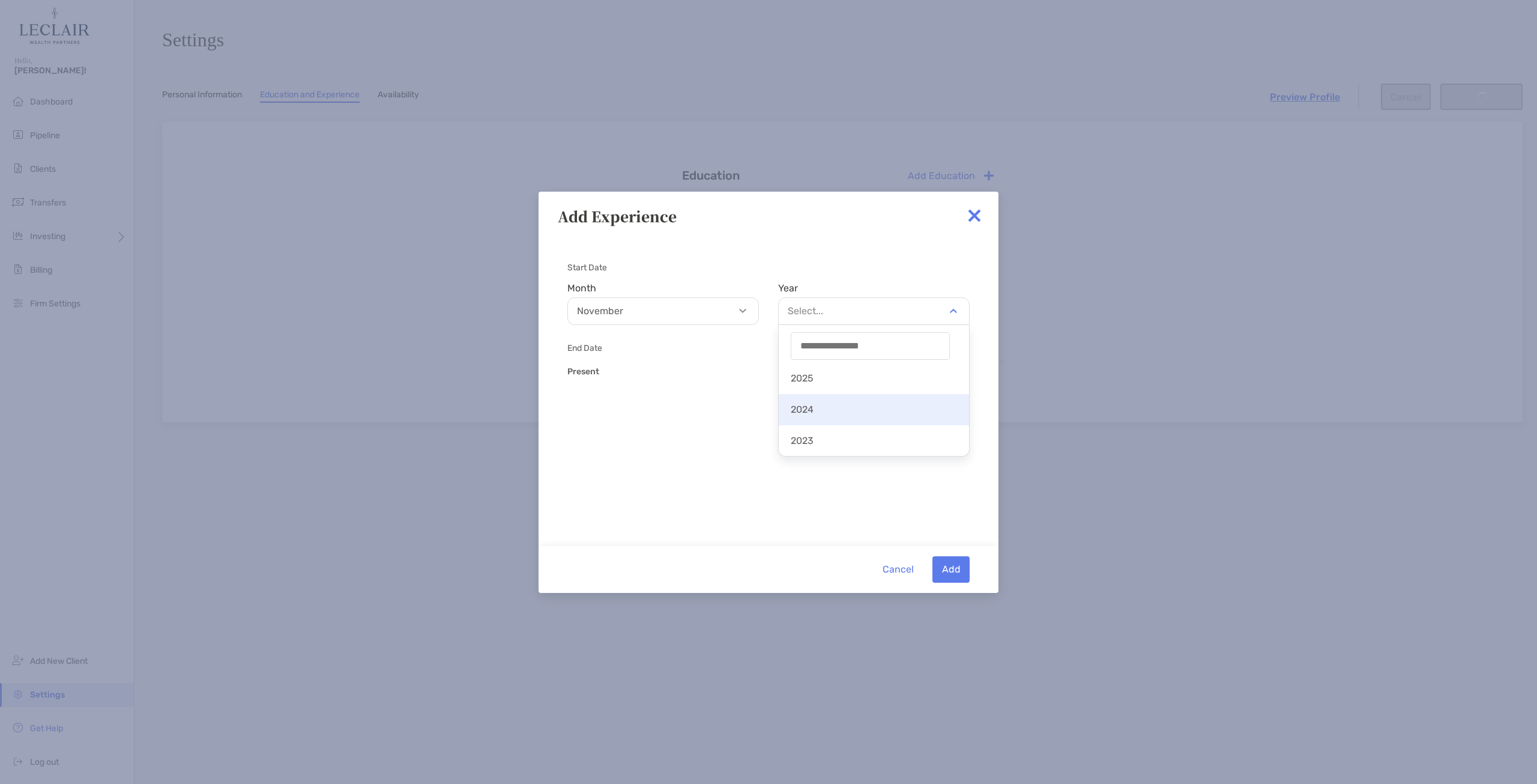
click at [831, 406] on p "2024" at bounding box center [873, 409] width 190 height 27
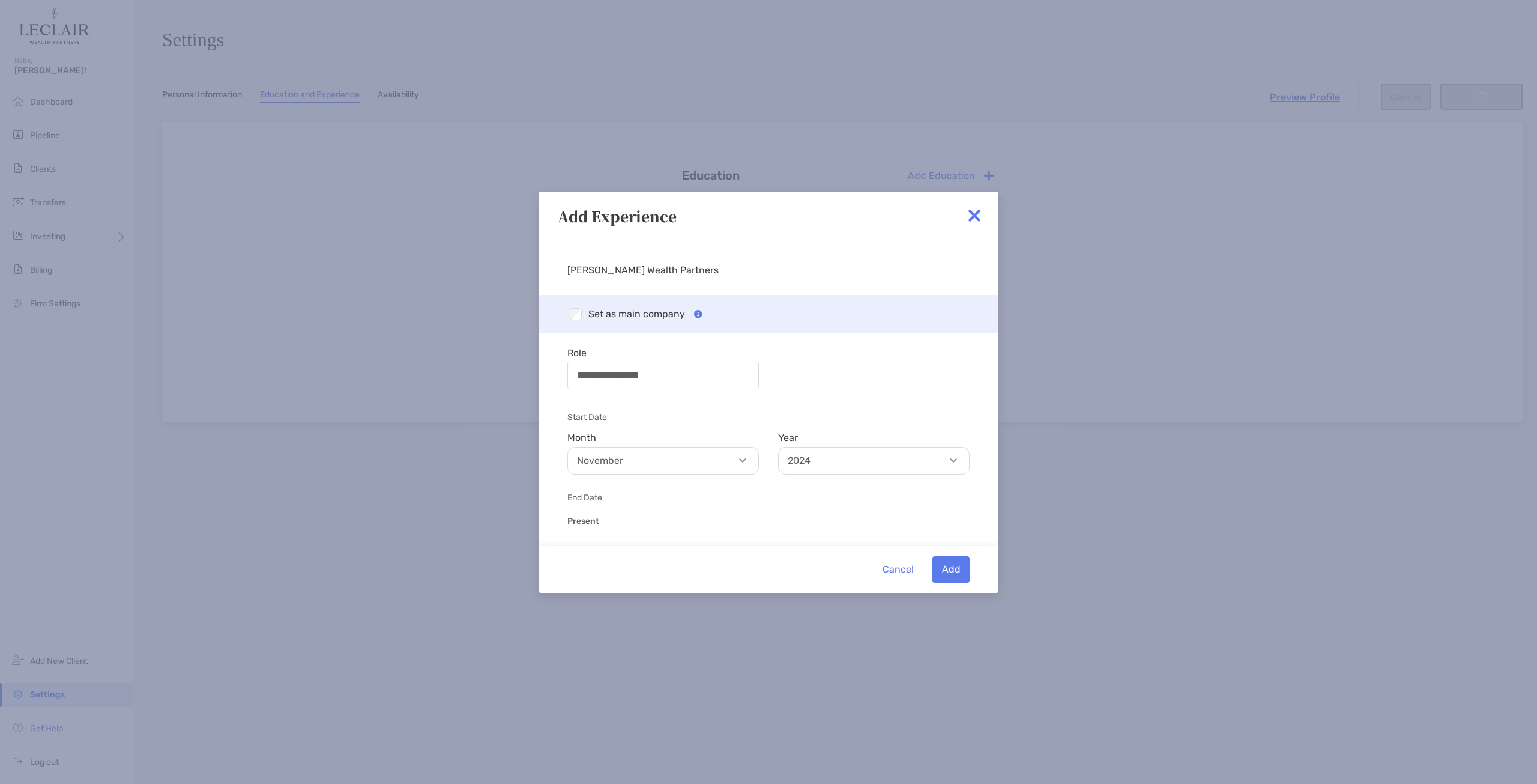
scroll to position [0, 0]
click at [955, 573] on button "Add" at bounding box center [951, 569] width 37 height 27
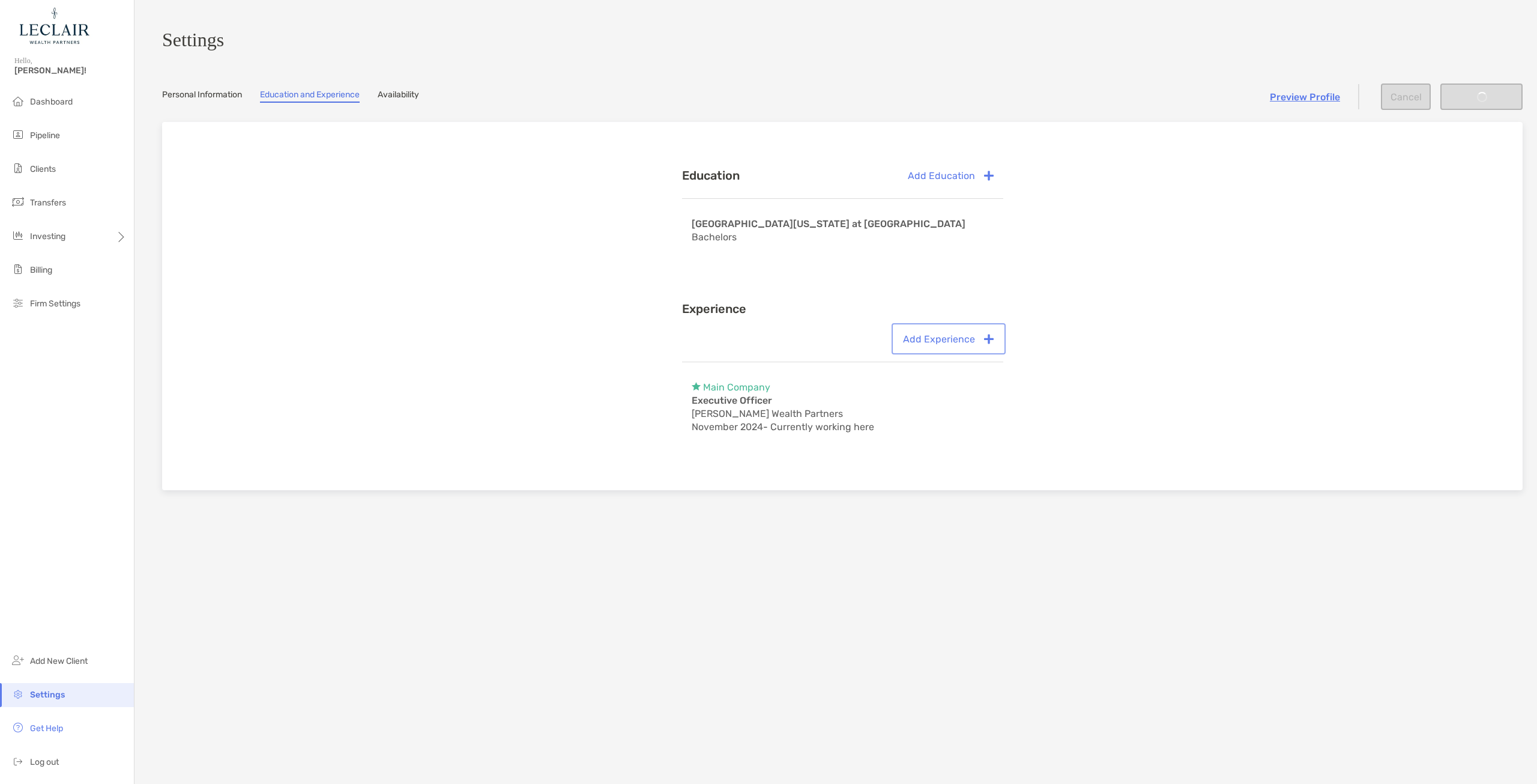
click at [944, 339] on button "Add Experience" at bounding box center [948, 338] width 109 height 27
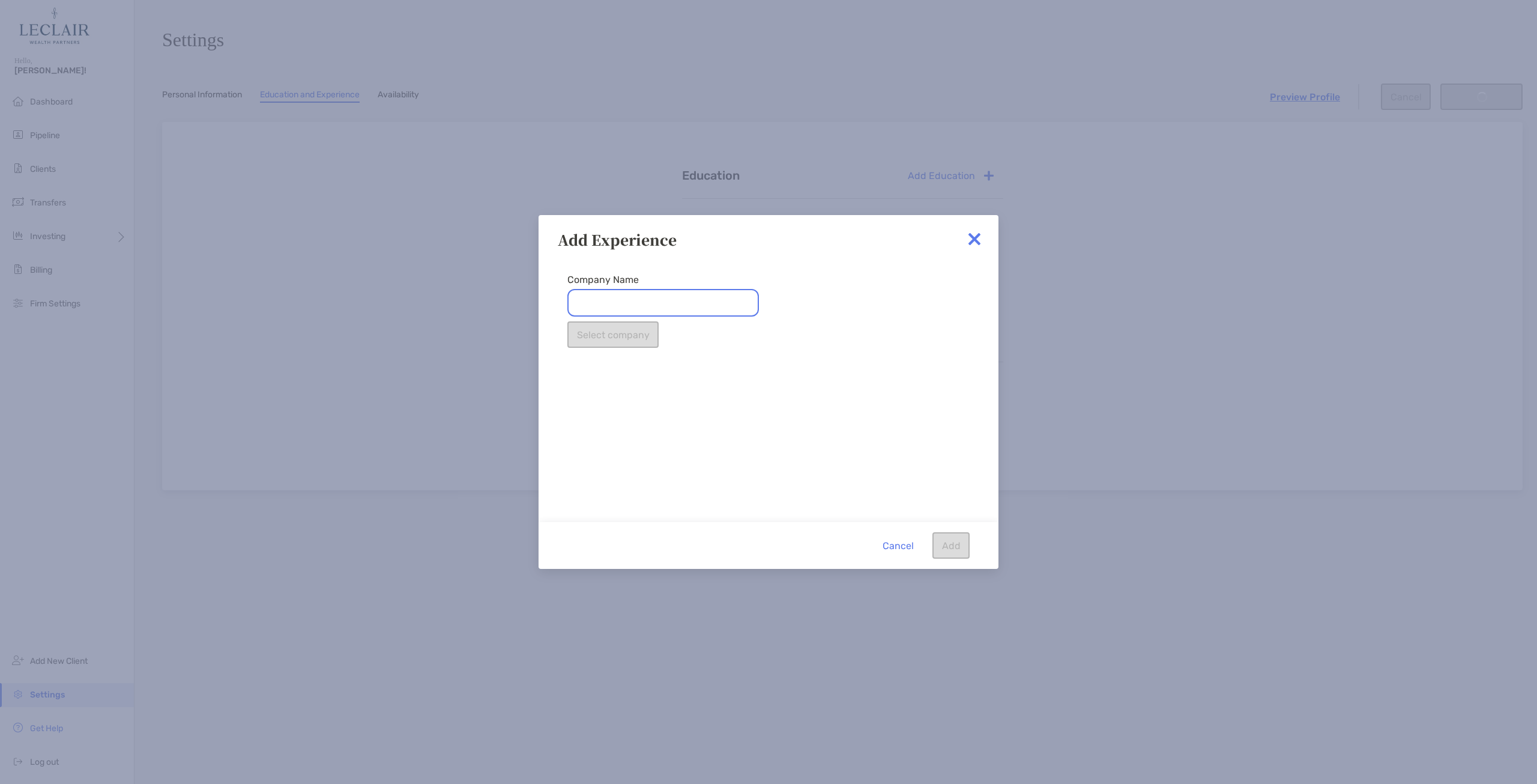
click at [678, 307] on input "Company Name" at bounding box center [663, 303] width 192 height 28
click at [617, 330] on li "[PERSON_NAME] [PERSON_NAME]" at bounding box center [663, 332] width 192 height 31
type input "**********"
click at [614, 332] on button "Select company" at bounding box center [613, 334] width 91 height 27
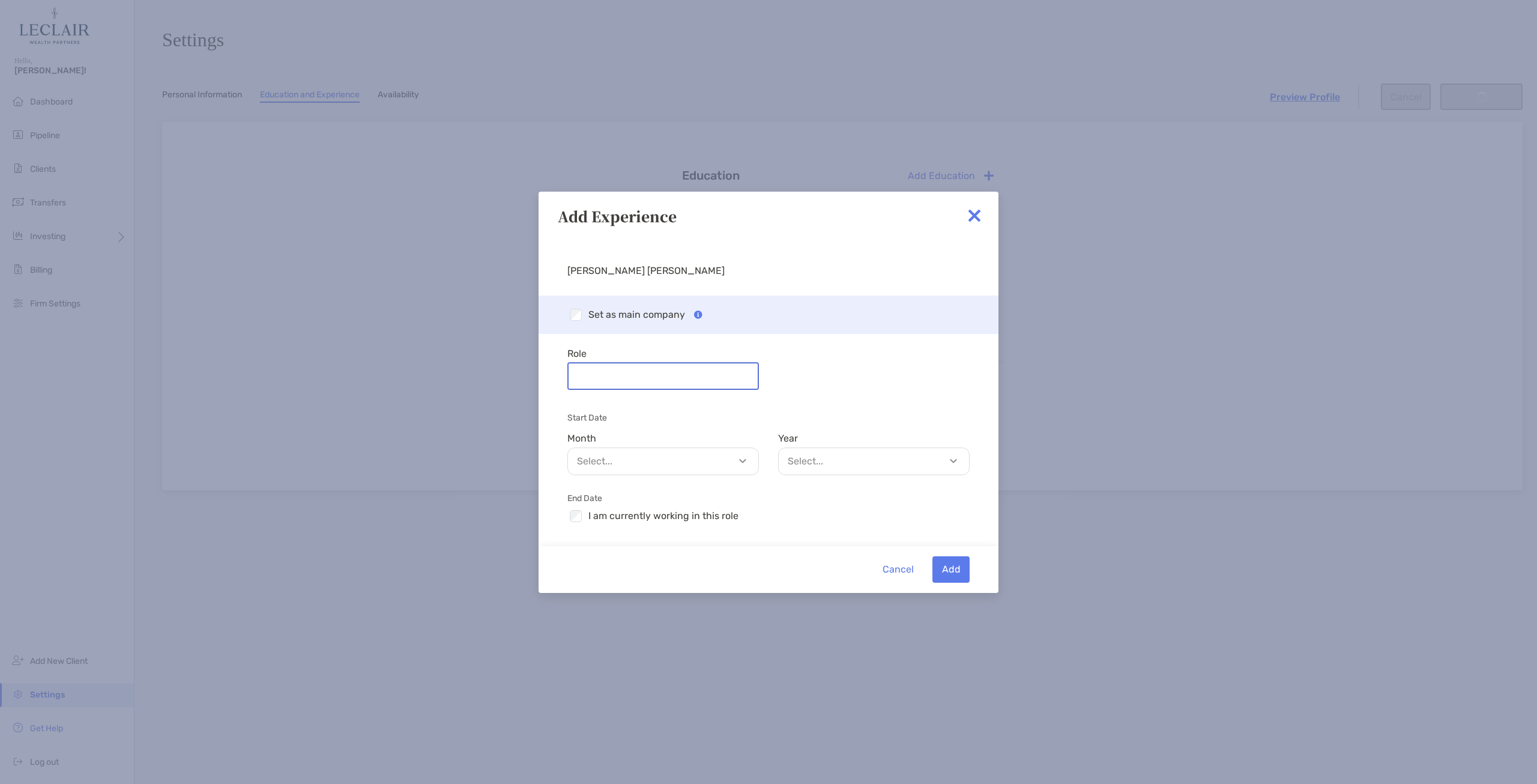
click at [602, 376] on input "Role" at bounding box center [664, 375] width 189 height 25
type input "**********"
click at [652, 456] on p "Select..." at bounding box center [666, 460] width 190 height 15
click at [653, 528] on p "October" at bounding box center [663, 534] width 190 height 27
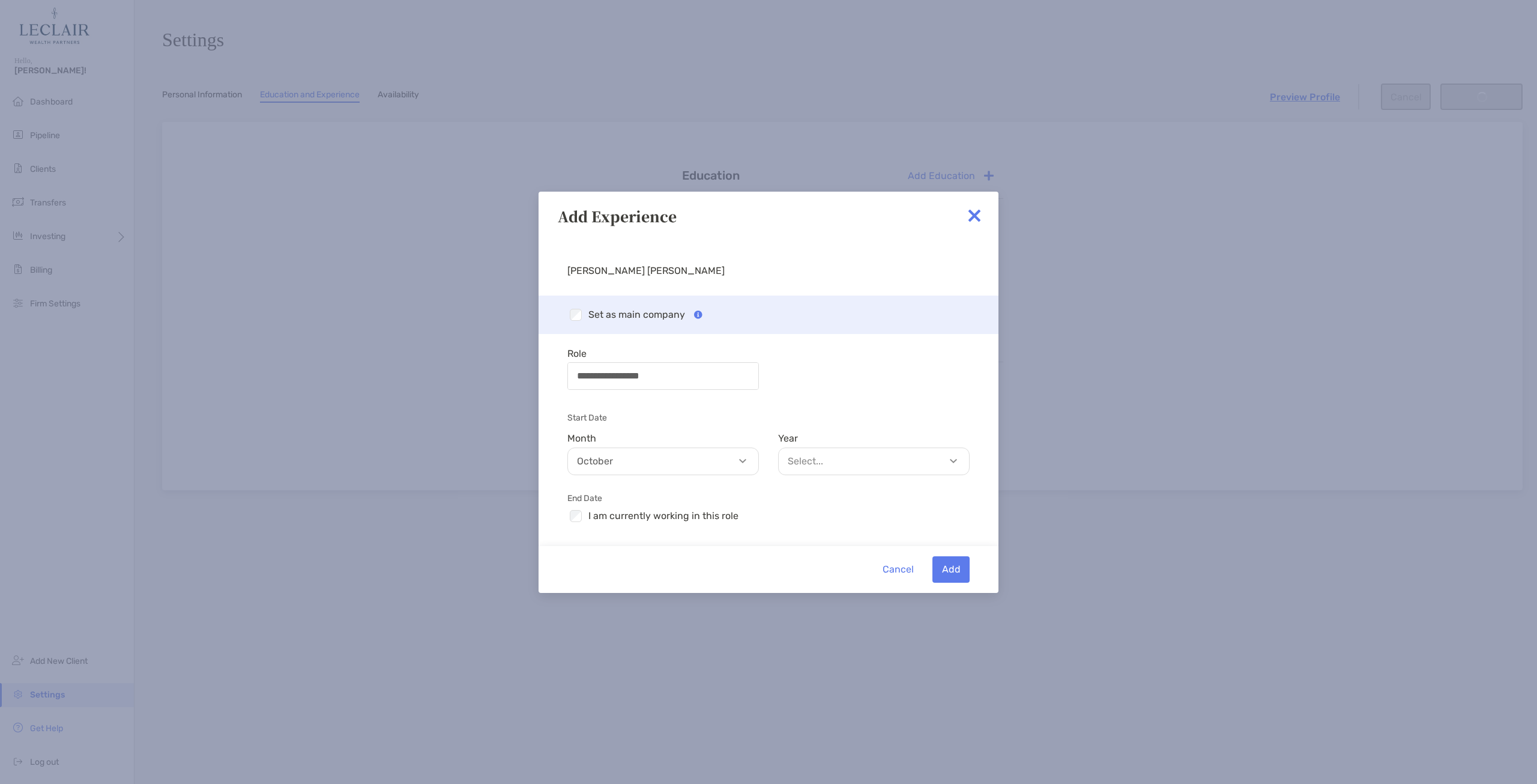
click at [867, 468] on p "Select..." at bounding box center [876, 460] width 190 height 15
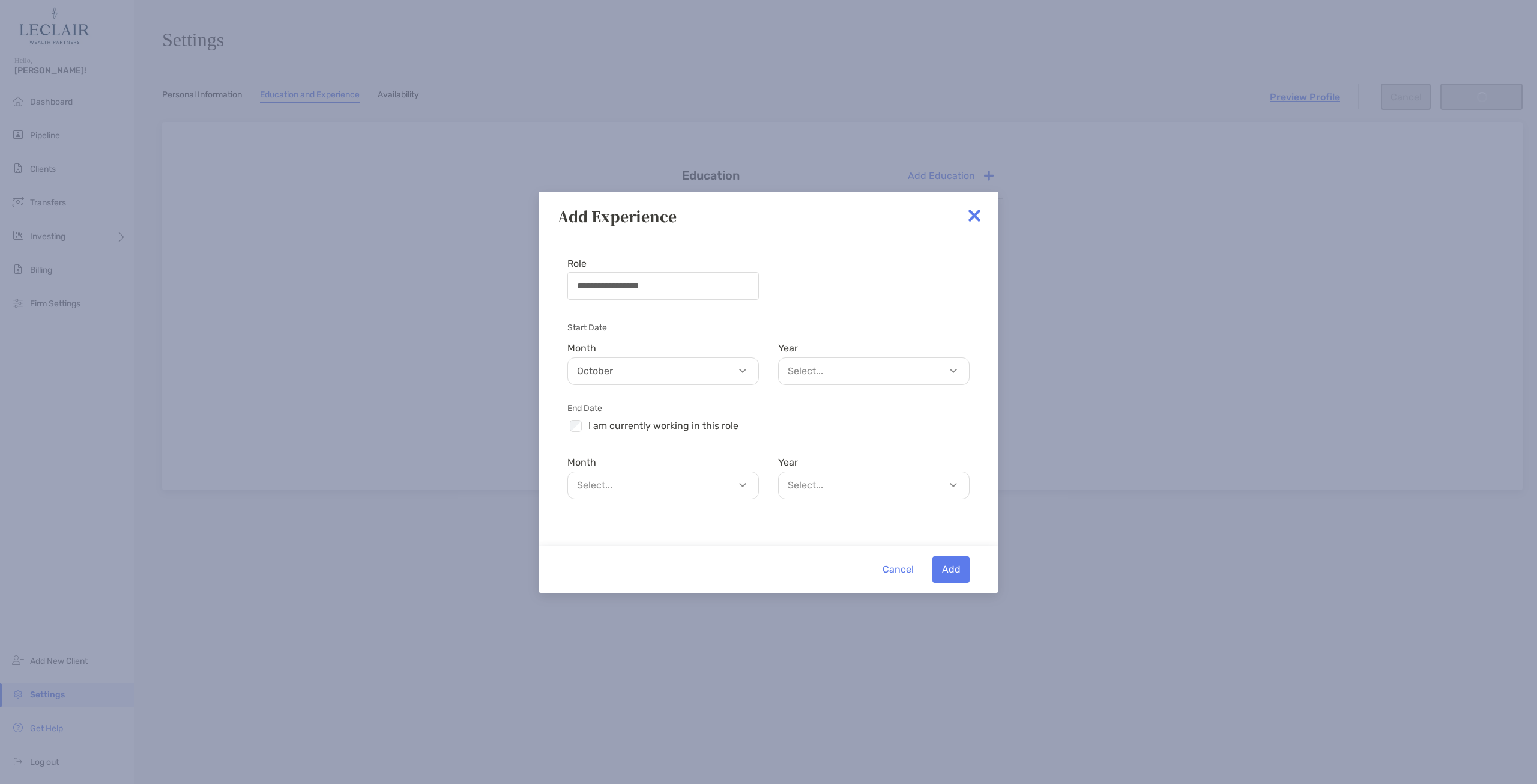
scroll to position [94, 0]
click at [866, 363] on p "Select..." at bounding box center [876, 367] width 190 height 15
click at [828, 494] on p "2019" at bounding box center [873, 498] width 190 height 27
click at [666, 482] on p "Select..." at bounding box center [666, 481] width 190 height 15
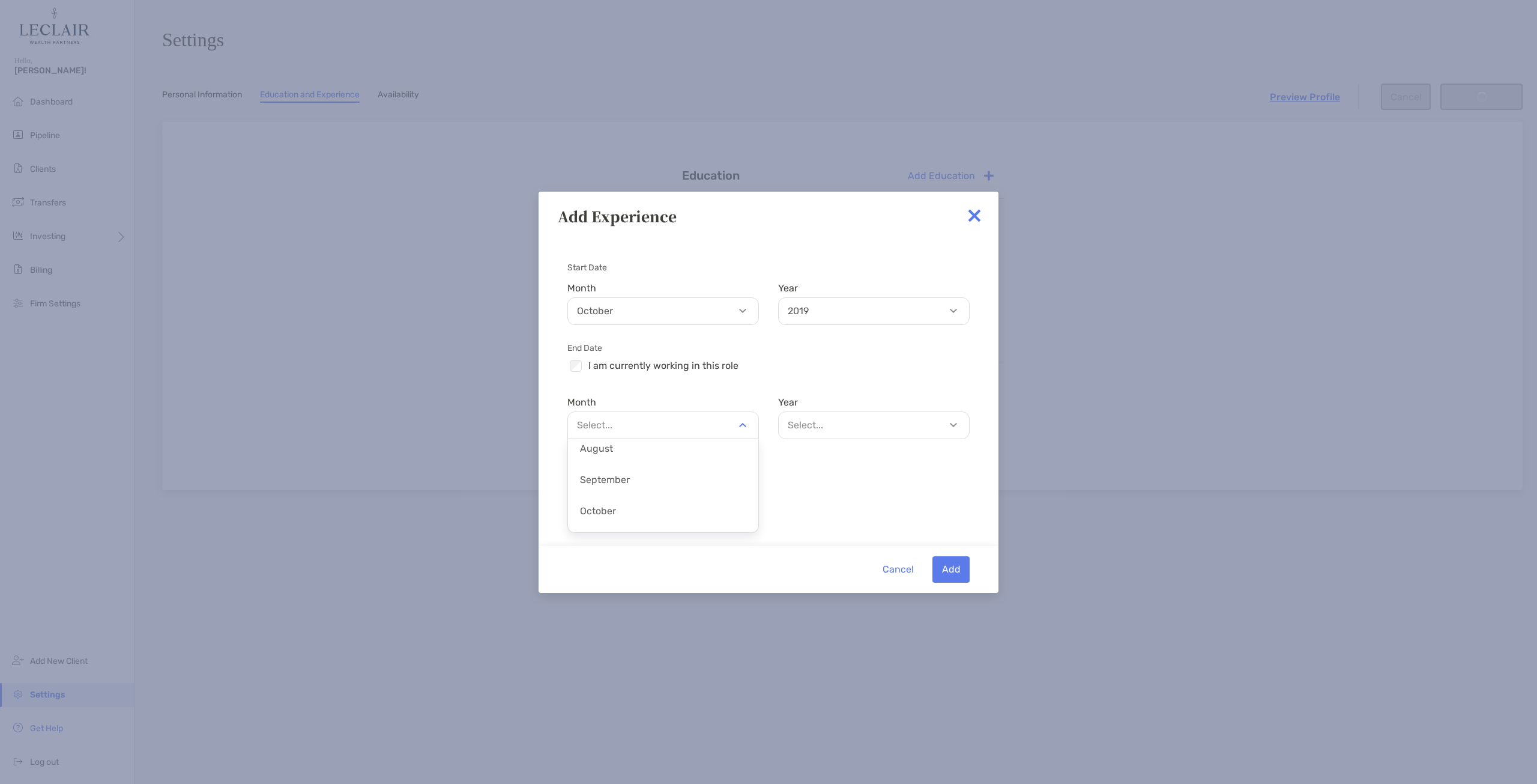
scroll to position [231, 0]
click at [678, 503] on p "October" at bounding box center [663, 503] width 190 height 27
click at [837, 430] on p "Select..." at bounding box center [876, 424] width 190 height 15
click at [905, 526] on p "2024" at bounding box center [873, 522] width 190 height 27
click at [955, 573] on button "Add" at bounding box center [951, 569] width 37 height 27
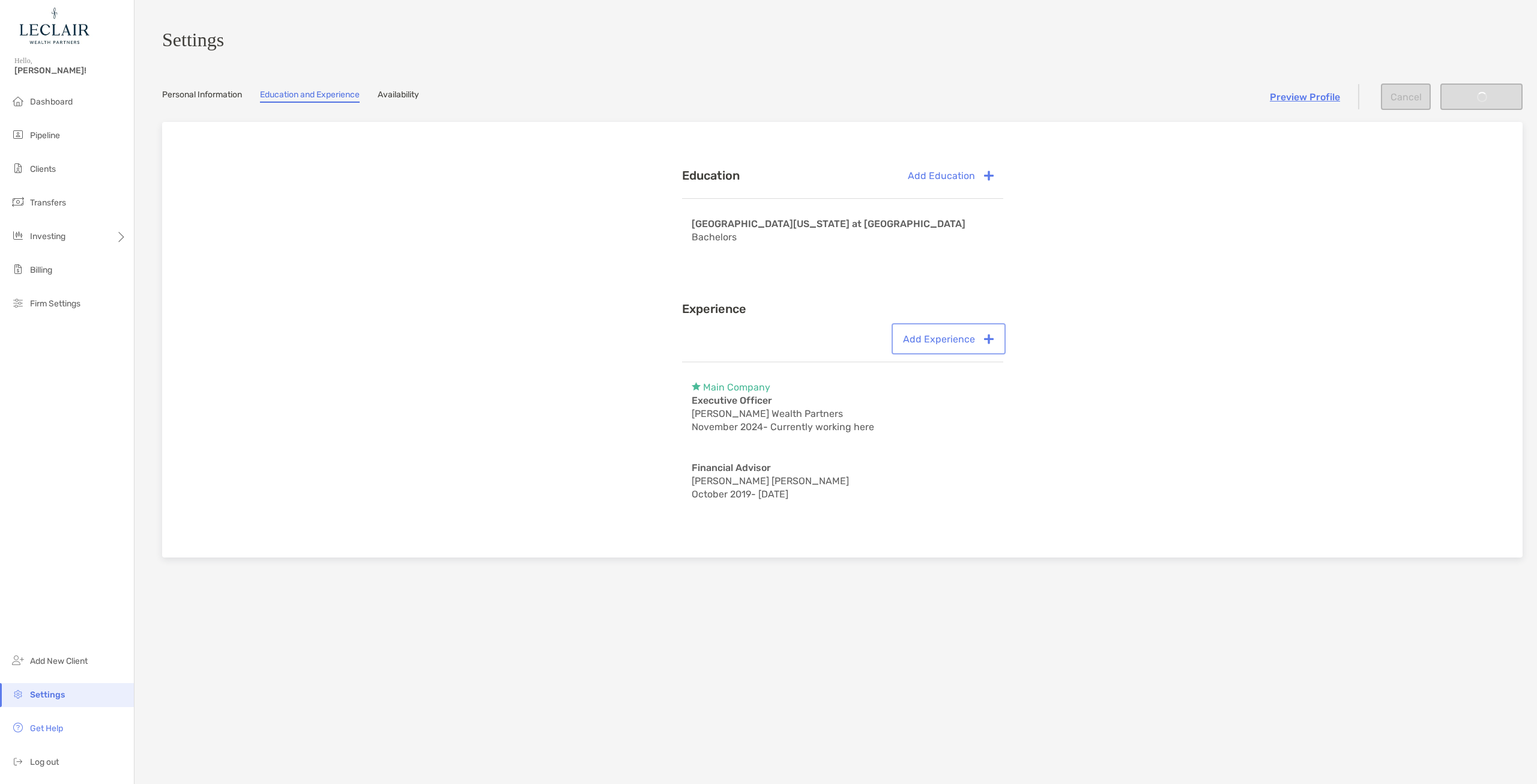
click at [957, 344] on button "Add Experience" at bounding box center [948, 338] width 109 height 27
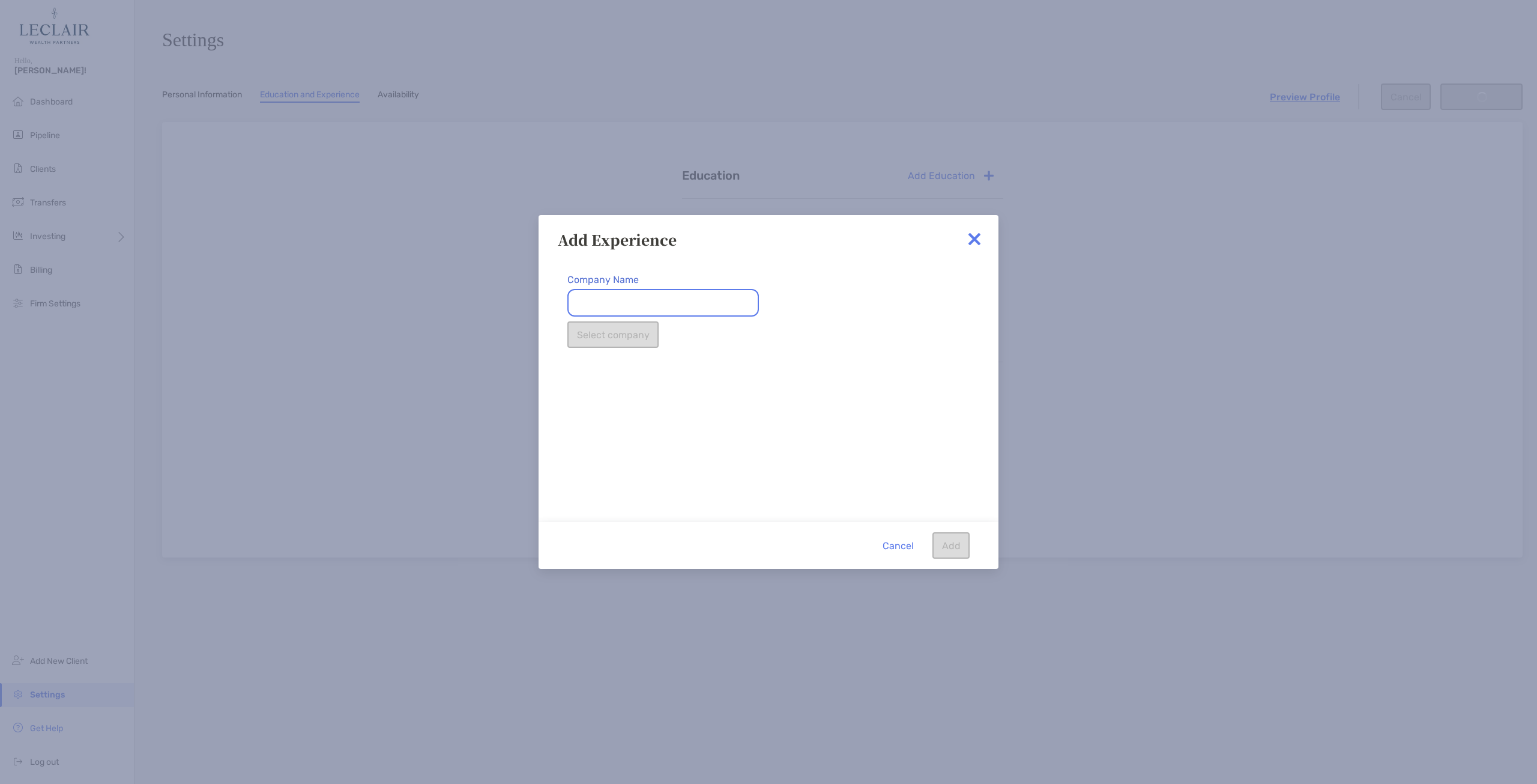
click at [627, 299] on input "Company Name" at bounding box center [663, 303] width 192 height 28
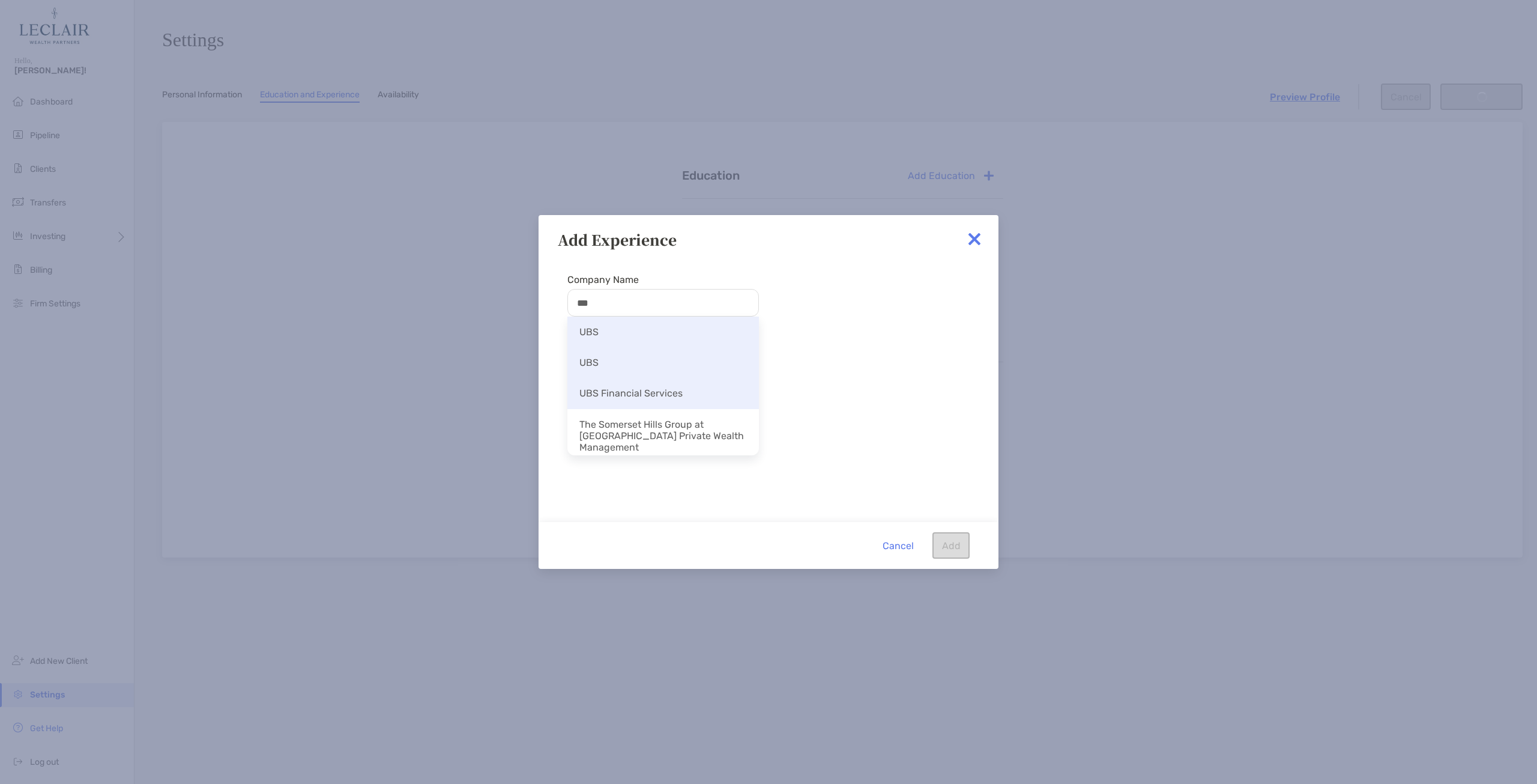
click at [665, 394] on li "UBS Financial Services" at bounding box center [663, 393] width 192 height 31
type input "**********"
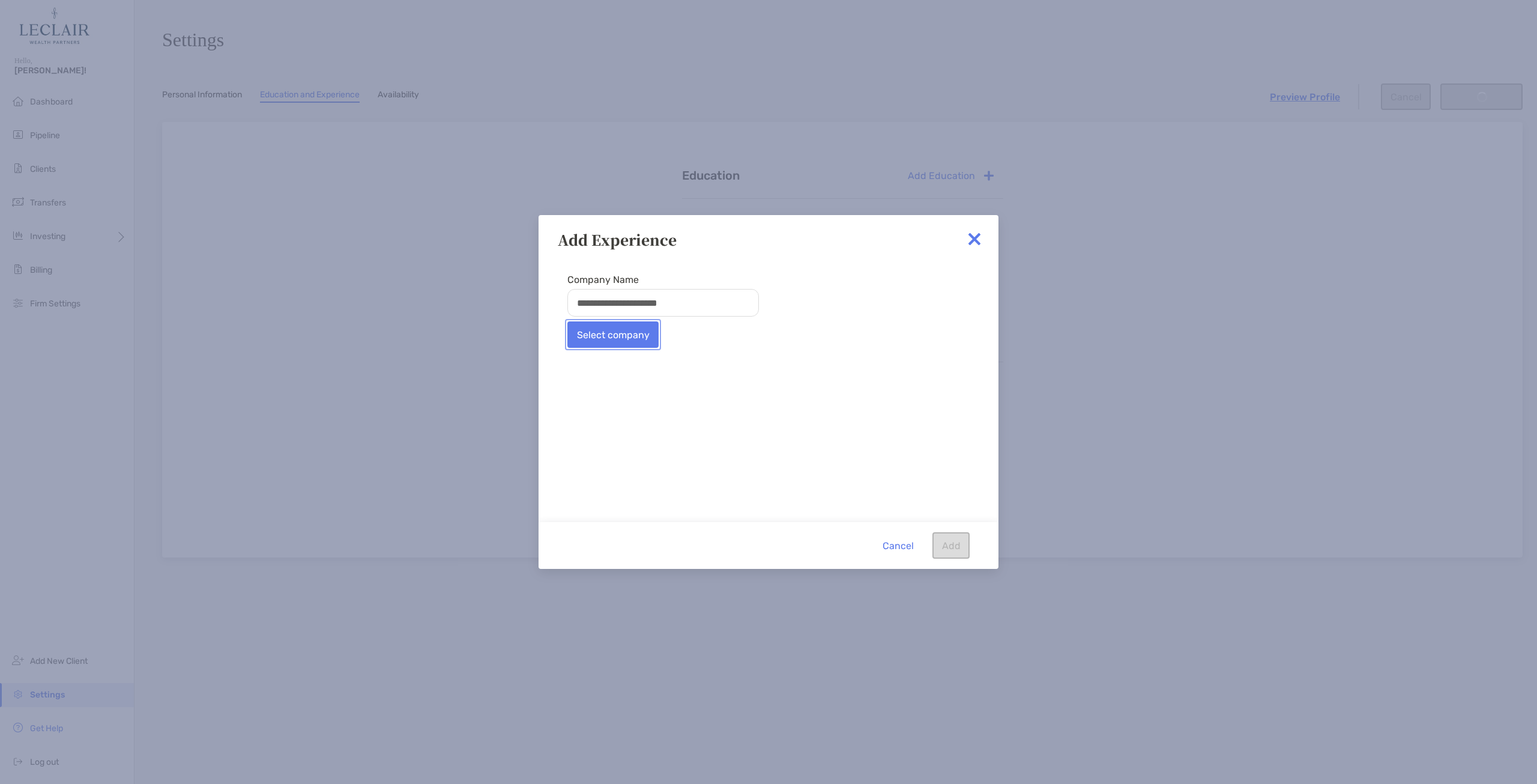
click at [637, 339] on button "Select company" at bounding box center [613, 334] width 91 height 27
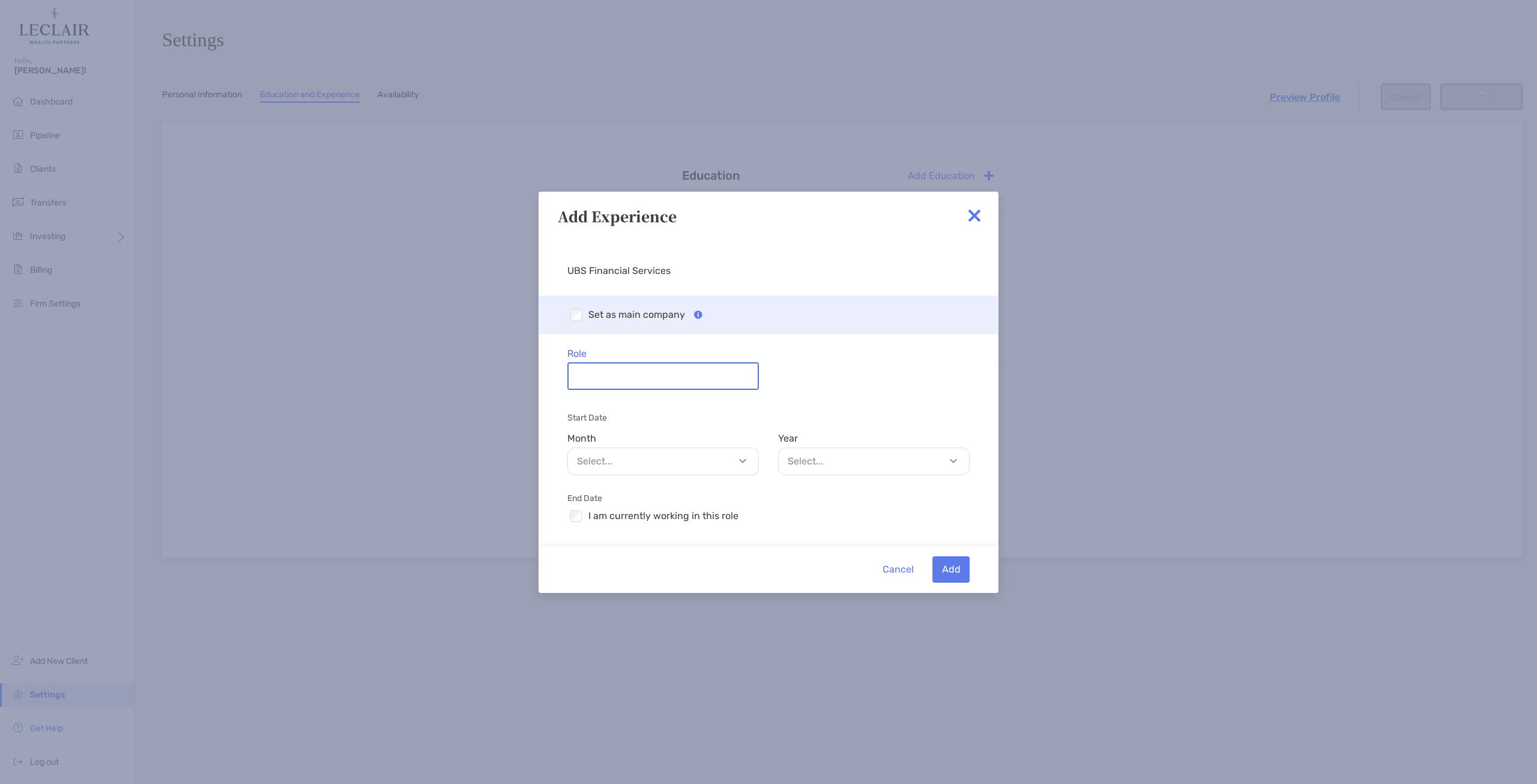
click at [628, 377] on input "Role" at bounding box center [664, 375] width 189 height 25
type input "**********"
click at [739, 458] on p "Select..." at bounding box center [666, 460] width 190 height 15
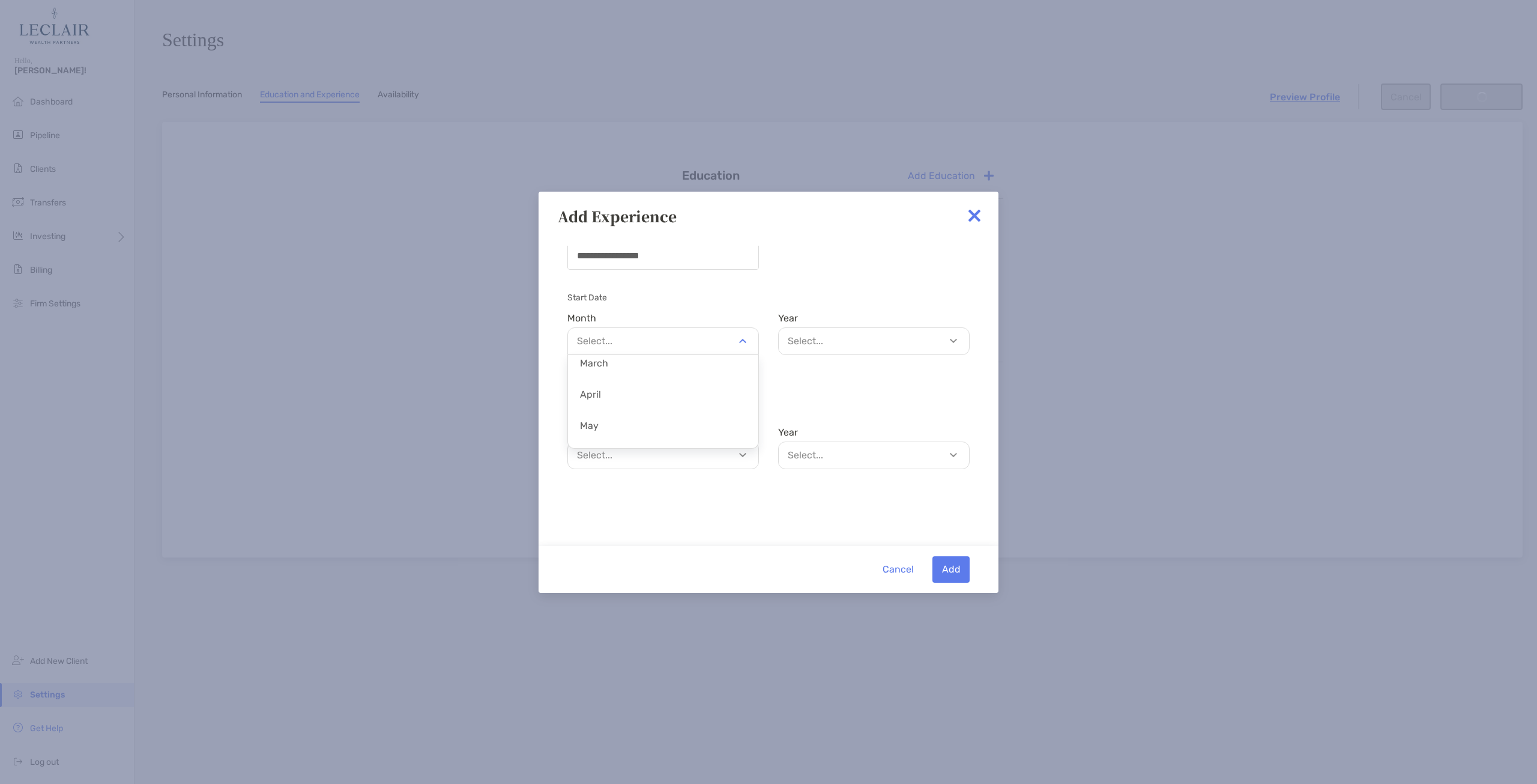
scroll to position [98, 0]
click at [652, 398] on p "May" at bounding box center [663, 397] width 190 height 27
click at [863, 345] on p "Select..." at bounding box center [876, 340] width 190 height 15
click at [846, 464] on p "2003" at bounding box center [873, 461] width 190 height 27
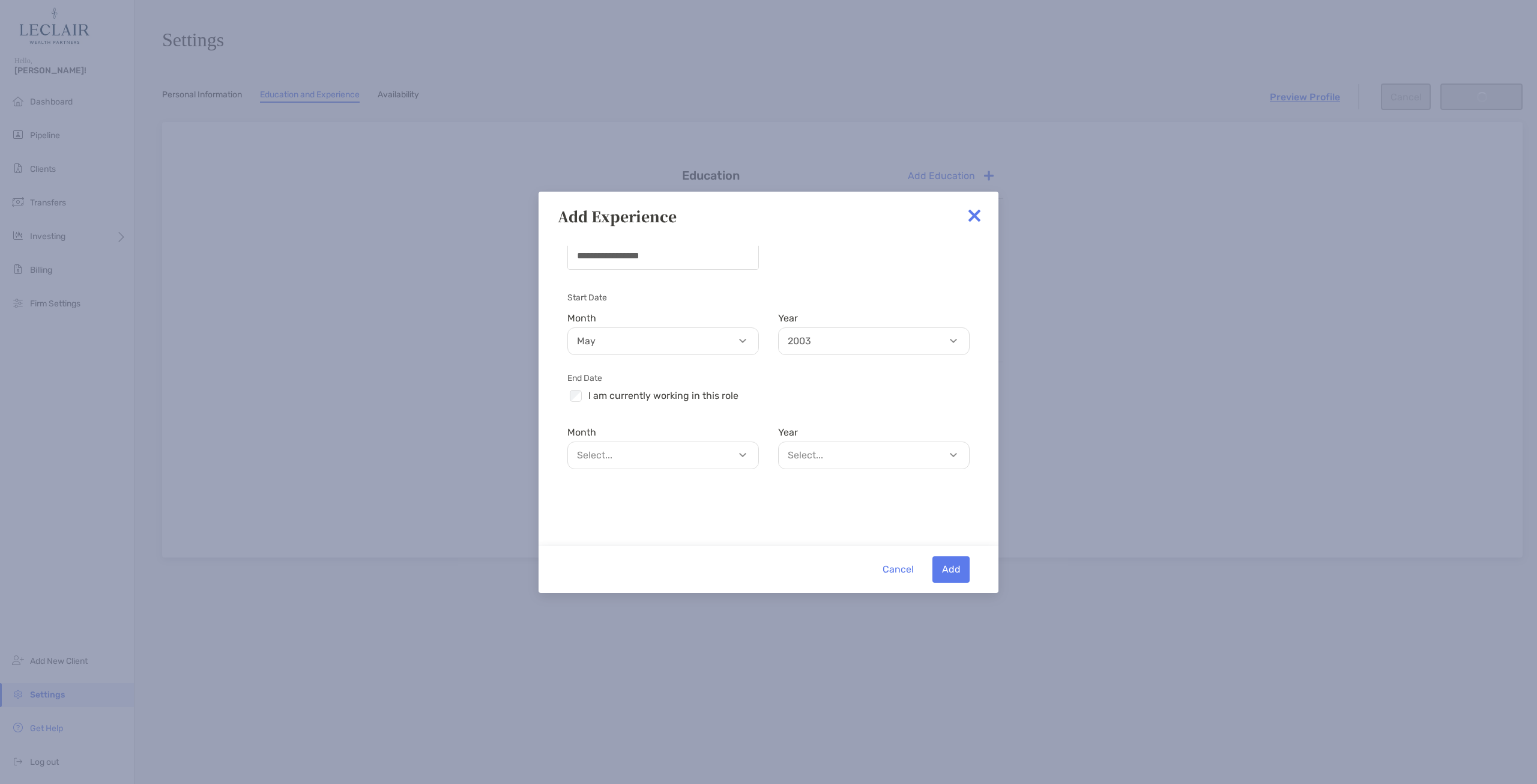
click at [701, 457] on p "Select..." at bounding box center [666, 454] width 190 height 15
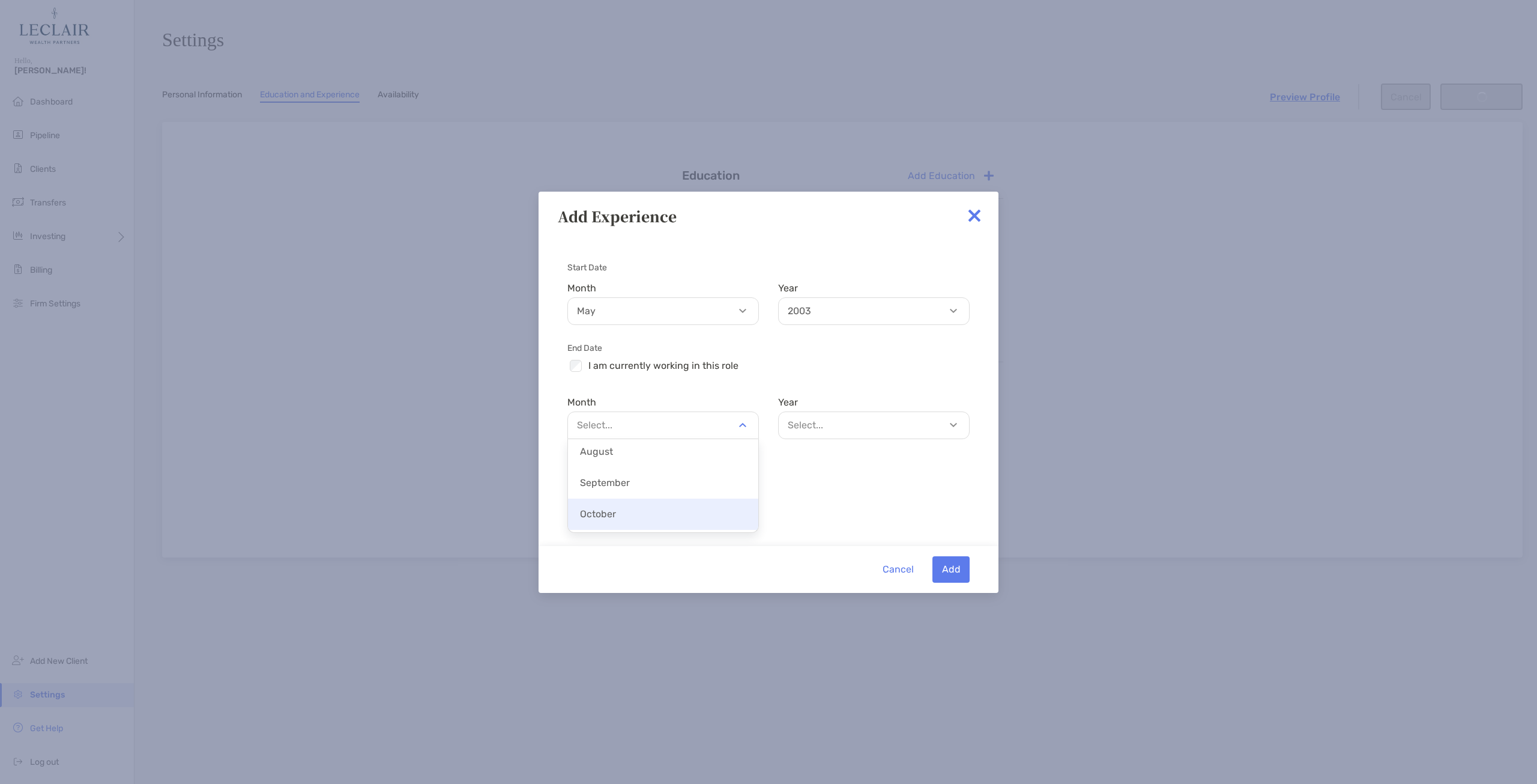
click at [676, 511] on p "October" at bounding box center [663, 513] width 190 height 27
click at [863, 430] on p "Select..." at bounding box center [876, 424] width 190 height 15
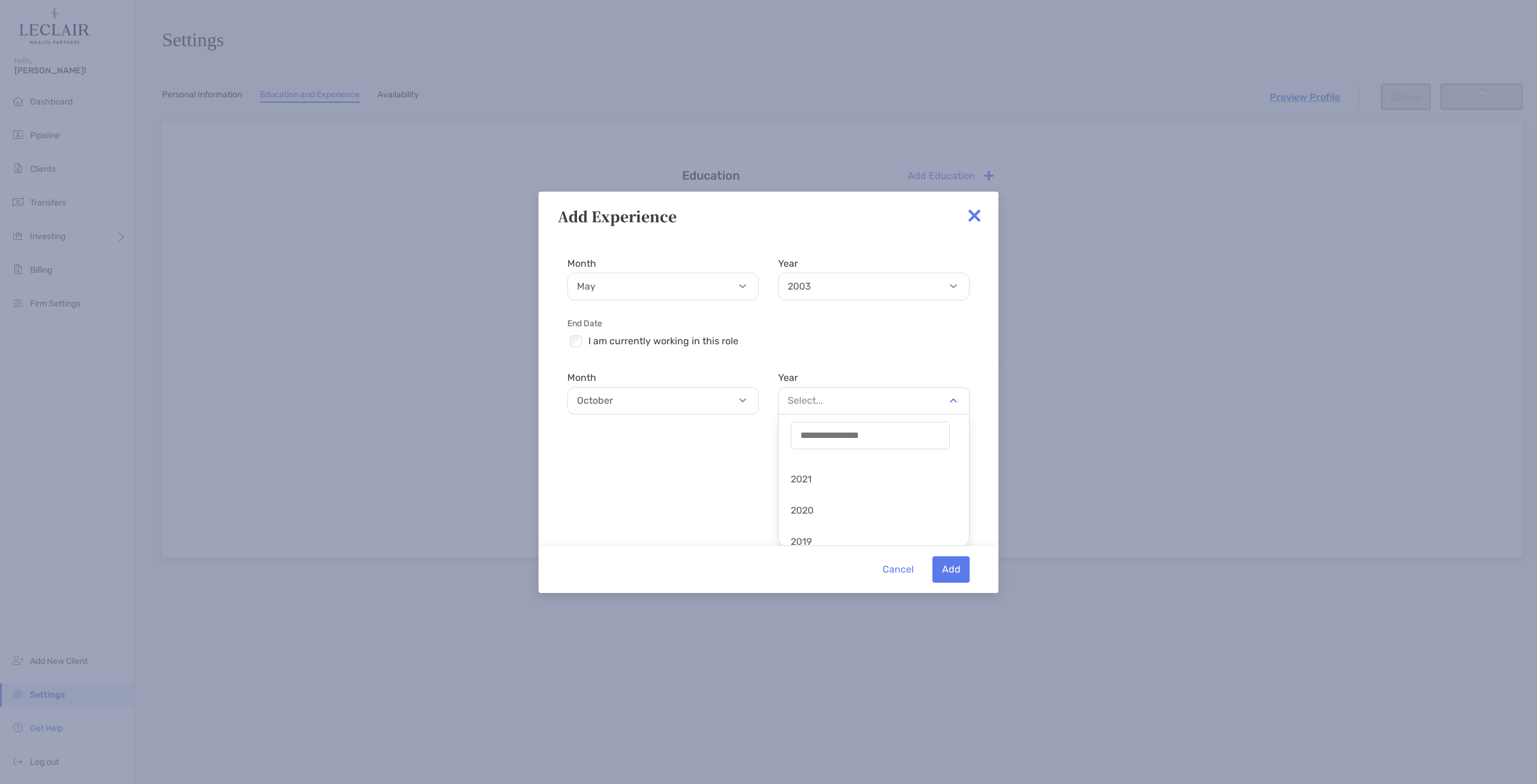
scroll to position [130, 0]
click at [812, 522] on p "2019" at bounding box center [873, 524] width 190 height 27
click at [951, 570] on button "Add" at bounding box center [951, 569] width 37 height 27
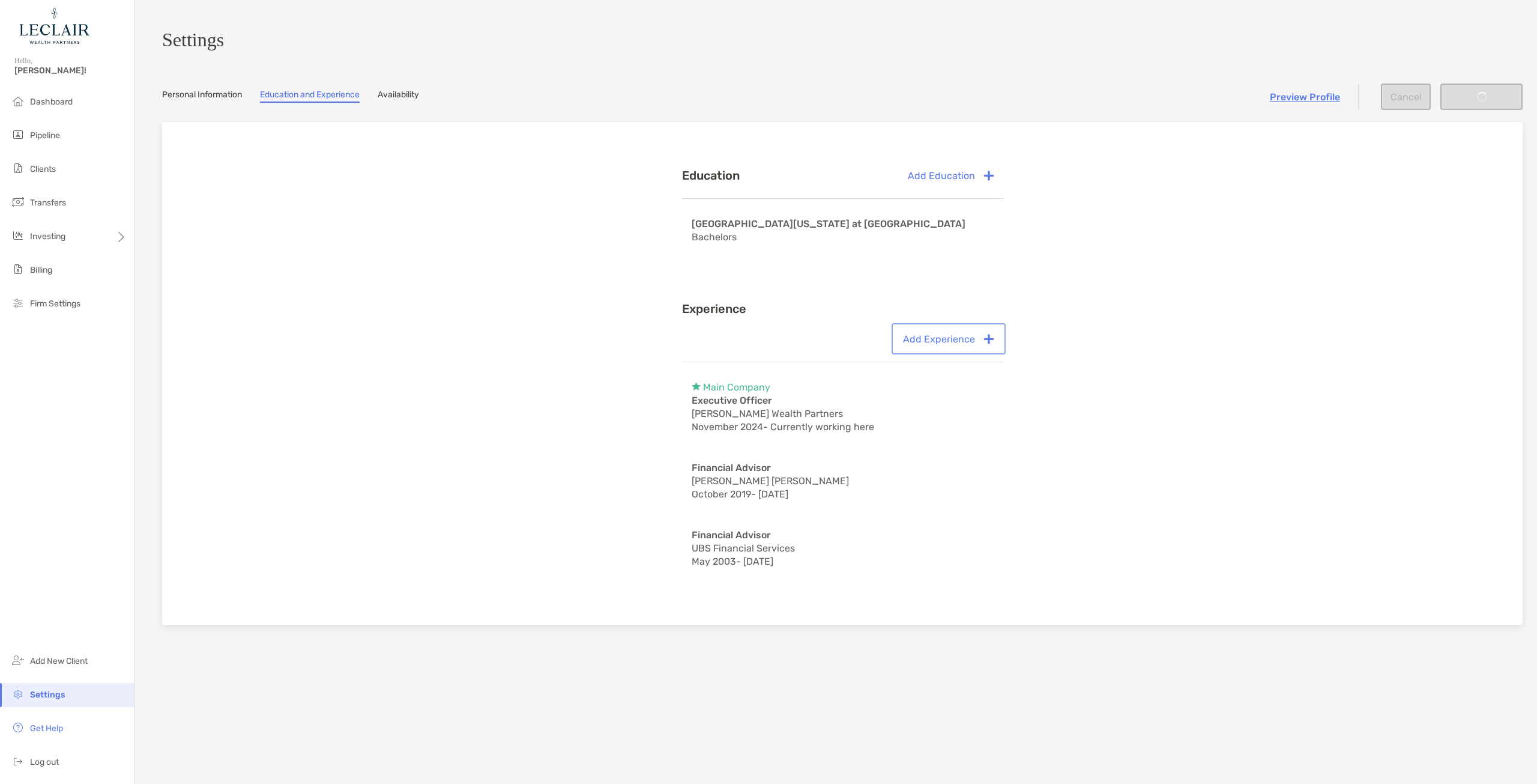
click at [965, 352] on button "Add Experience" at bounding box center [948, 338] width 109 height 27
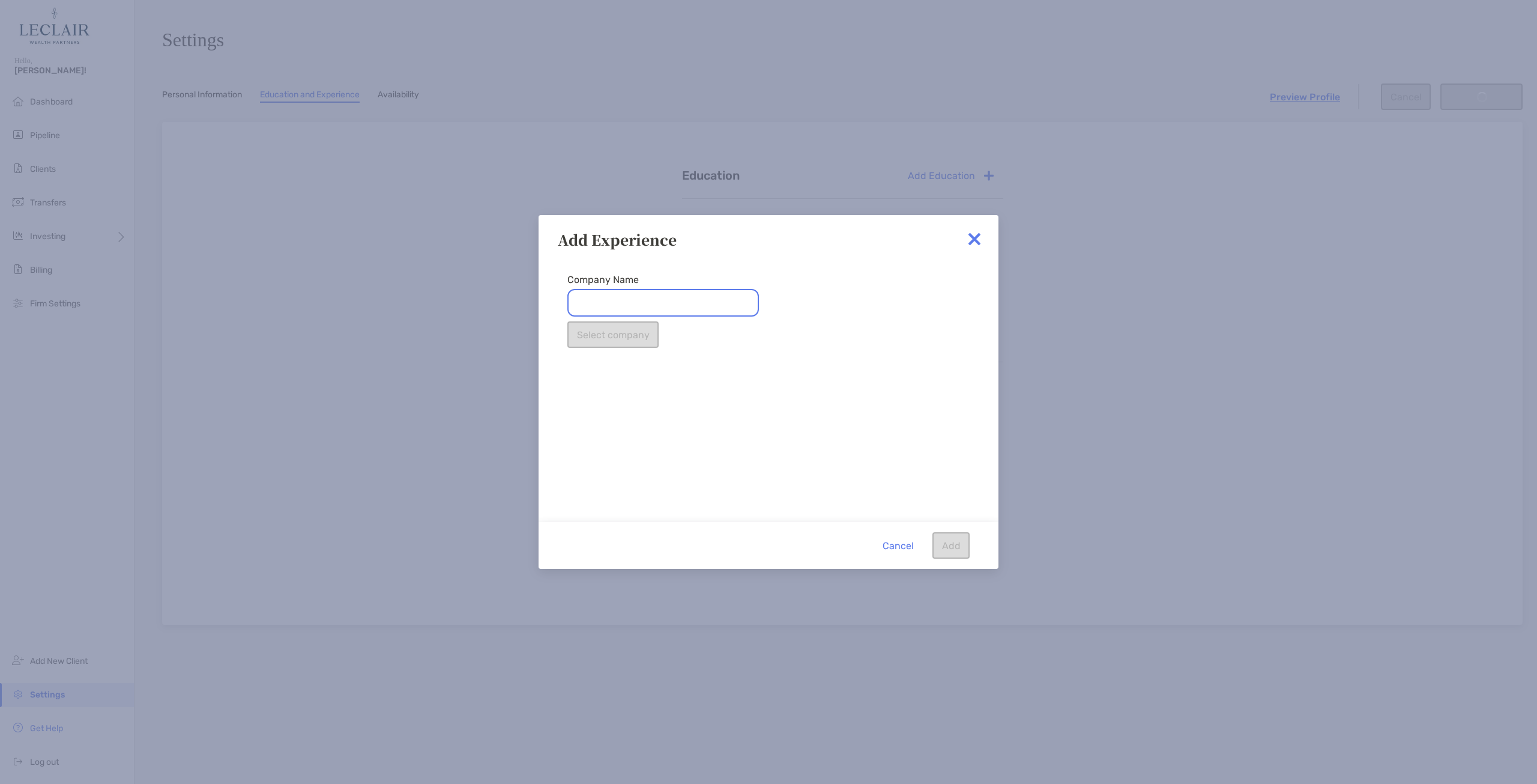
click at [650, 300] on input "Company Name" at bounding box center [663, 303] width 192 height 28
click at [613, 368] on li "MassMutual" at bounding box center [663, 362] width 192 height 31
type input "**********"
click at [628, 339] on button "Select company" at bounding box center [613, 334] width 91 height 27
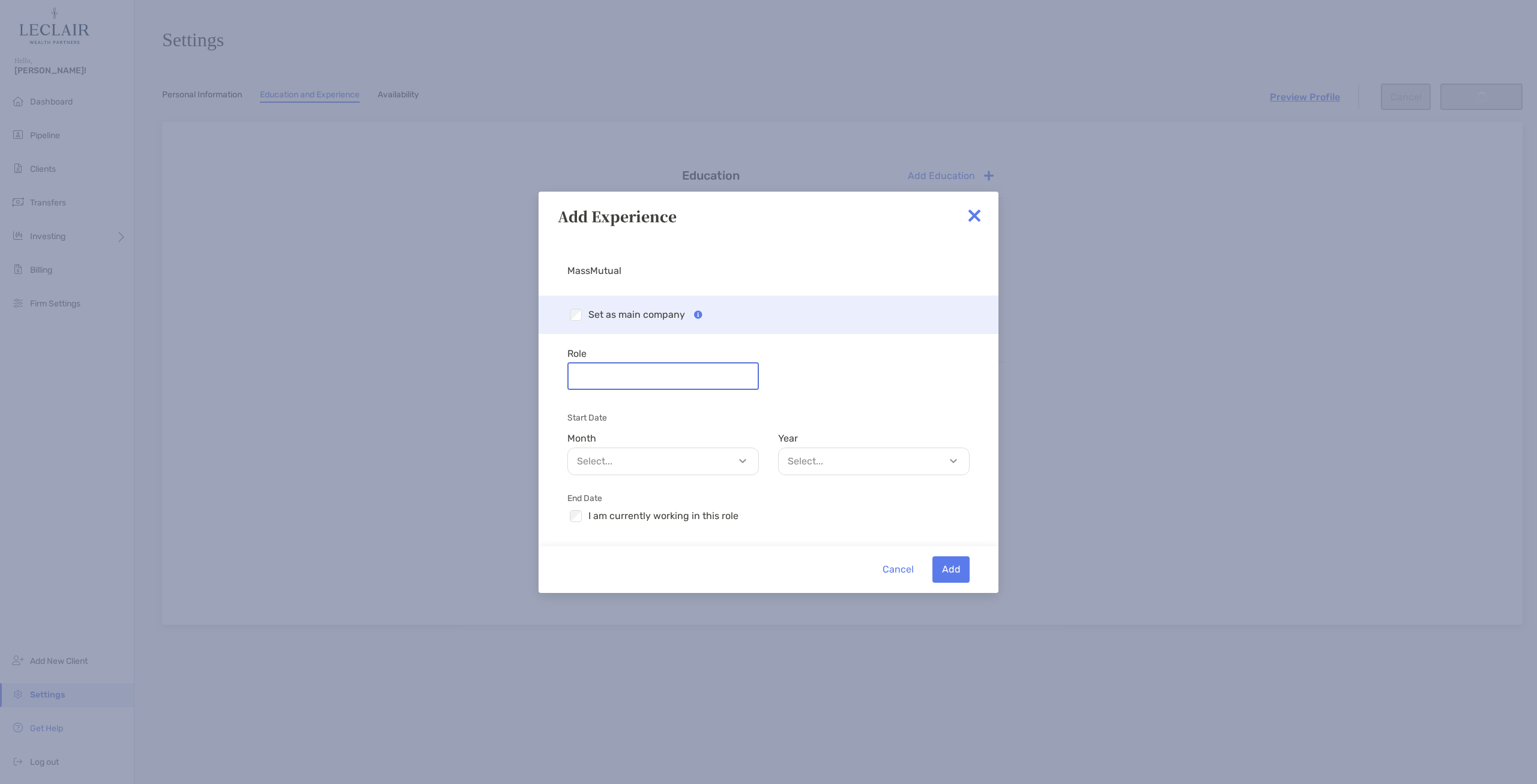
click at [657, 373] on input "Role" at bounding box center [664, 375] width 189 height 25
type input "**********"
click at [742, 460] on p "Select..." at bounding box center [666, 460] width 190 height 15
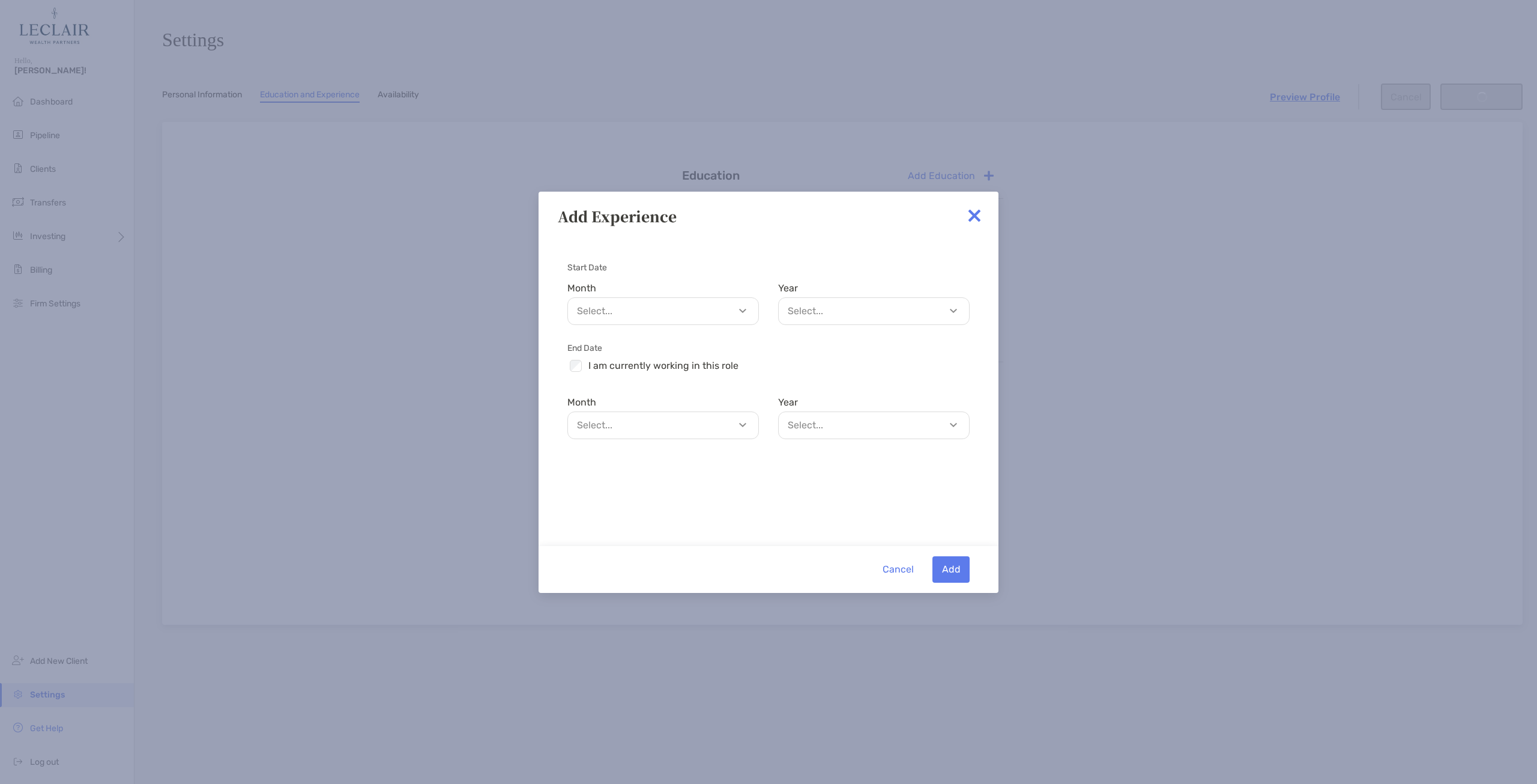
click at [740, 311] on p "Select..." at bounding box center [666, 310] width 190 height 15
click at [657, 373] on p "May" at bounding box center [663, 367] width 190 height 27
click at [822, 319] on div "Select..." at bounding box center [873, 311] width 192 height 28
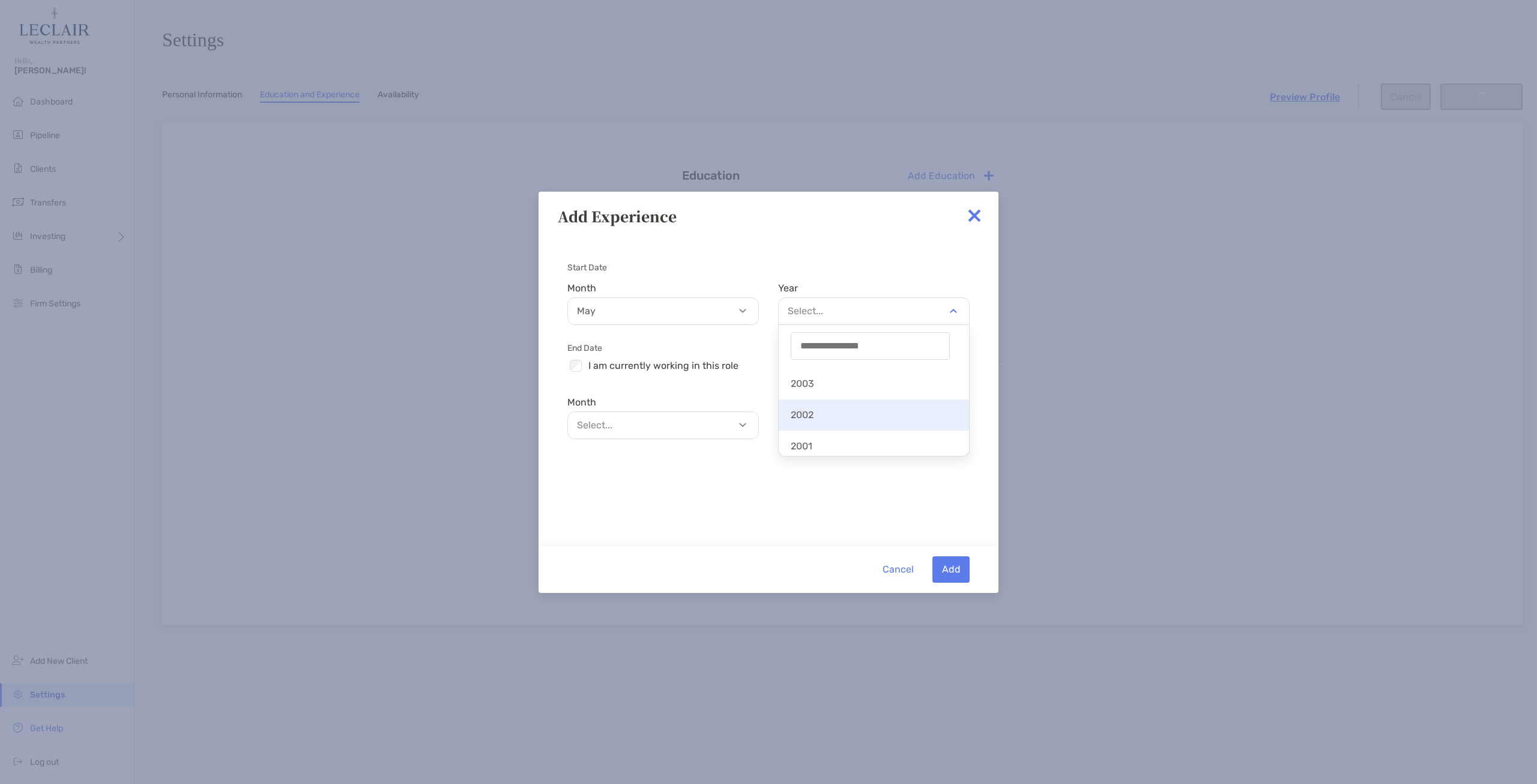
click at [852, 420] on p "2002" at bounding box center [873, 414] width 190 height 27
click at [738, 427] on p "Select..." at bounding box center [666, 424] width 190 height 15
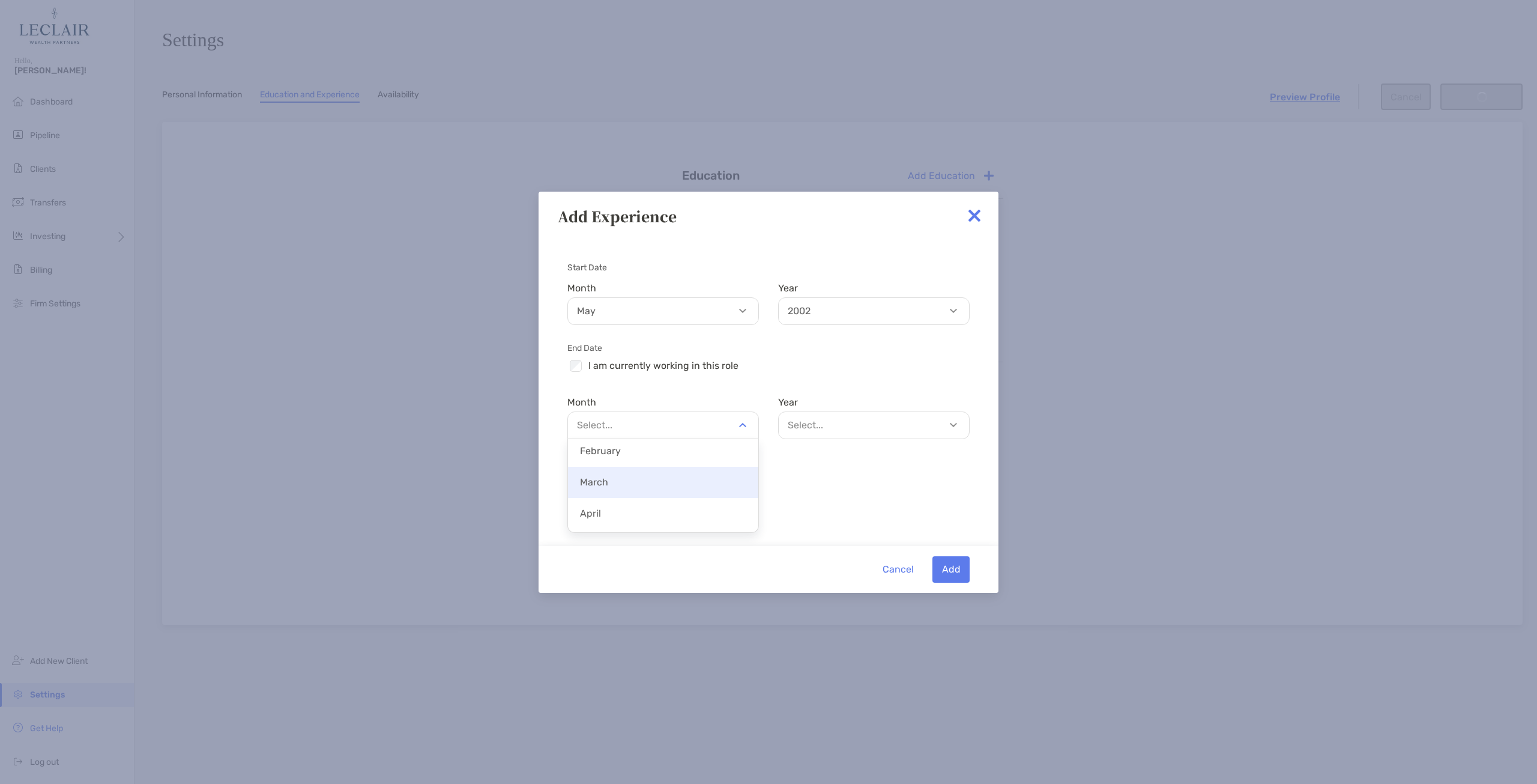
click at [692, 483] on p "March" at bounding box center [663, 481] width 190 height 27
click at [870, 429] on p "Select..." at bounding box center [876, 424] width 190 height 15
click at [934, 426] on p "Select..." at bounding box center [876, 424] width 190 height 15
click at [861, 529] on p "2003" at bounding box center [873, 529] width 190 height 27
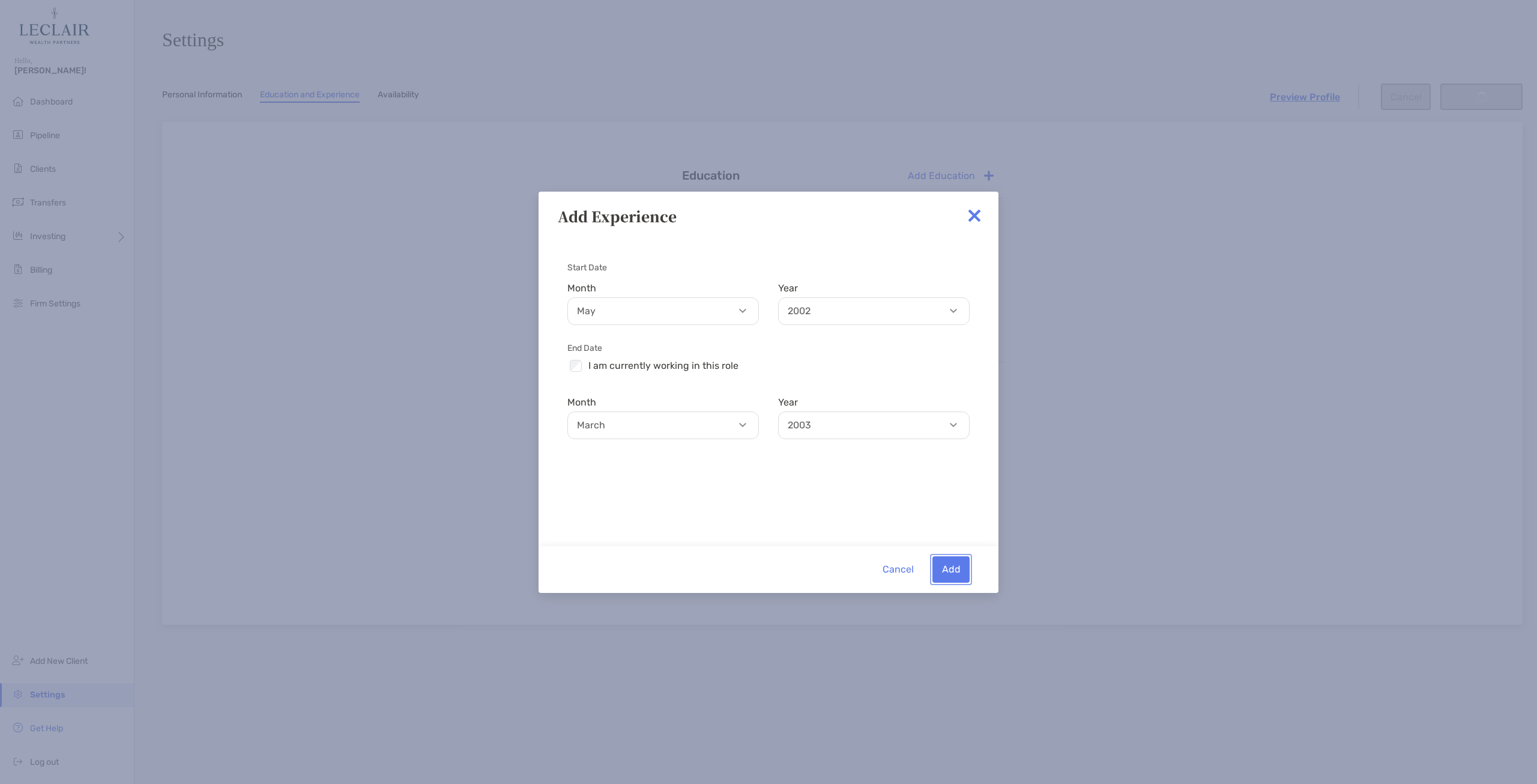
click at [954, 570] on button "Add" at bounding box center [951, 569] width 37 height 27
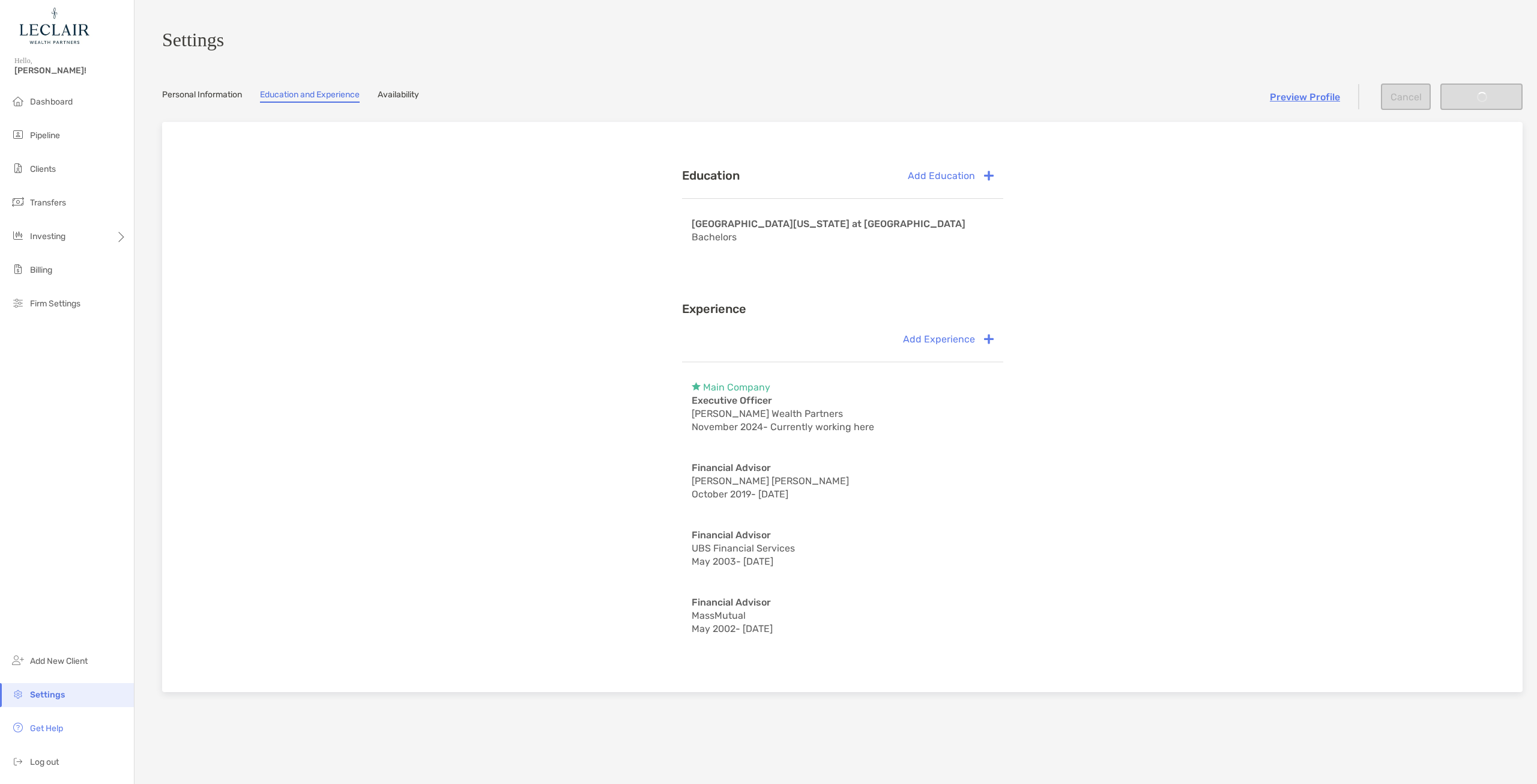
click at [1269, 342] on div "Education Add Education [GEOGRAPHIC_DATA][US_STATE] at [GEOGRAPHIC_DATA] Bachel…" at bounding box center [843, 407] width 1322 height 532
click at [1464, 98] on div "Preview Profile Cancel Save changes" at bounding box center [1397, 96] width 253 height 27
click at [222, 102] on link "Personal Information" at bounding box center [201, 96] width 80 height 13
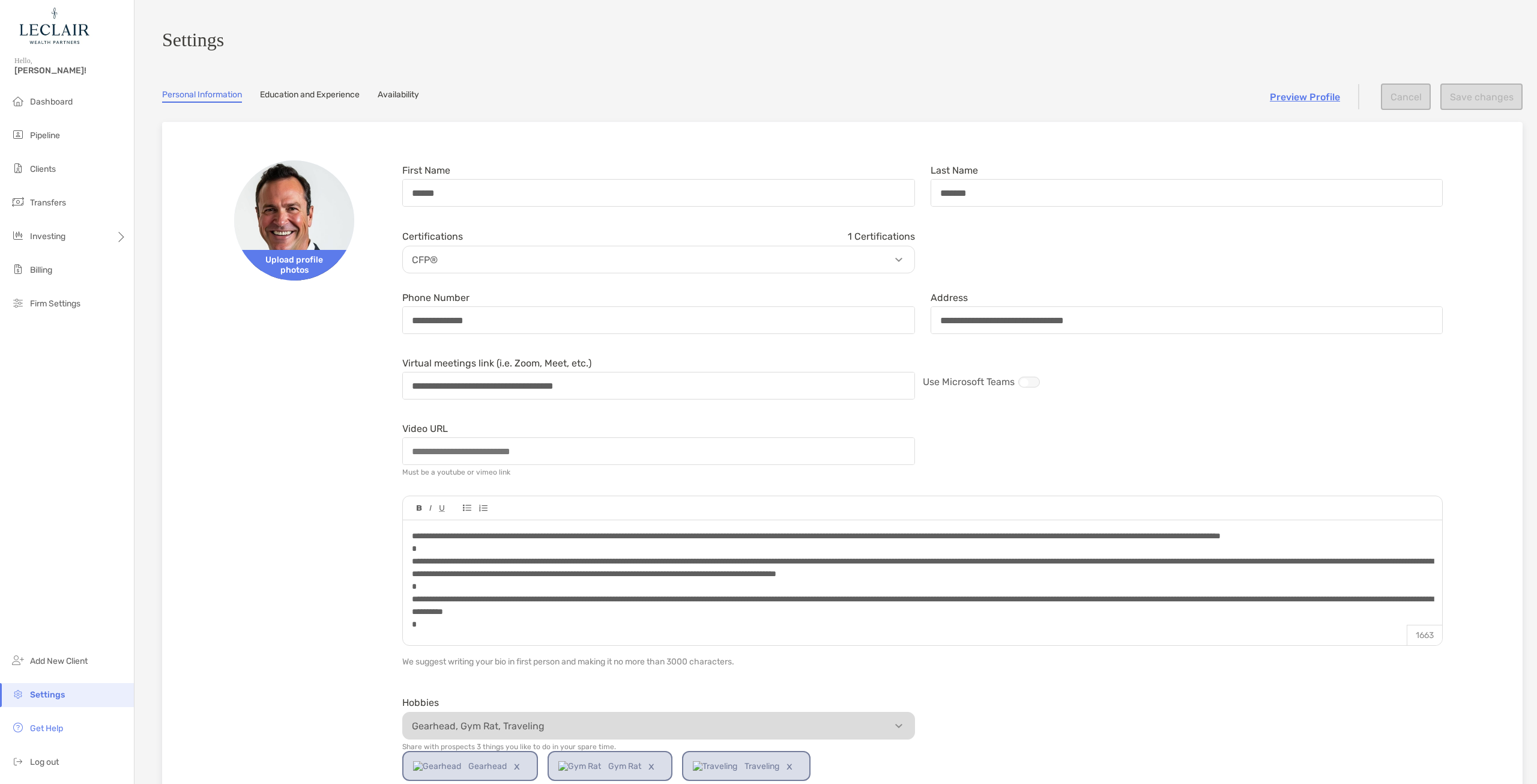
click at [330, 101] on link "Education and Experience" at bounding box center [310, 96] width 100 height 13
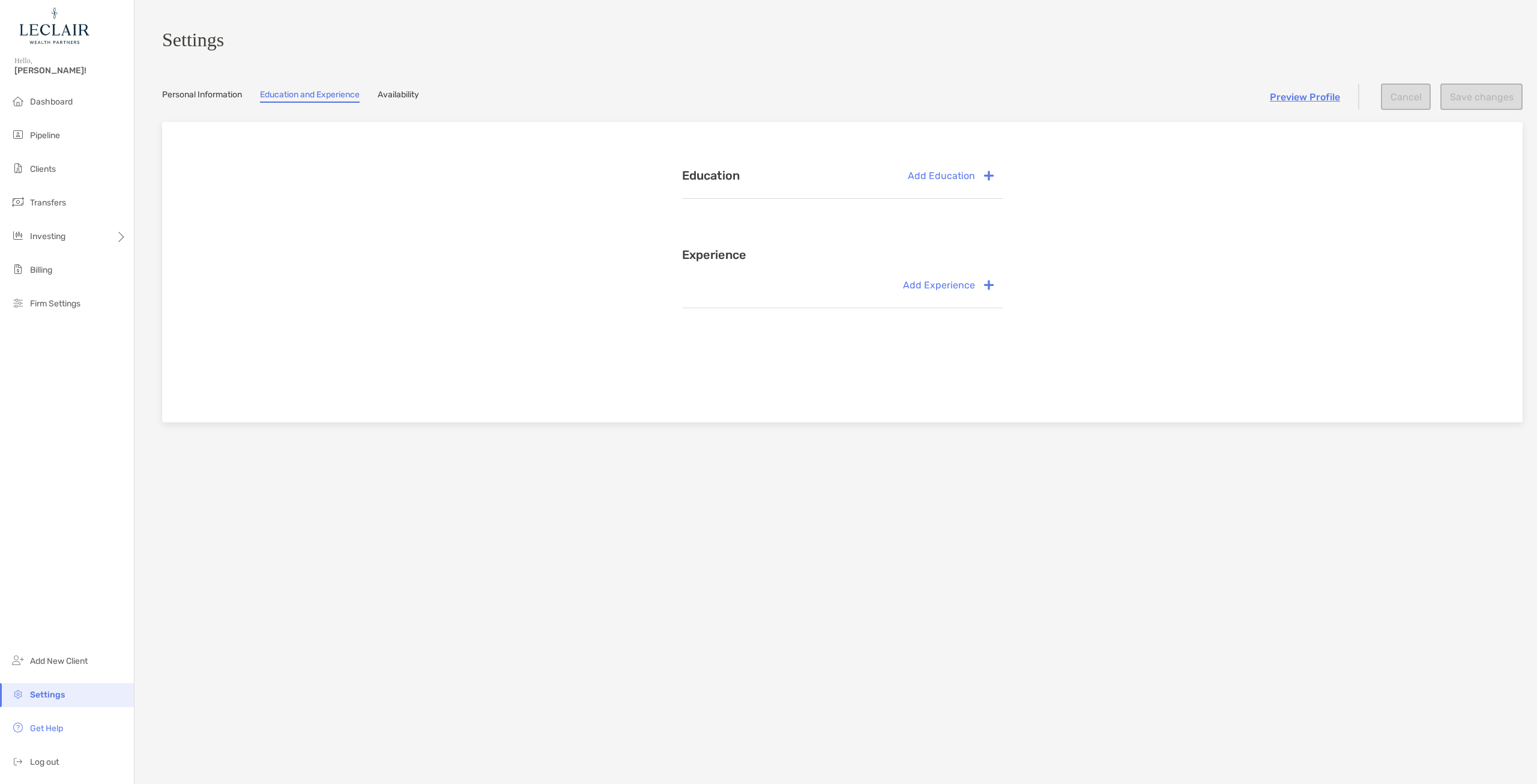
click at [415, 98] on link "Availability" at bounding box center [398, 96] width 41 height 13
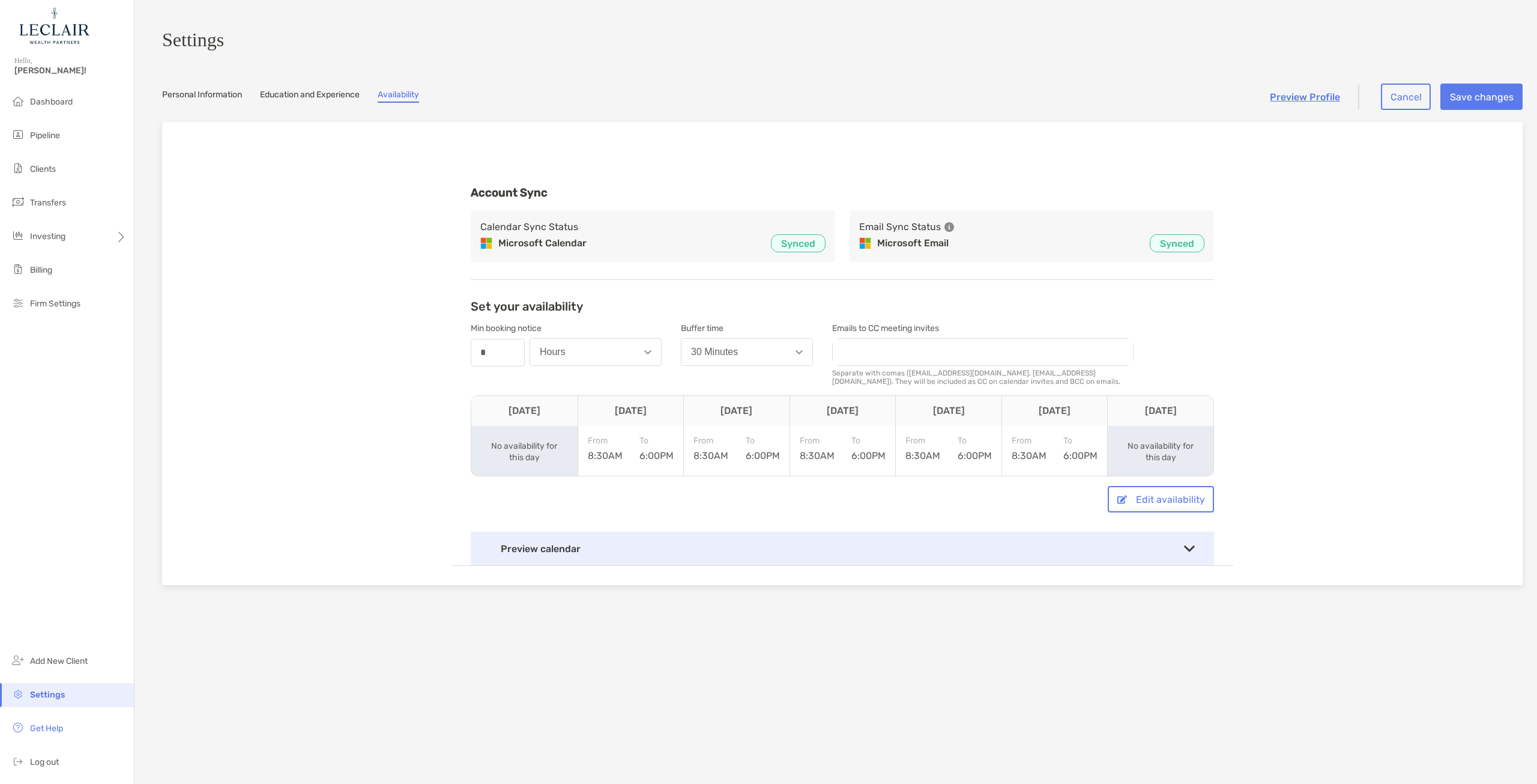
click at [293, 93] on section "Settings Personal Information Education and Experience Availability Preview Pro…" at bounding box center [836, 392] width 1403 height 784
click at [330, 96] on link "Education and Experience" at bounding box center [310, 96] width 100 height 13
